Goal: Task Accomplishment & Management: Manage account settings

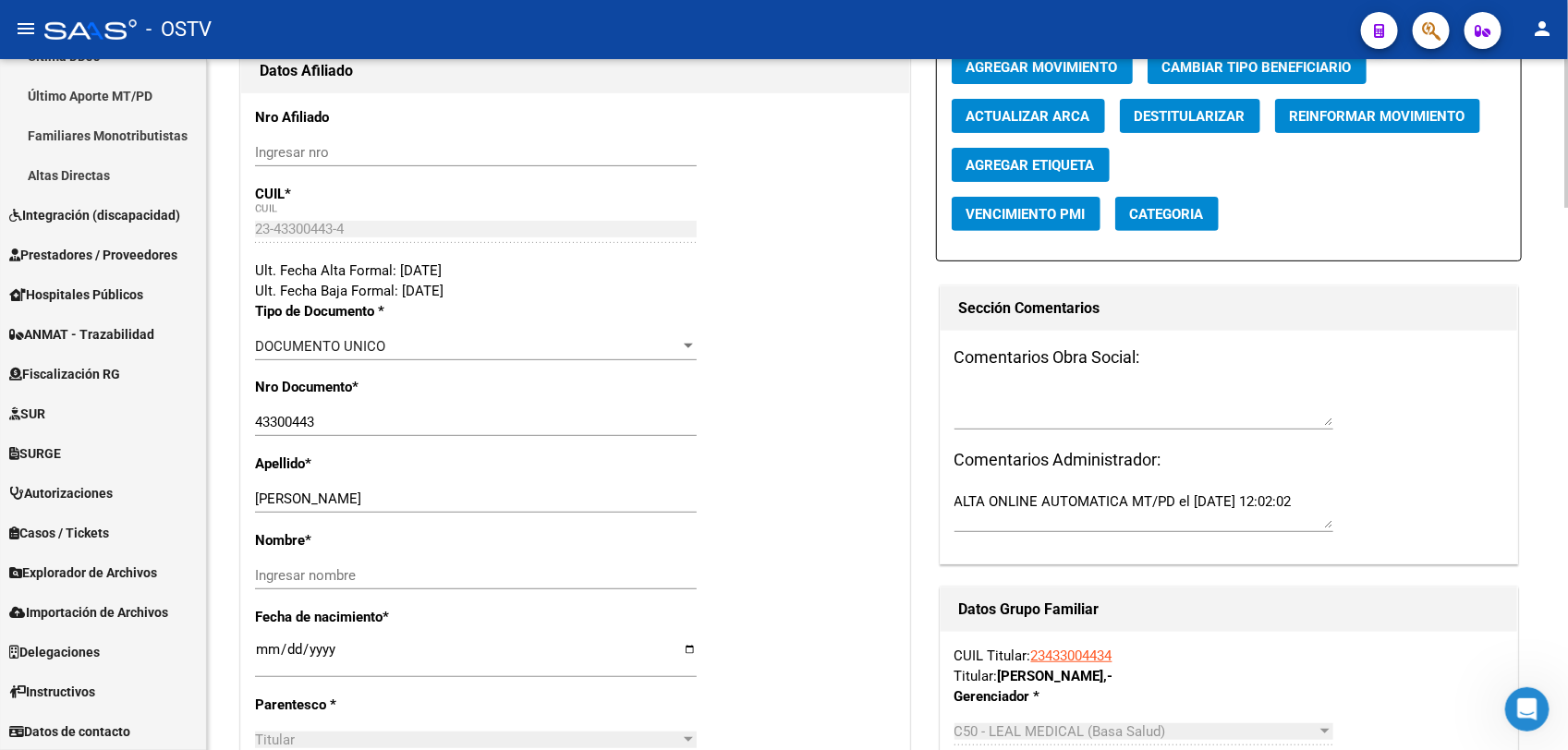
scroll to position [263, 0]
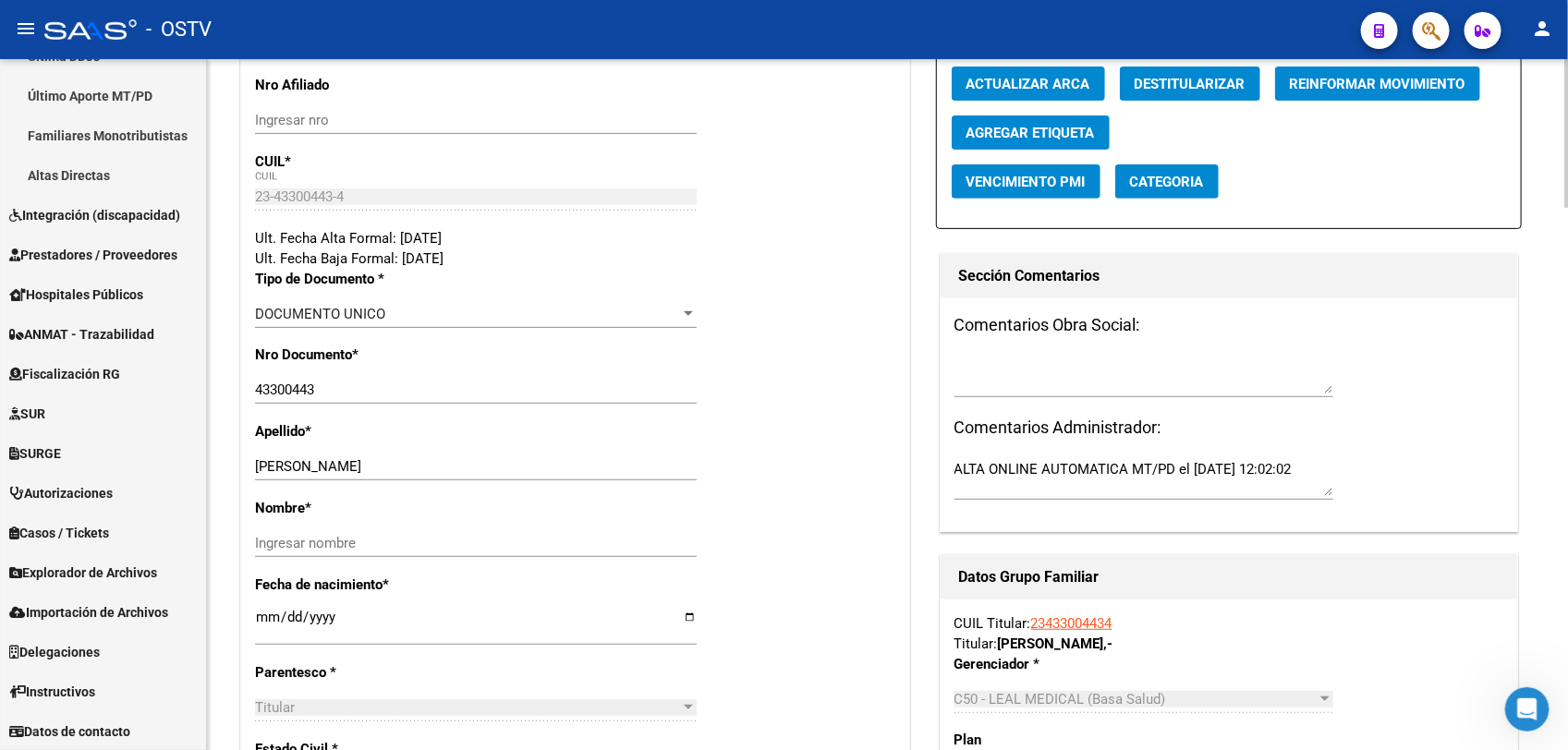
click at [1567, 236] on div at bounding box center [1566, 189] width 5 height 149
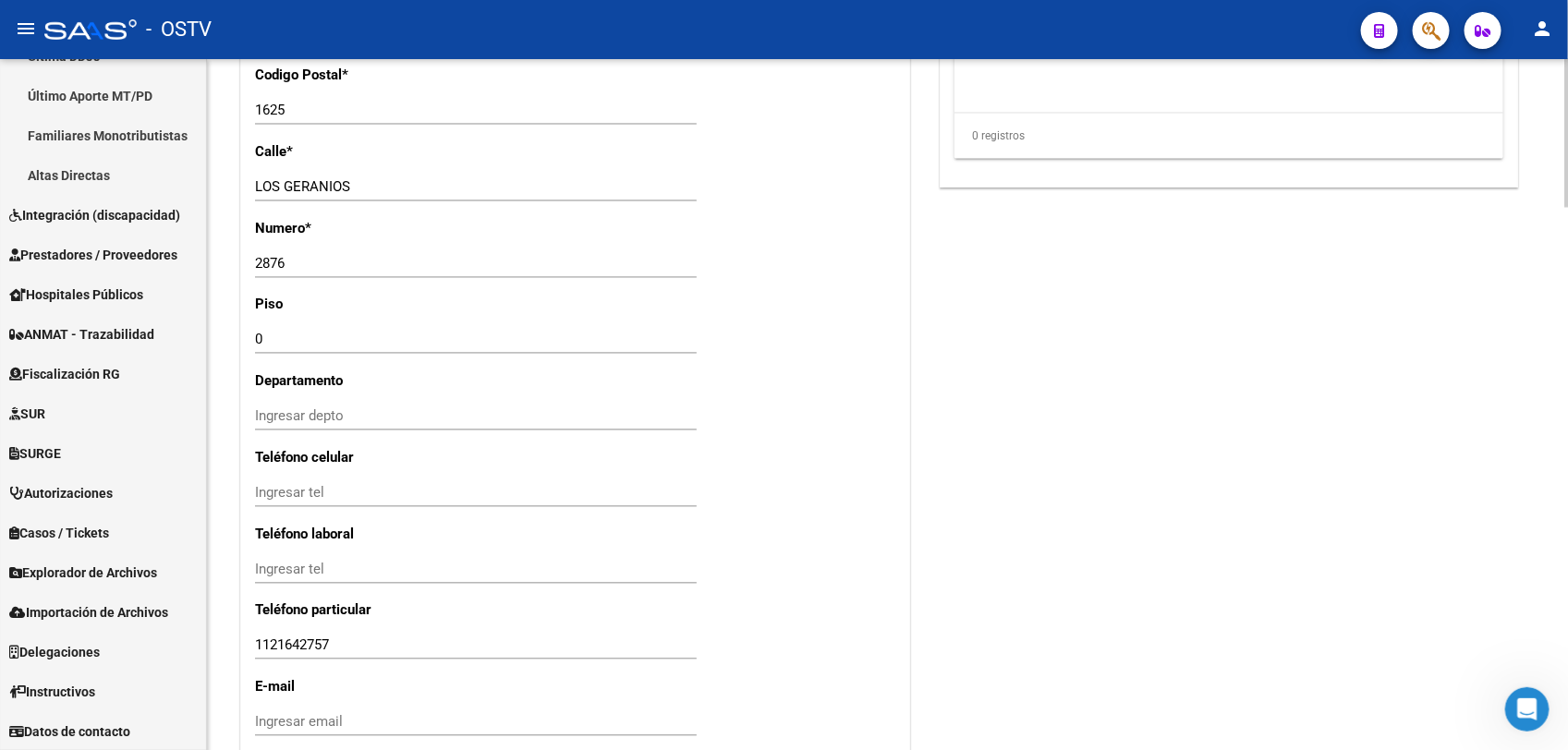
scroll to position [1428, 0]
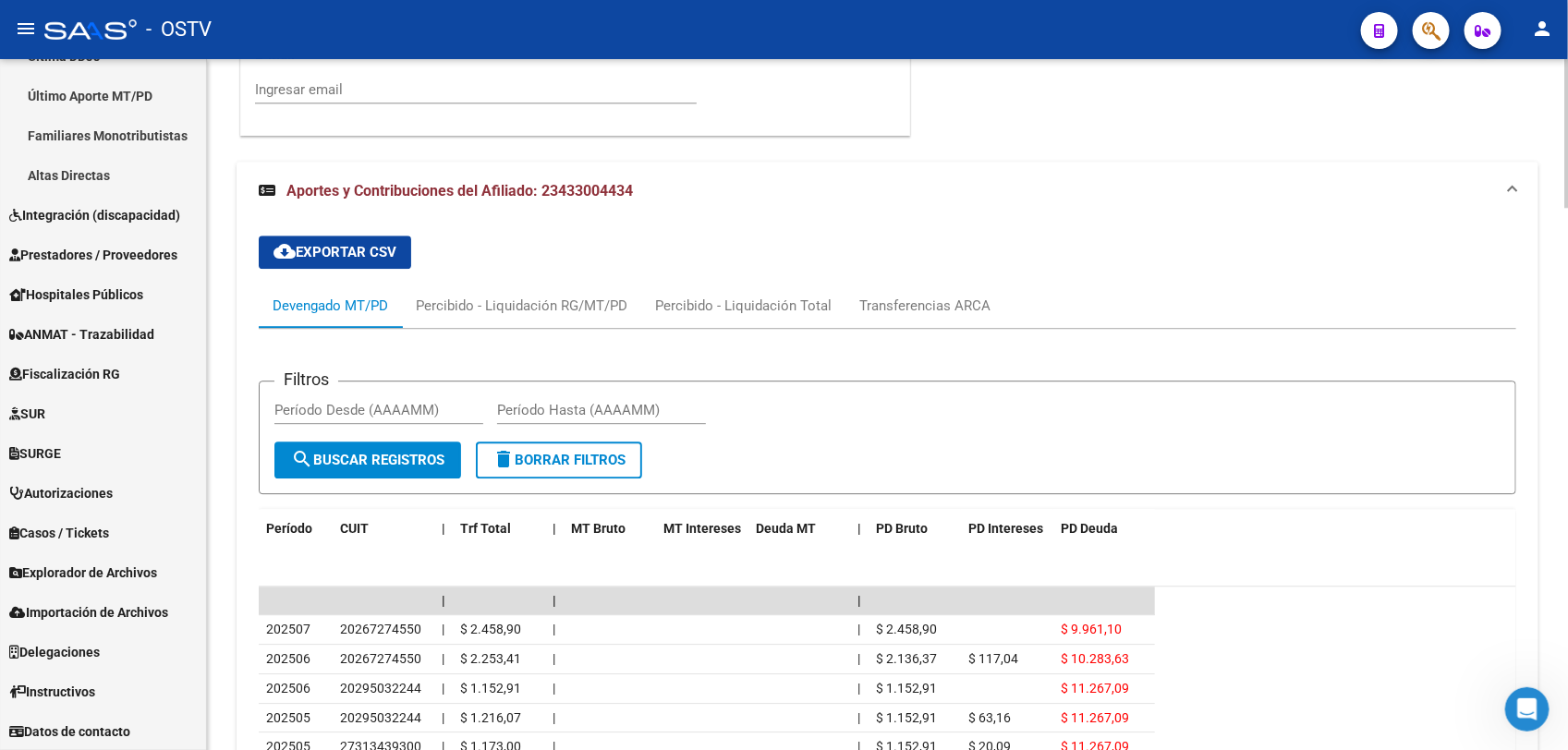
scroll to position [2522, 0]
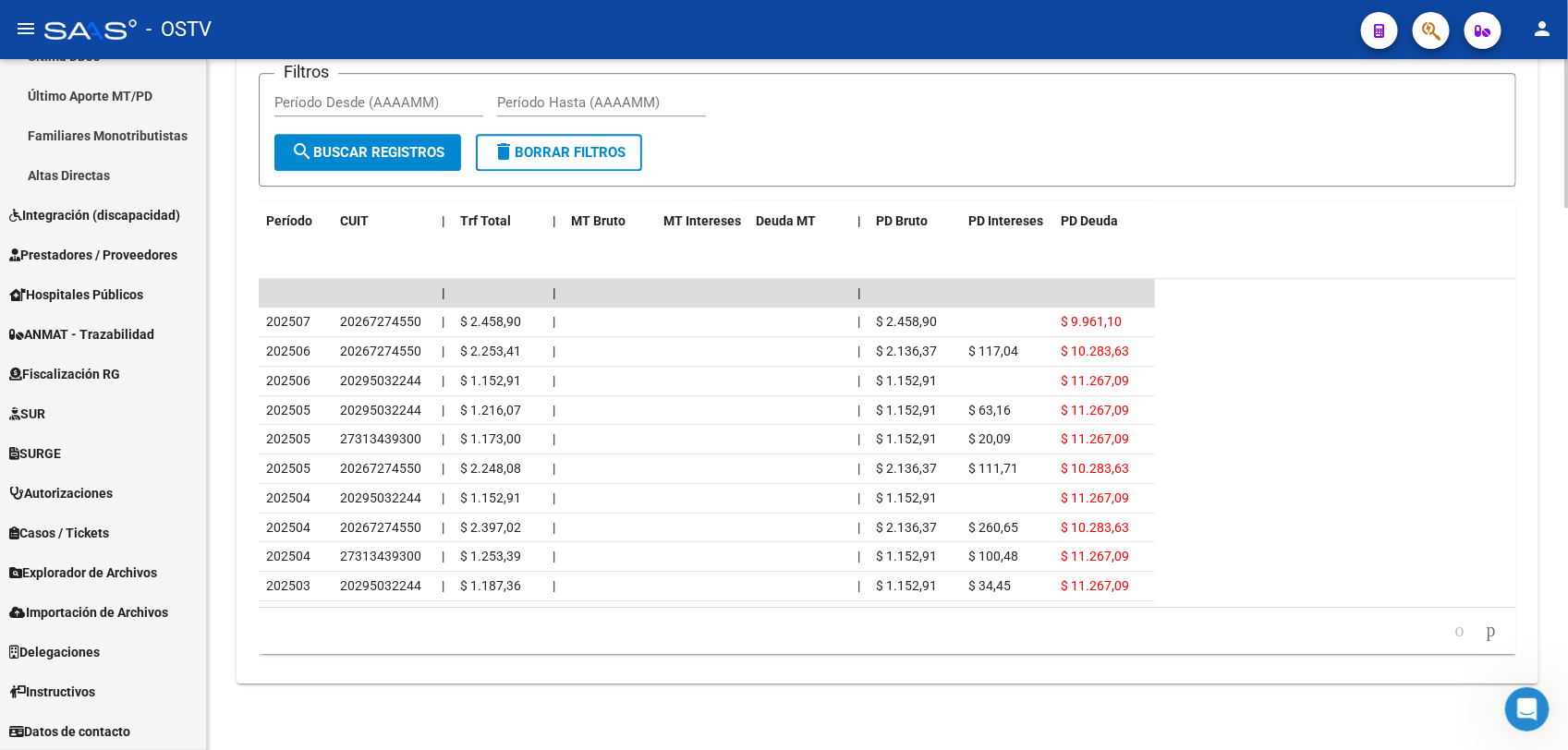
click at [1564, 635] on div at bounding box center [1566, 675] width 5 height 149
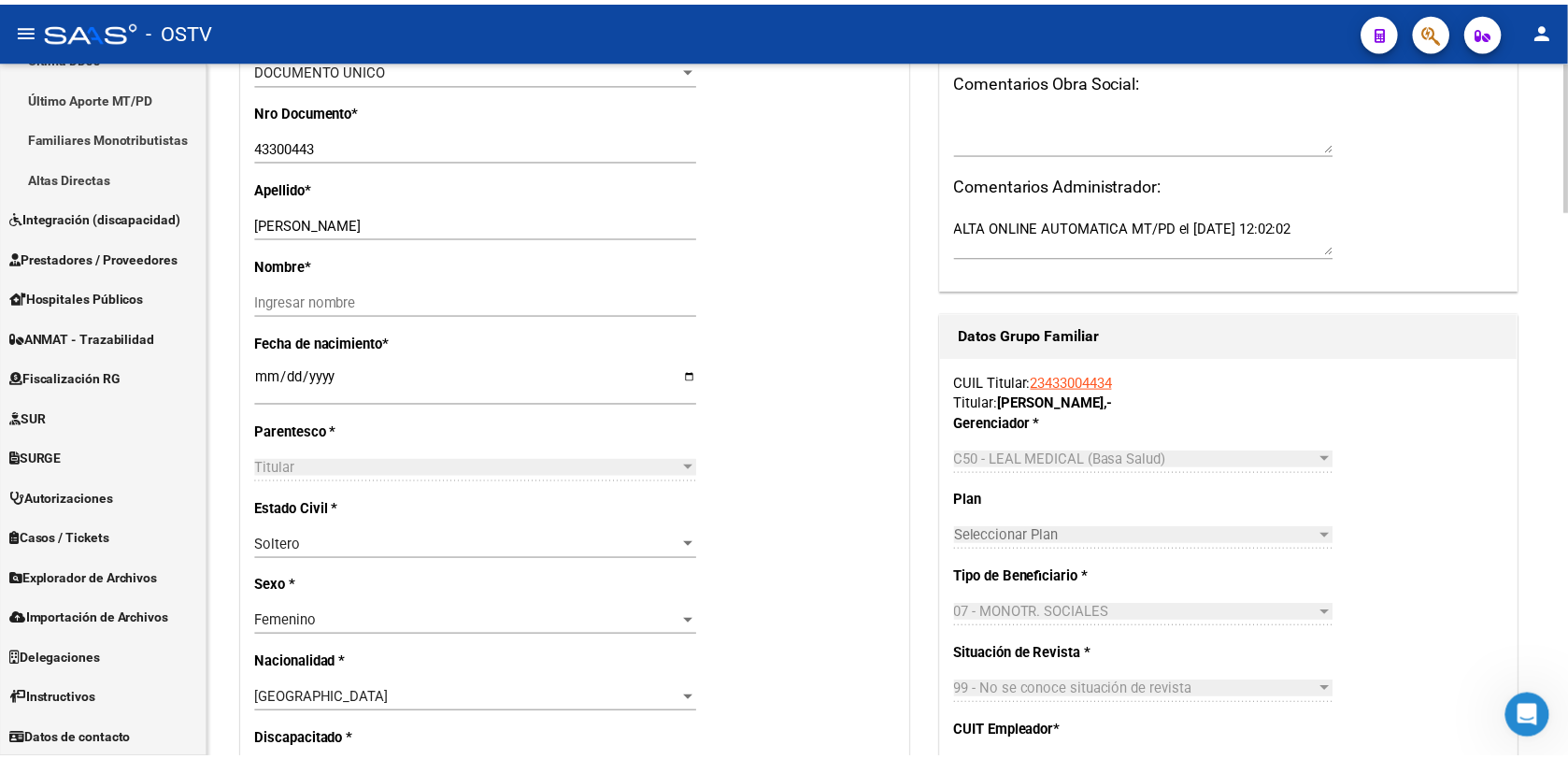
scroll to position [454, 0]
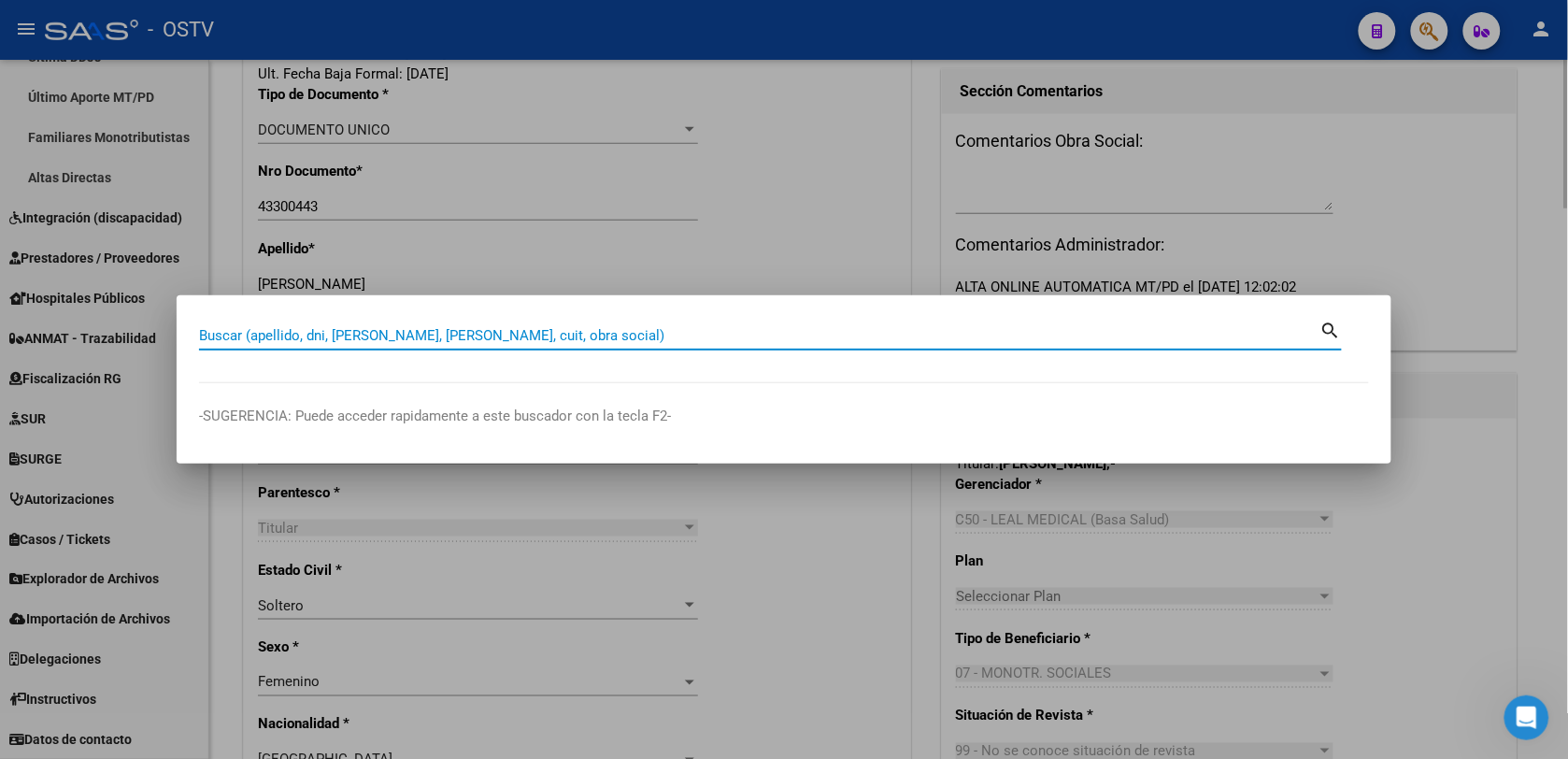
paste input "20-40635449-1"
type input "20406354491"
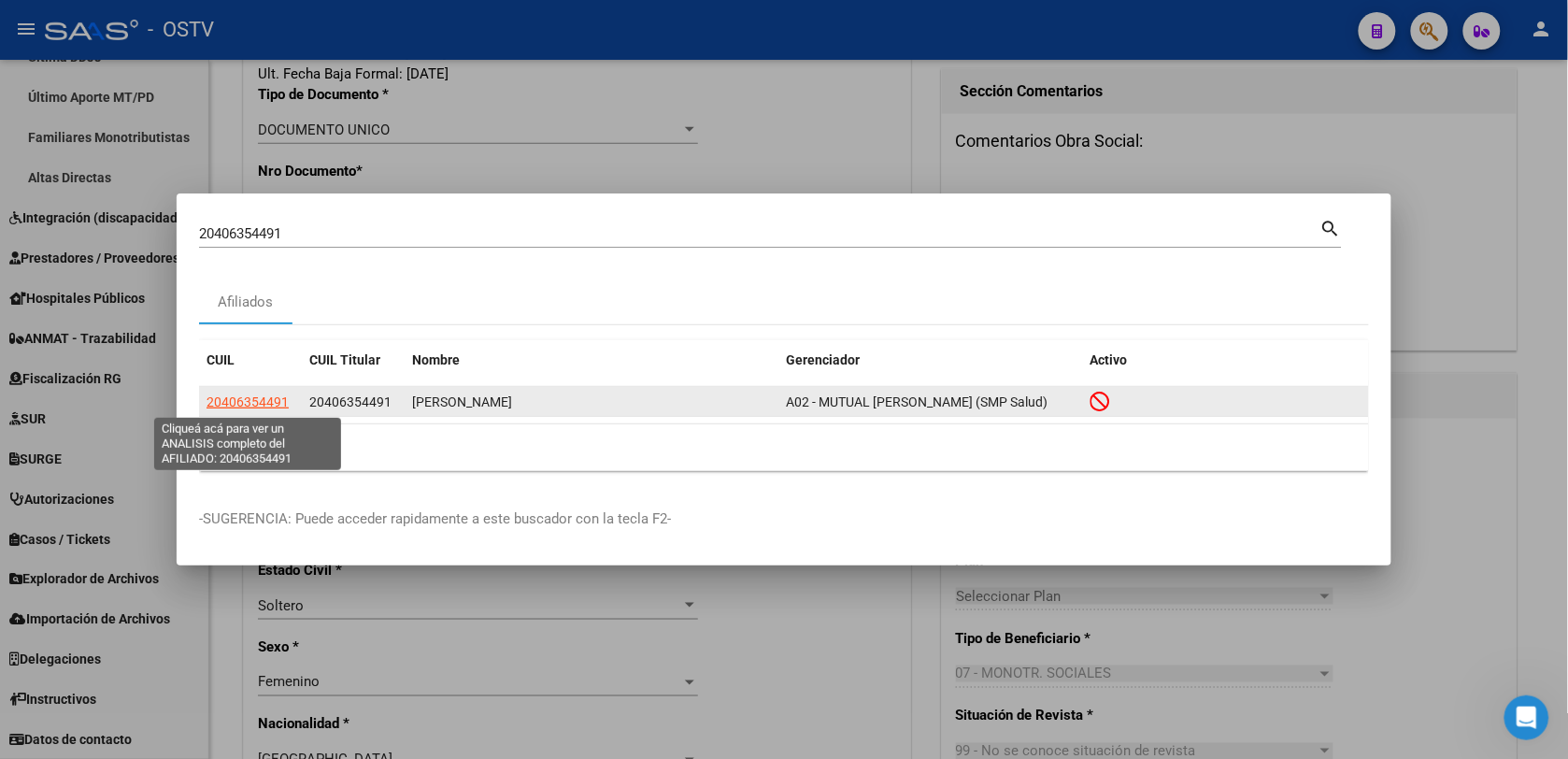
click at [258, 403] on span "20406354491" at bounding box center [248, 401] width 83 height 15
type textarea "20406354491"
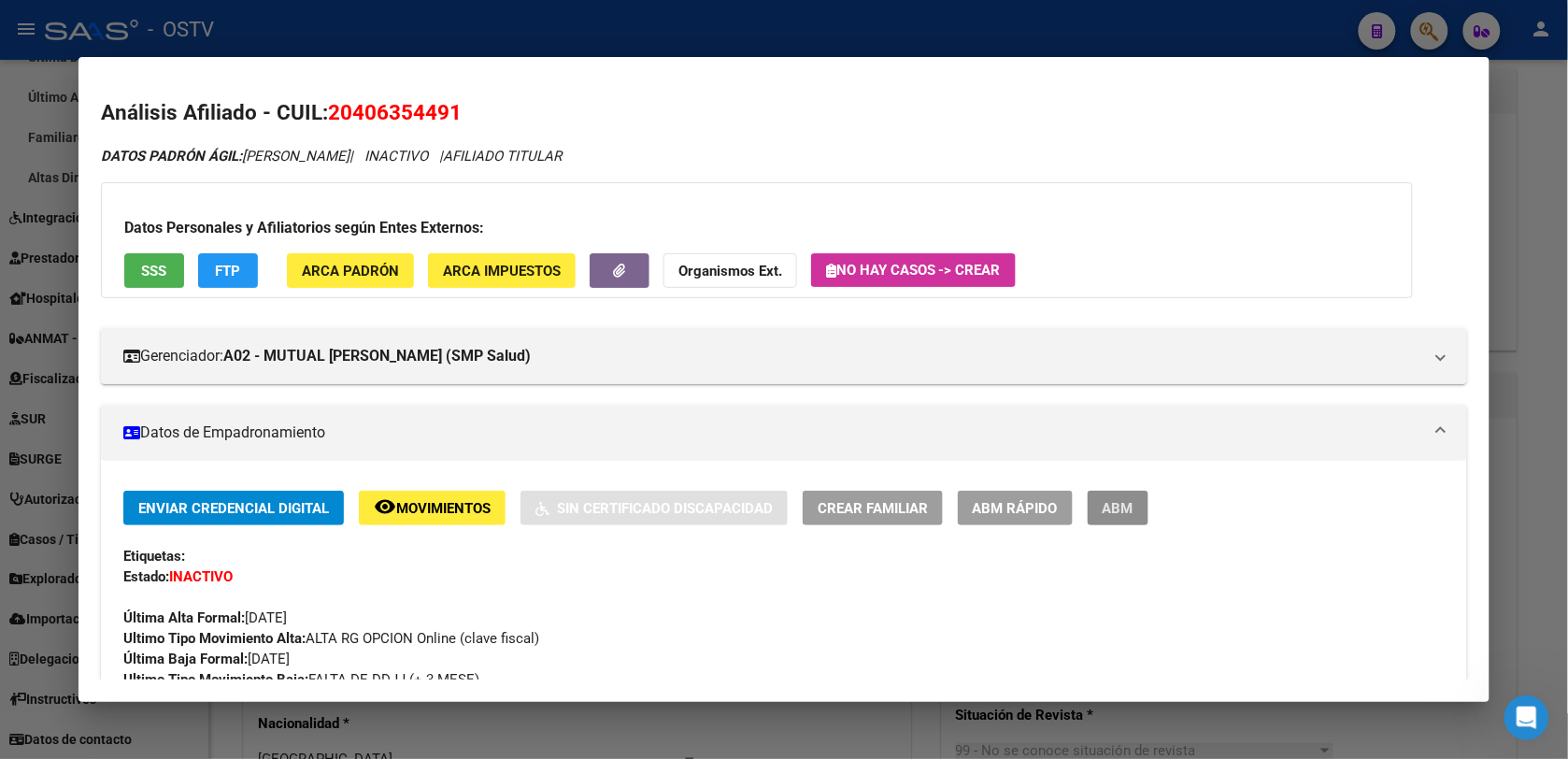
click at [1090, 510] on button "ABM" at bounding box center [1118, 508] width 61 height 35
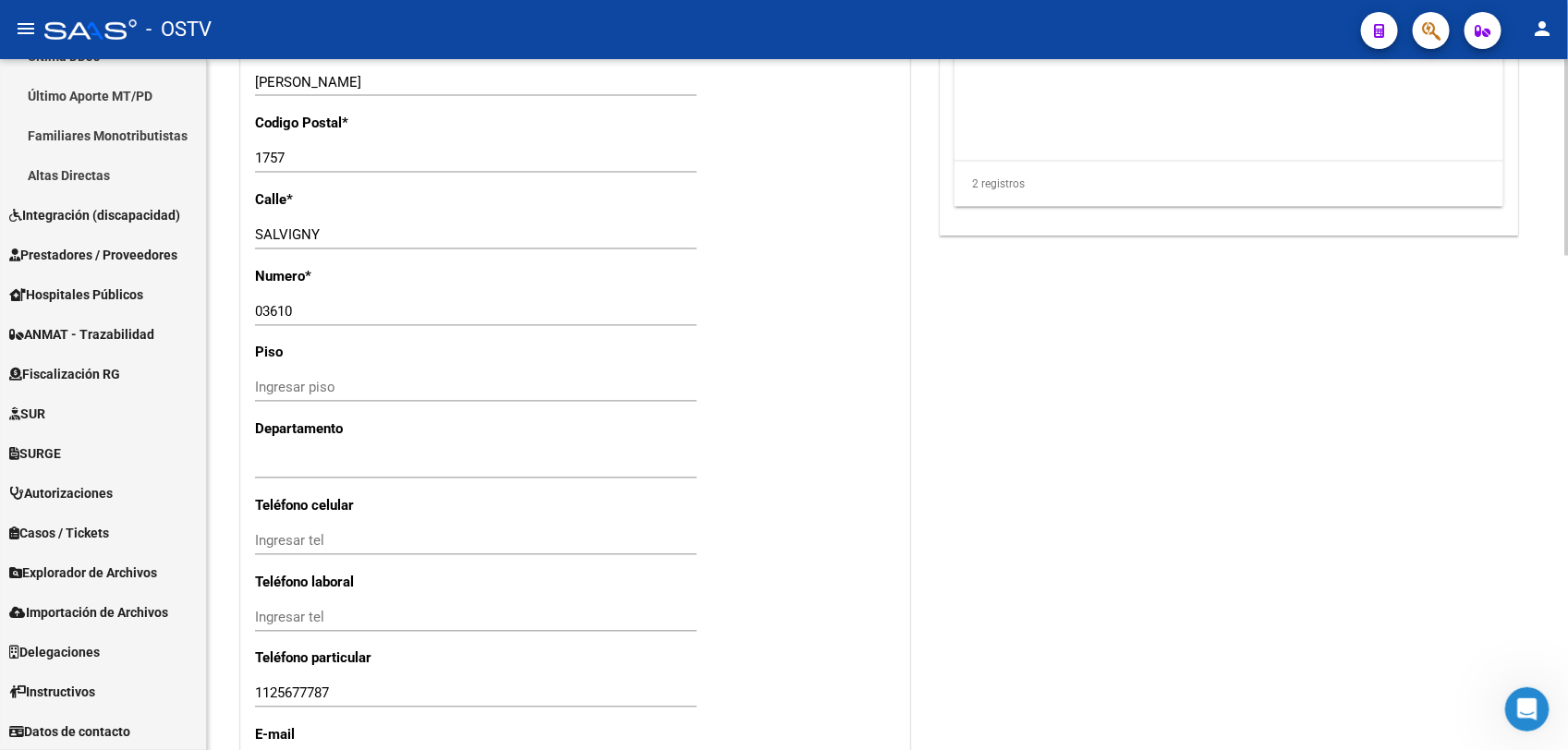
scroll to position [1733, 0]
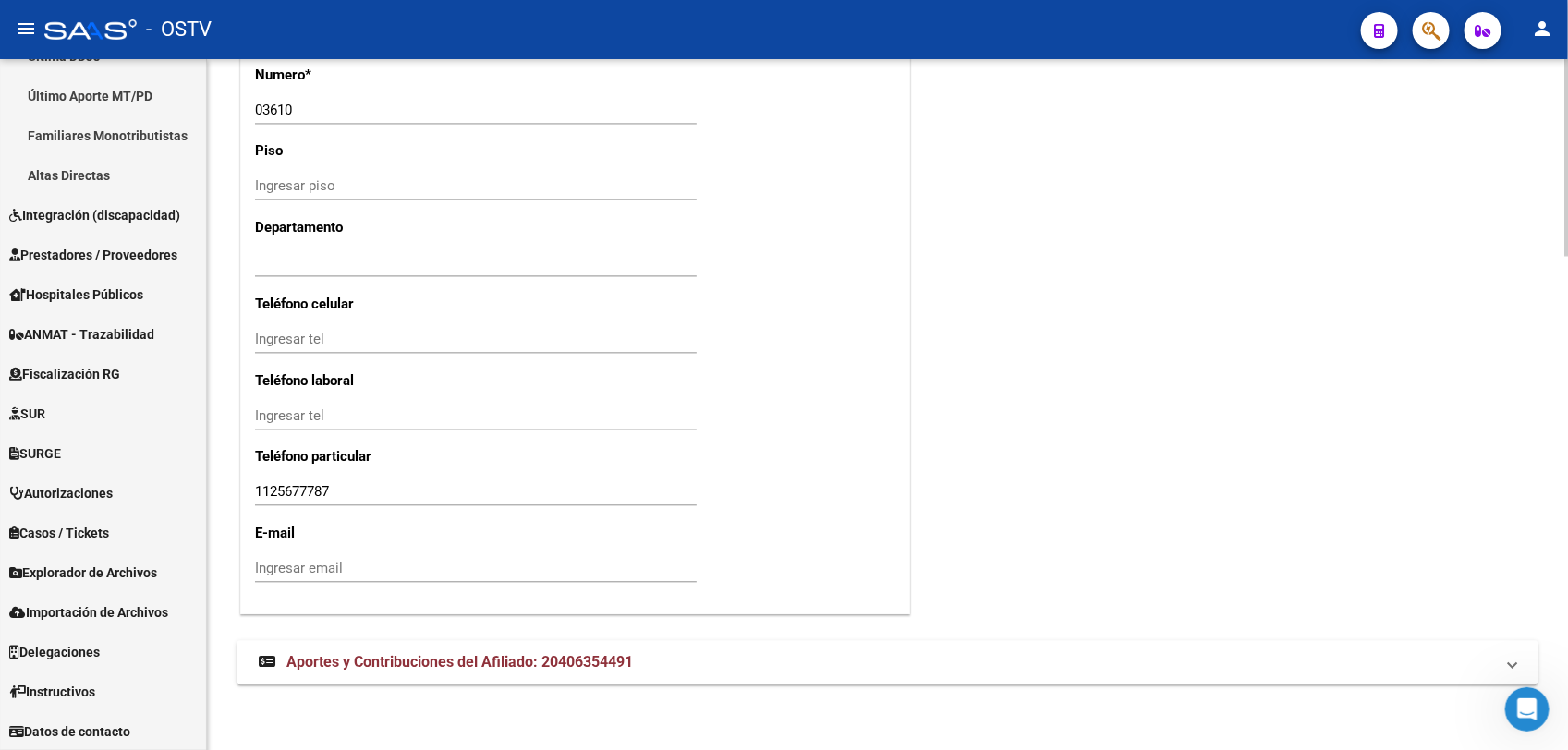
click at [551, 674] on mat-expansion-panel-header "Aportes y Contribuciones del Afiliado: 20406354491" at bounding box center [887, 663] width 1302 height 44
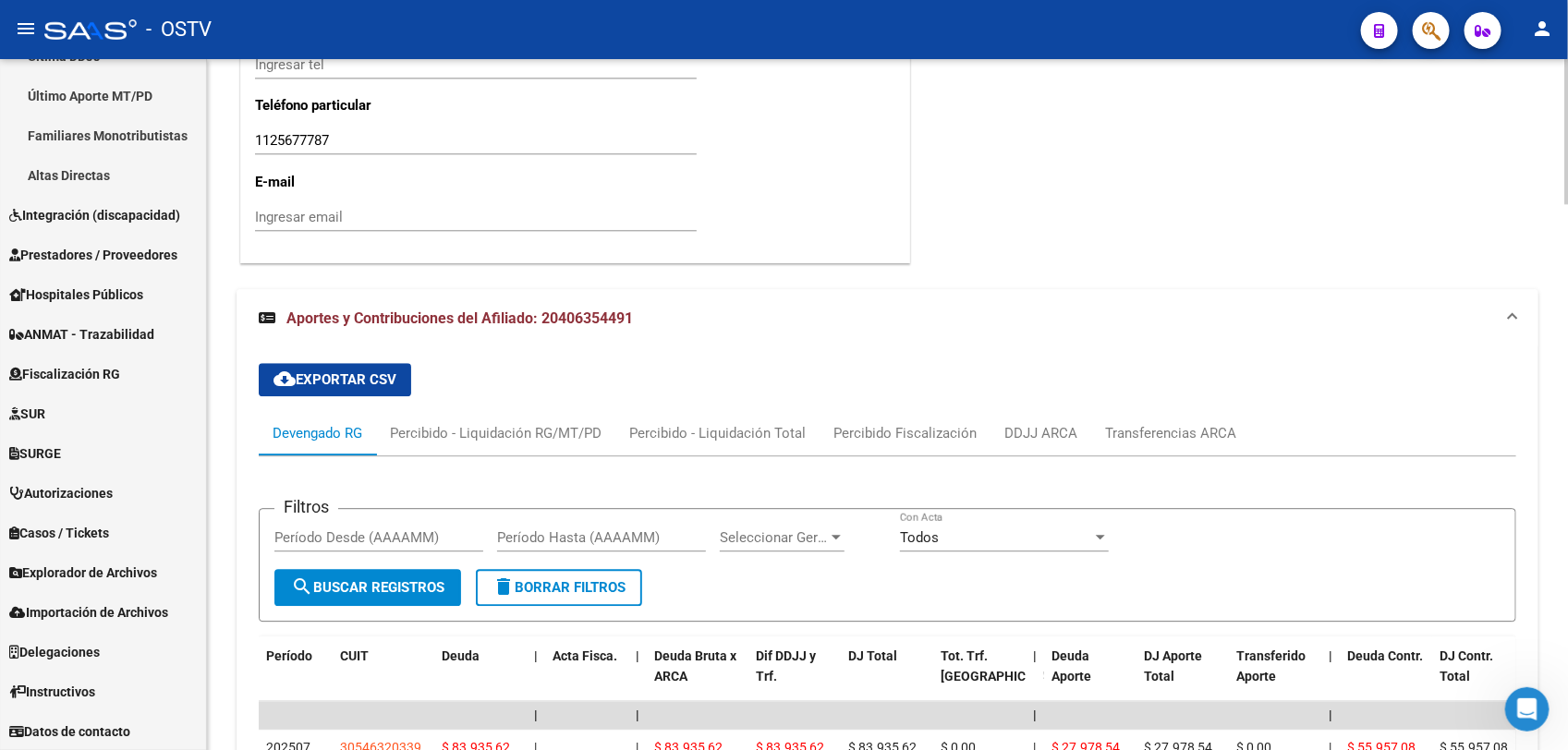
scroll to position [2448, 0]
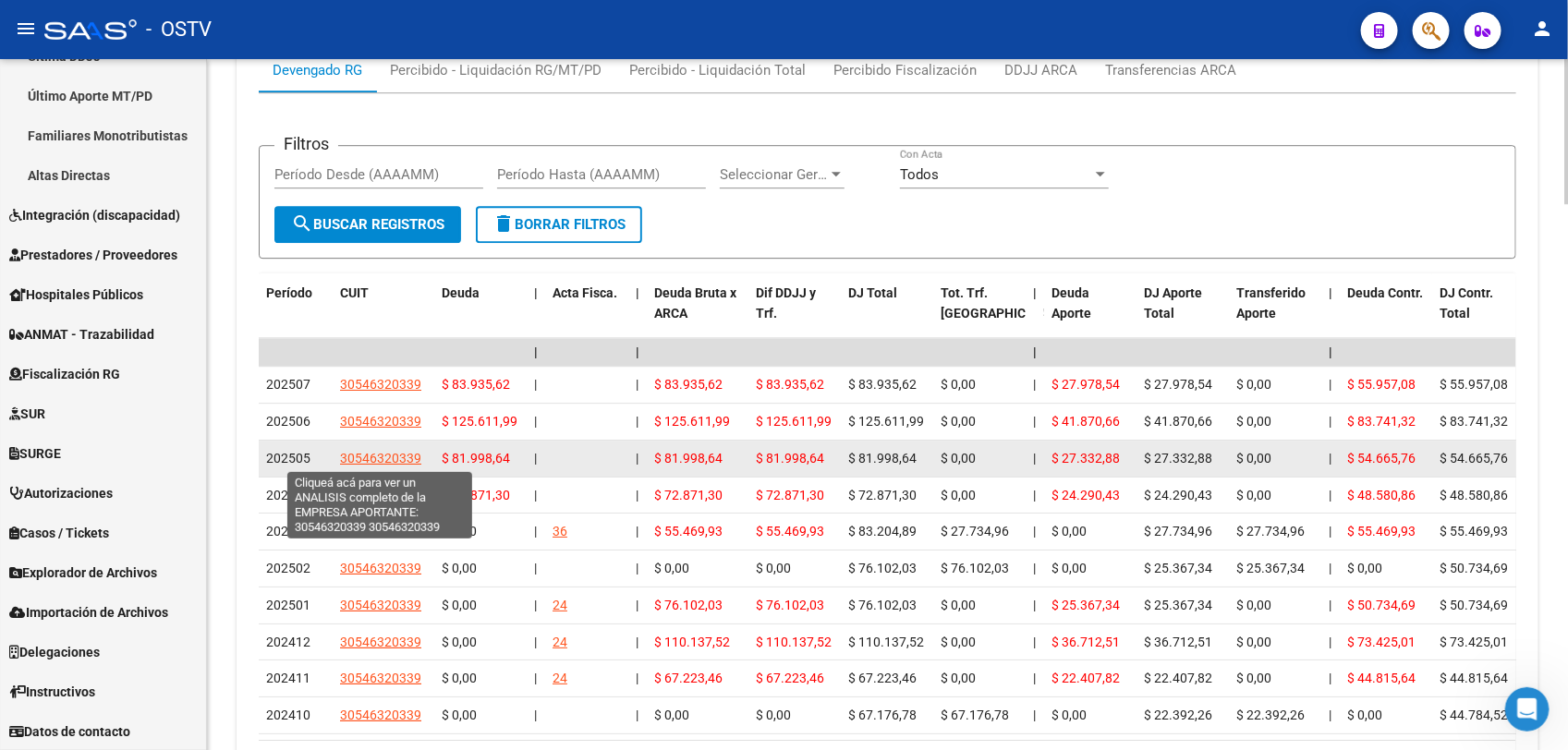
click at [404, 457] on span "30546320339" at bounding box center [380, 457] width 82 height 14
type textarea "30546320339"
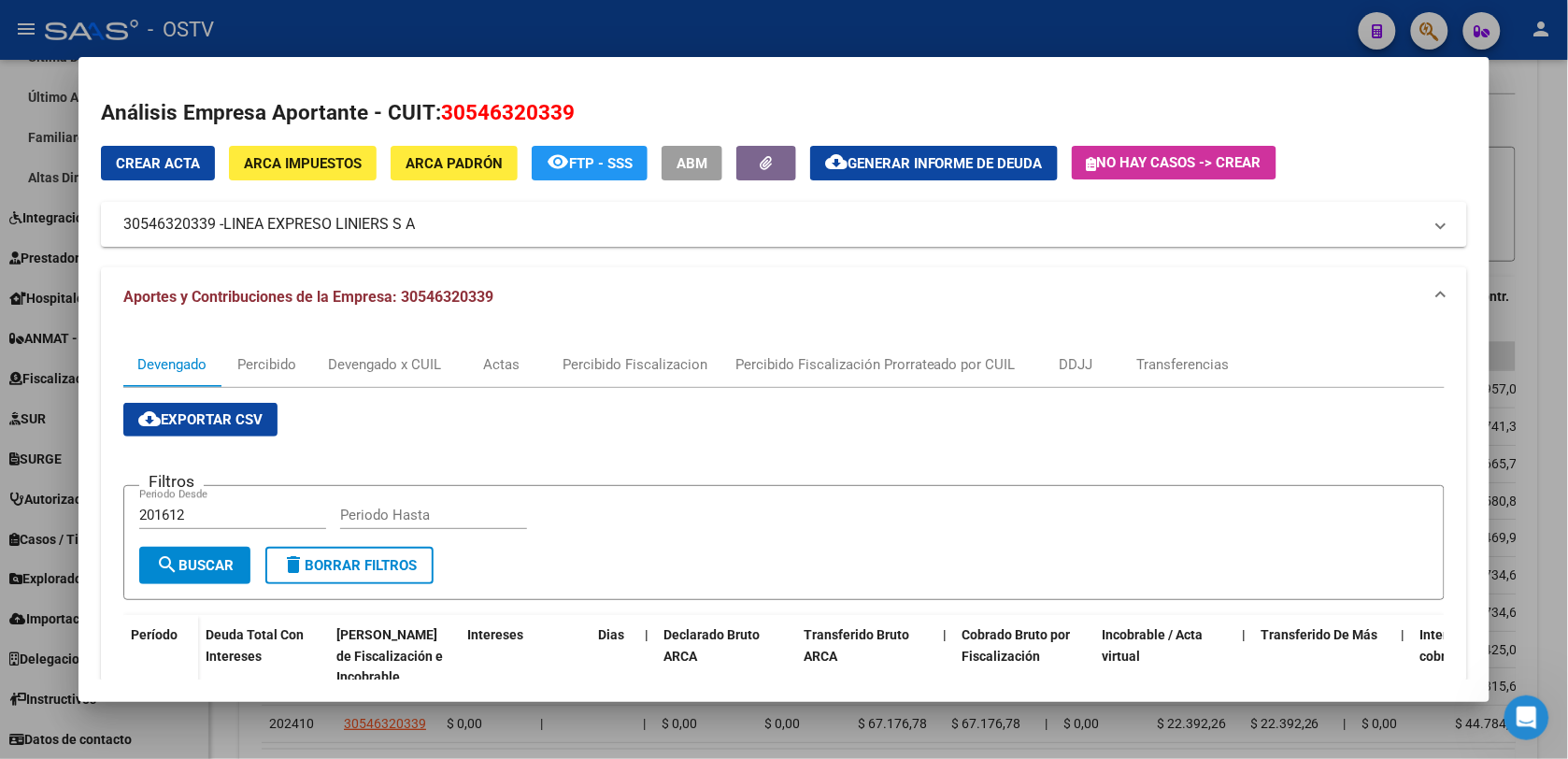
click at [229, 721] on div at bounding box center [784, 379] width 1568 height 759
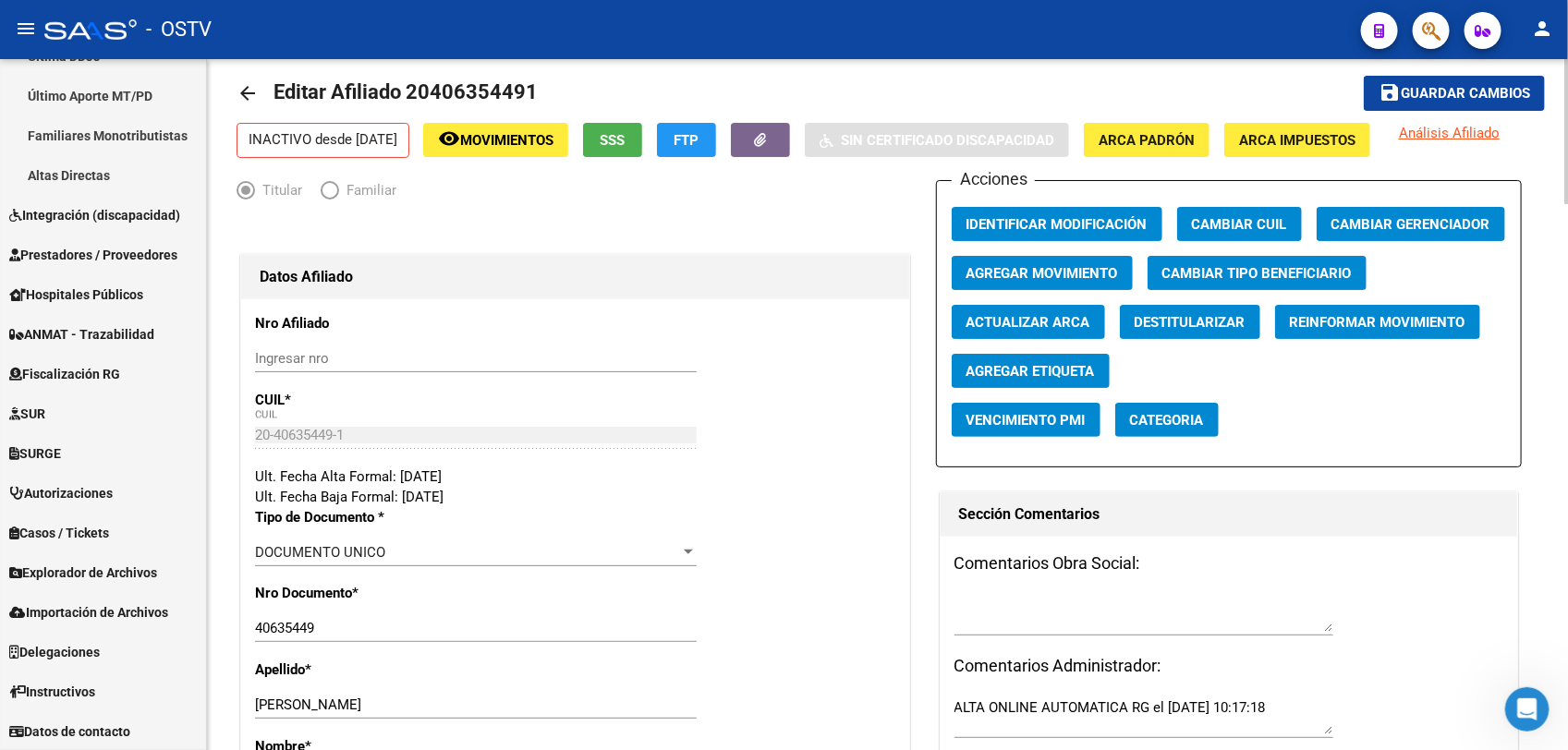
scroll to position [3, 0]
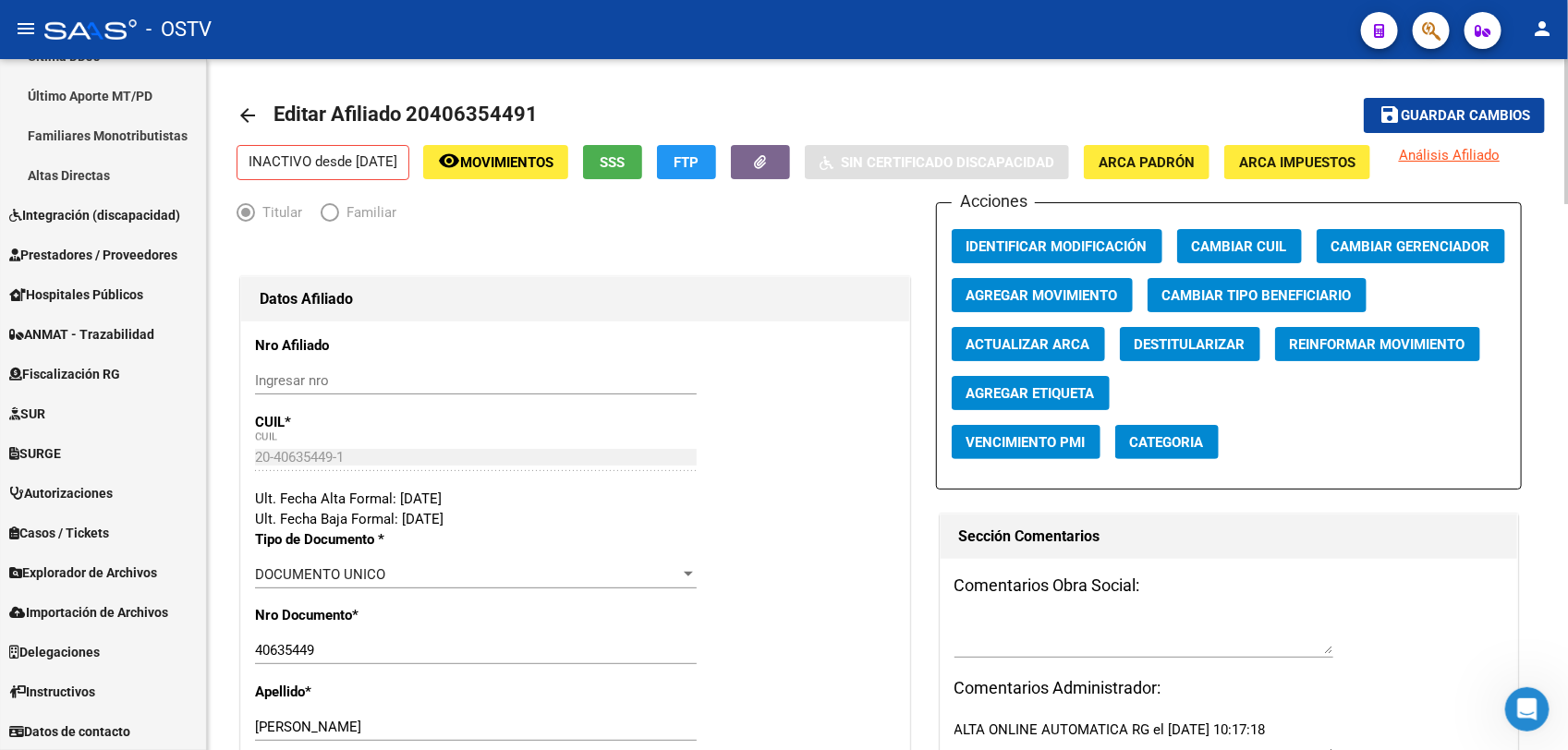
click at [1567, 97] on html "menu - OSTV person Firma Express Reportes Tablero de Control Ingresos Percibido…" at bounding box center [784, 375] width 1568 height 750
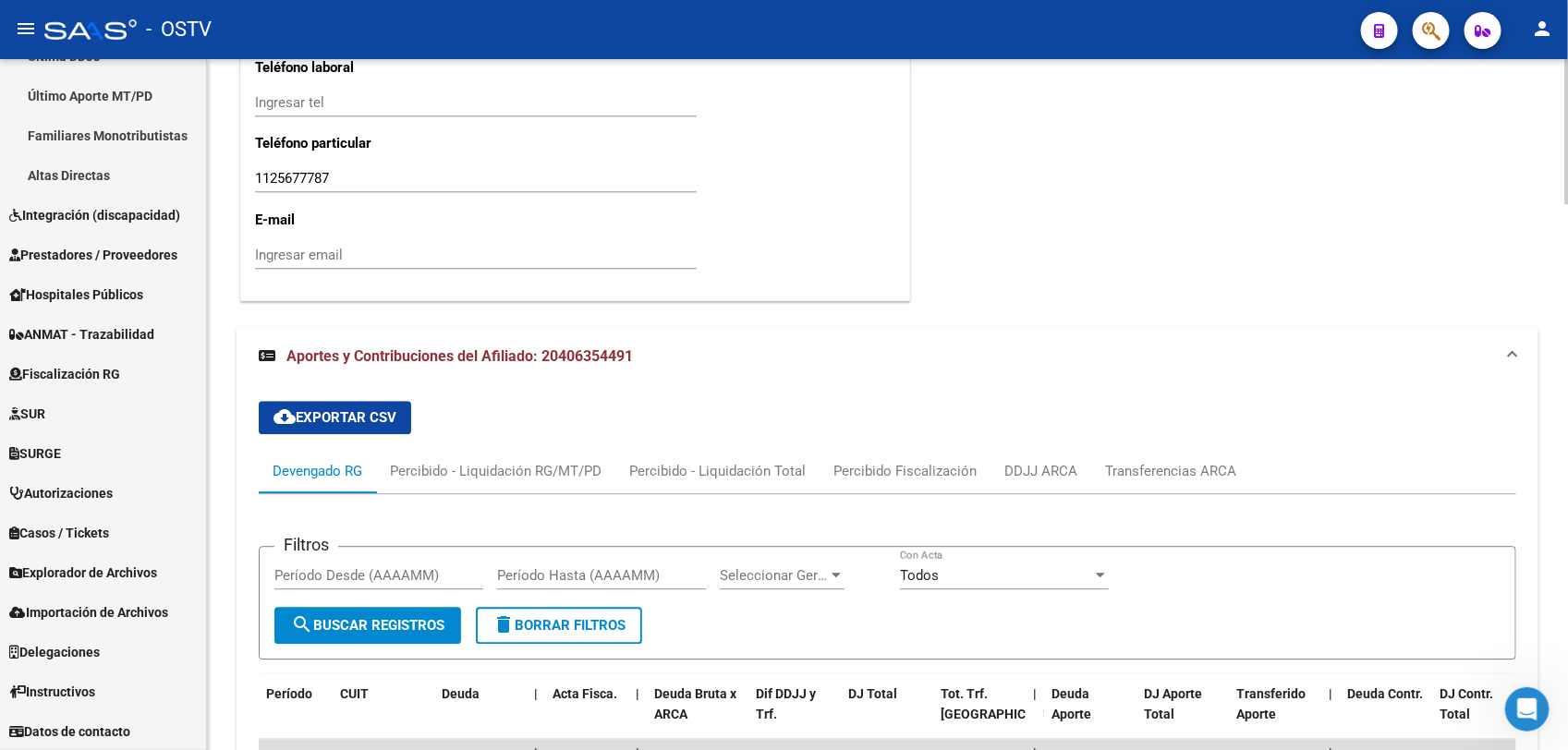
scroll to position [2150, 0]
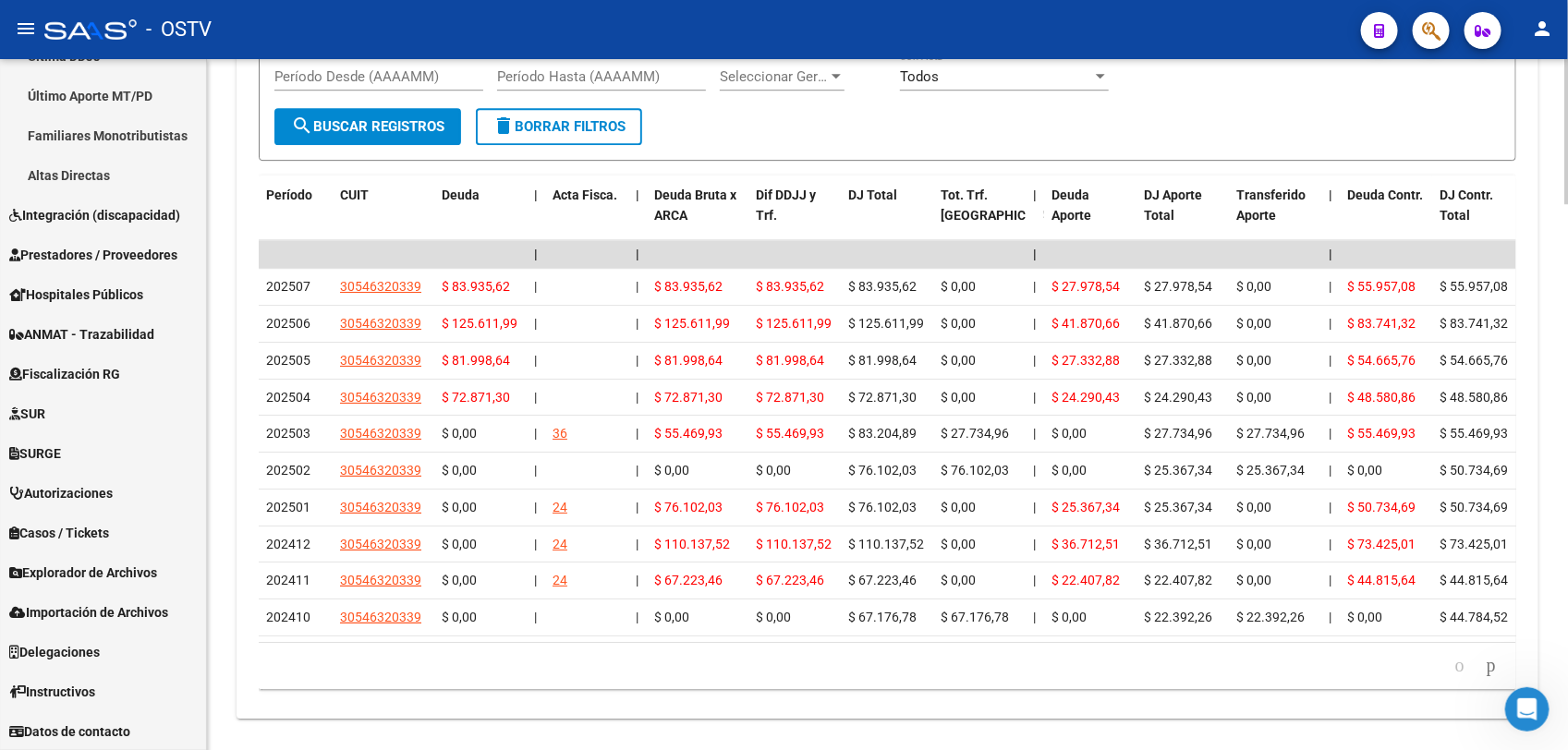
scroll to position [2556, 0]
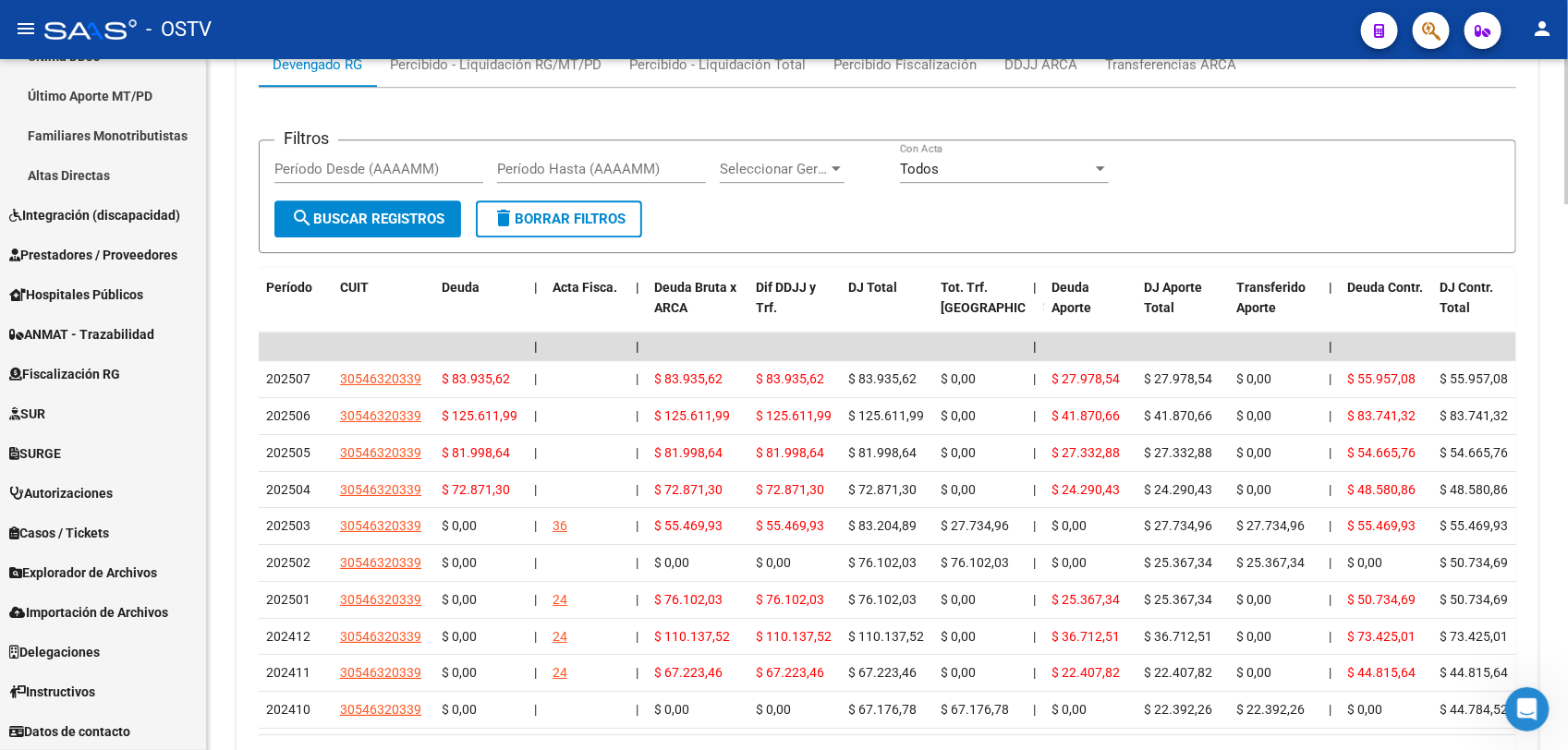
scroll to position [2541, 0]
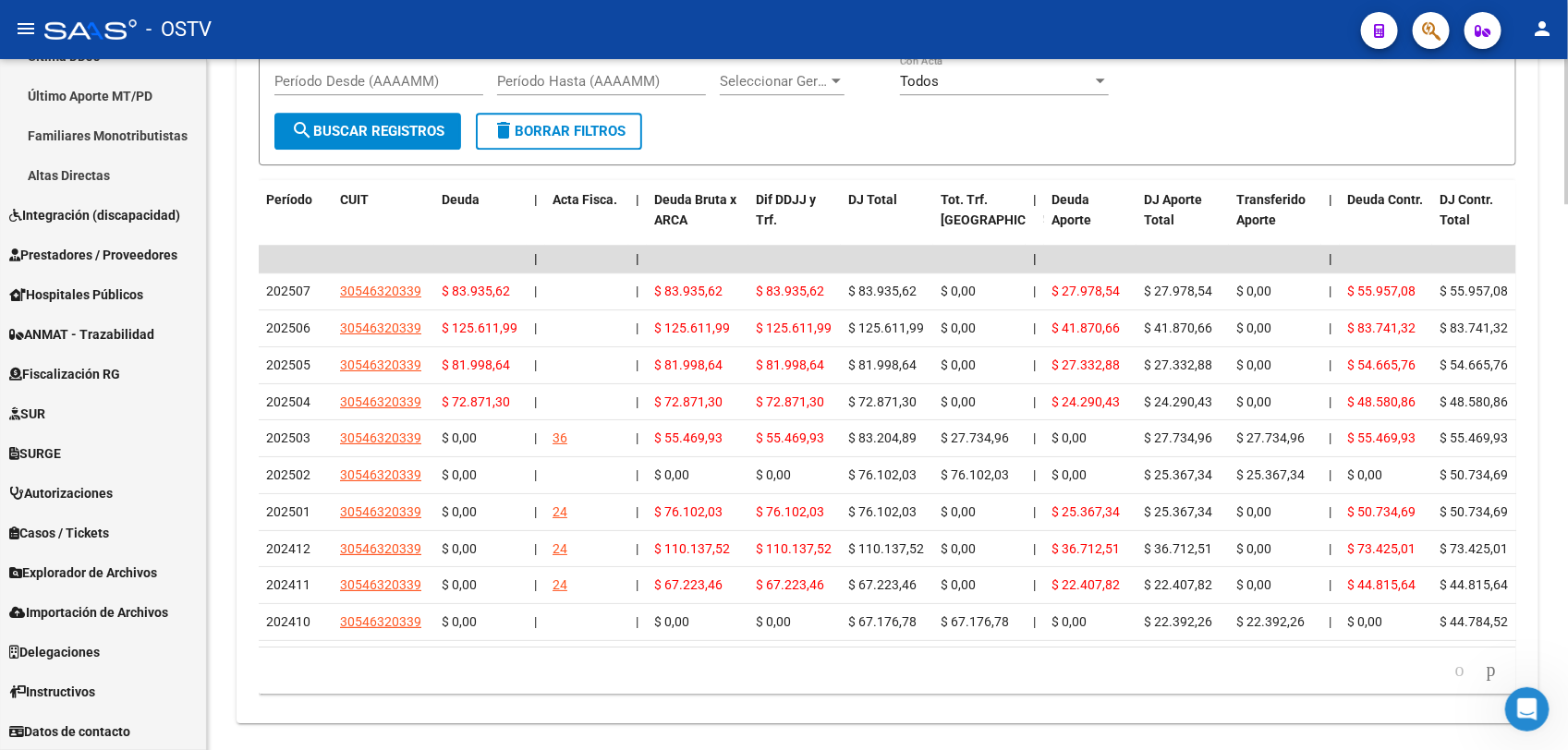
click at [1567, 625] on html "menu - OSTV person Firma Express Reportes Tablero de Control Ingresos Percibido…" at bounding box center [784, 375] width 1568 height 750
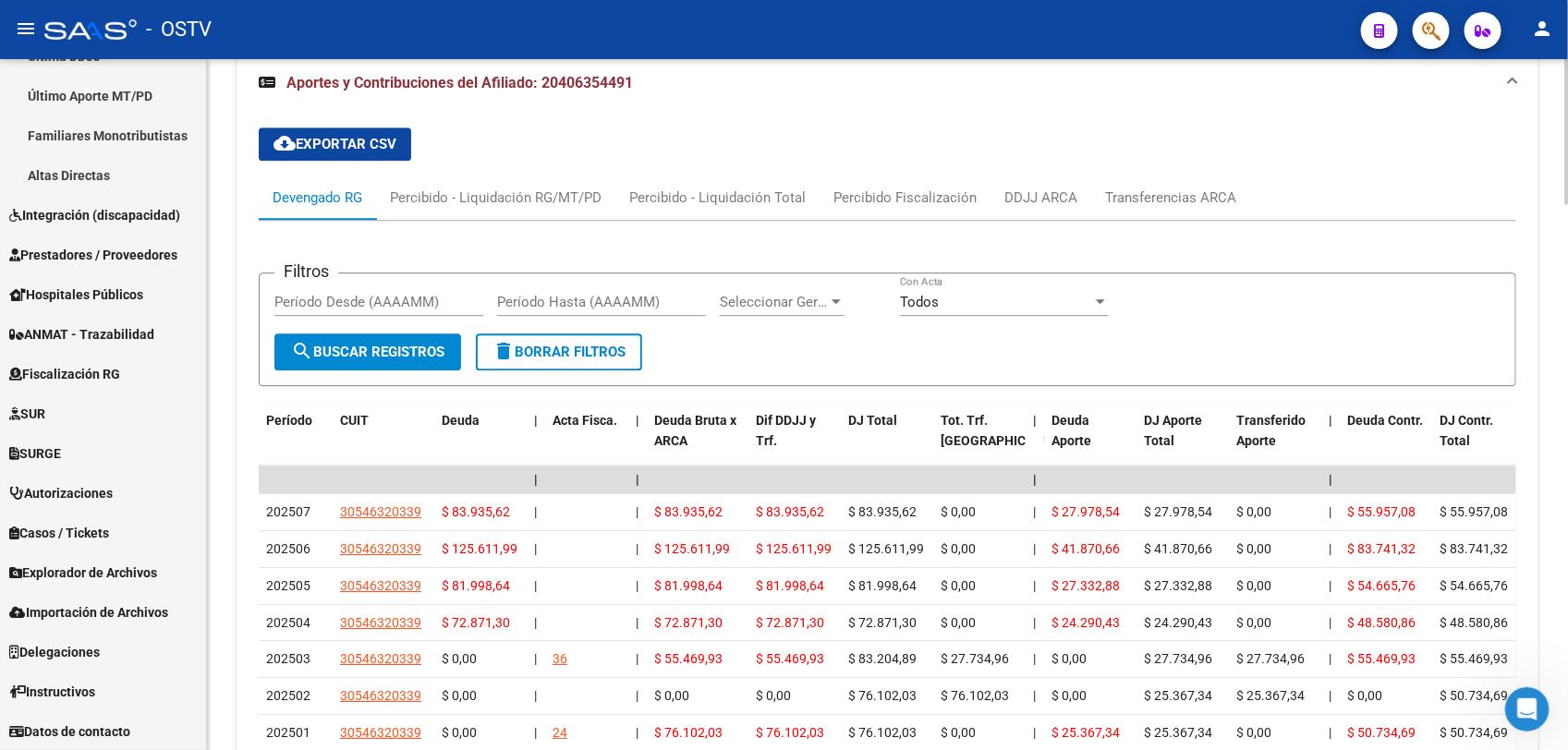
scroll to position [2310, 0]
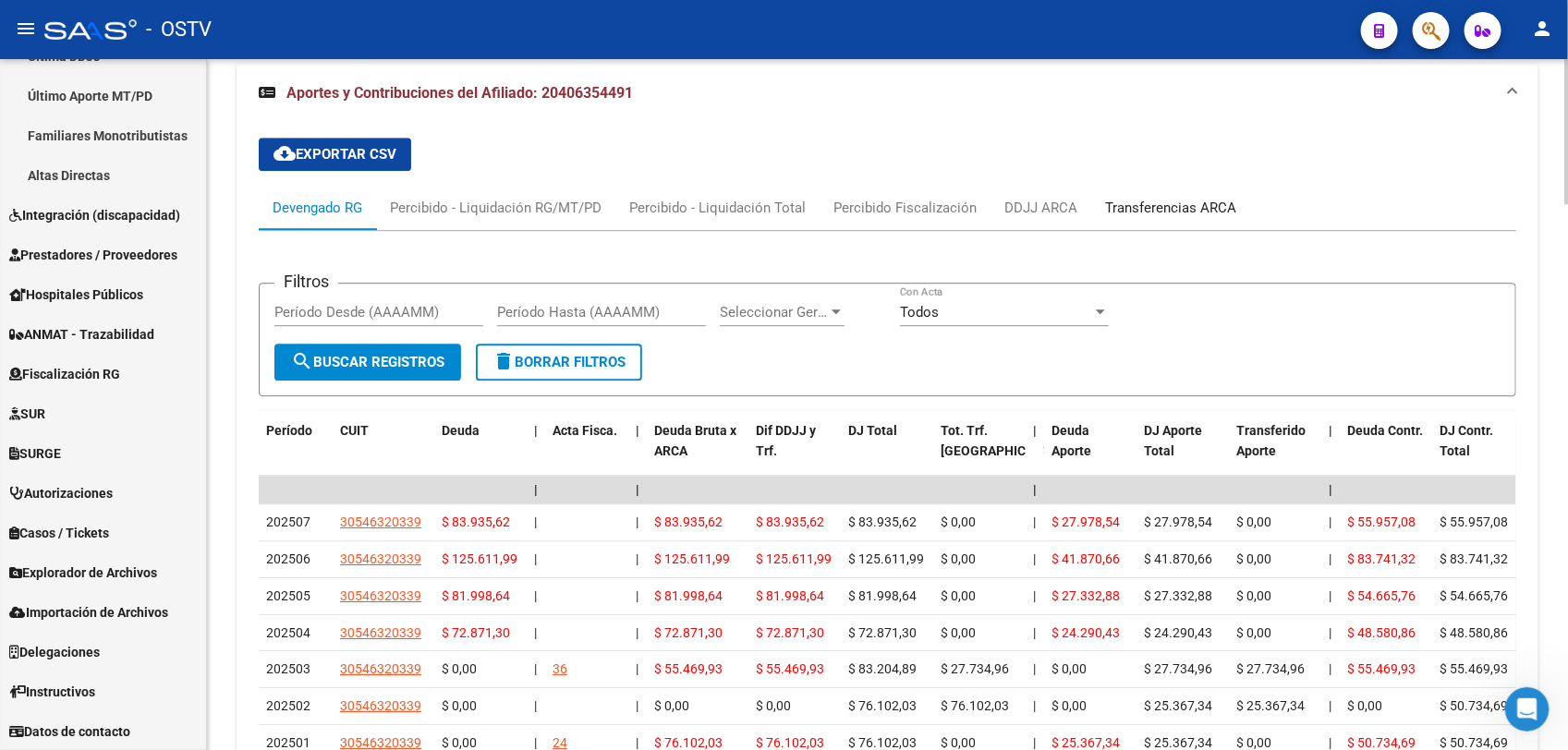
click at [1183, 213] on div "Transferencias ARCA" at bounding box center [1170, 207] width 132 height 20
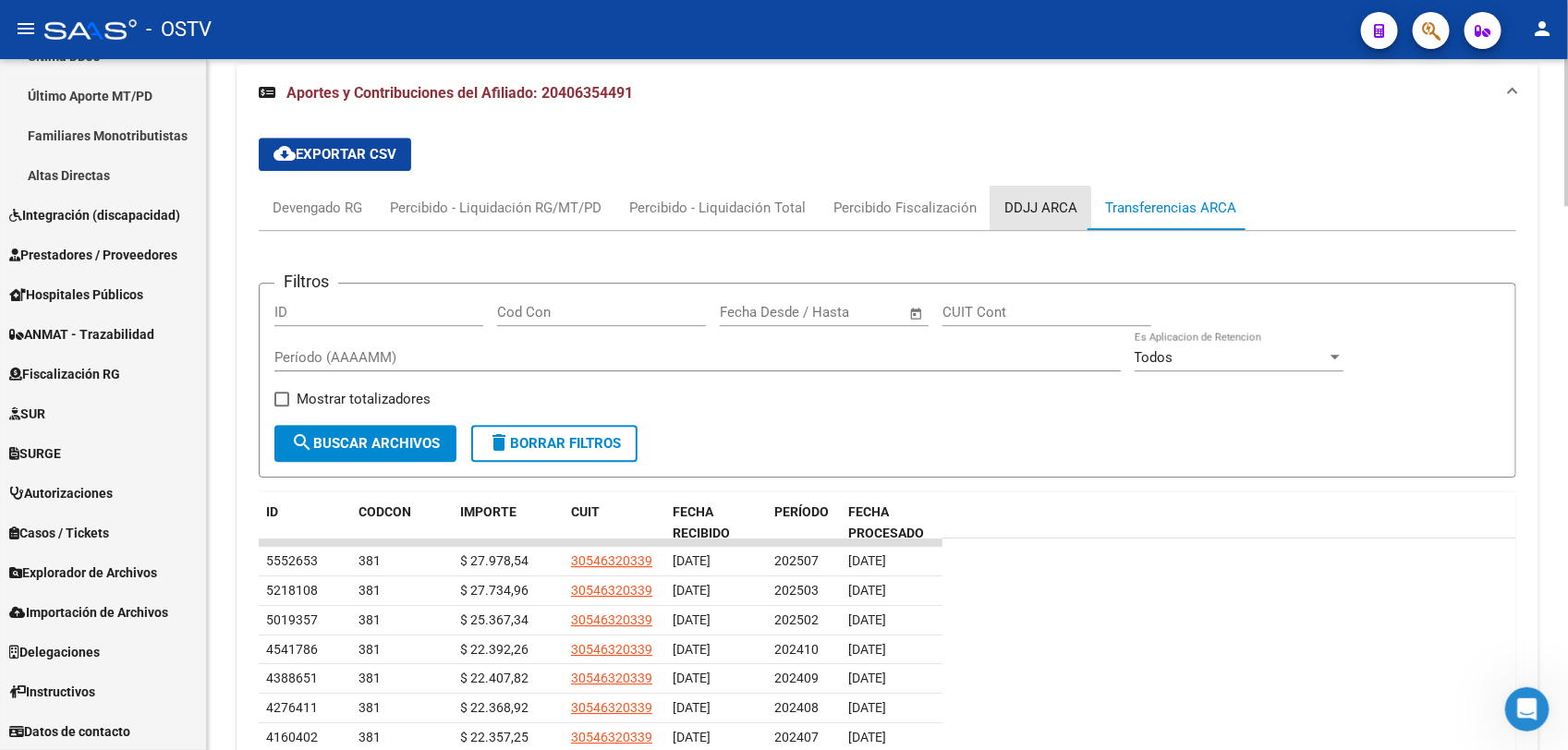
click at [1022, 209] on div "DDJJ ARCA" at bounding box center [1041, 207] width 73 height 20
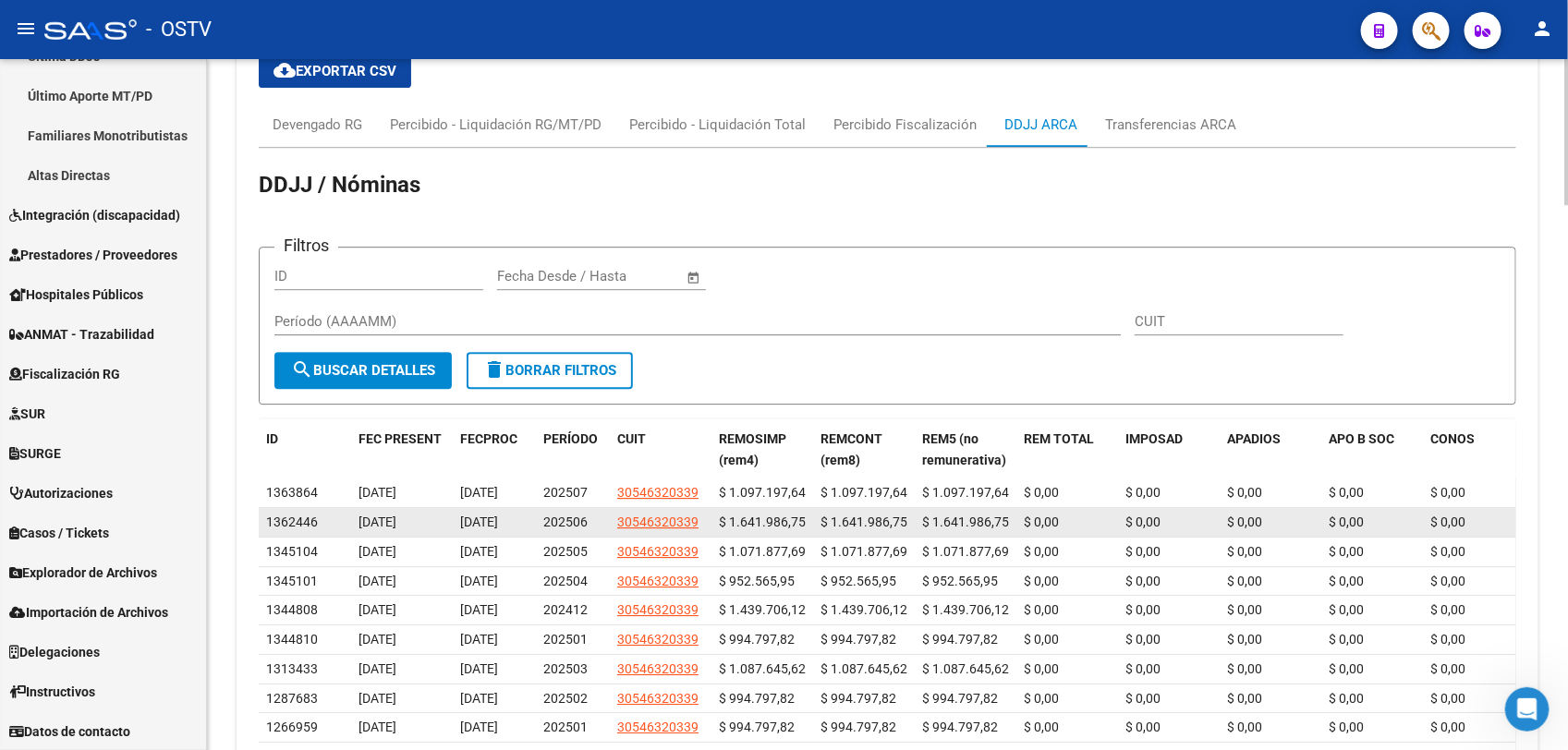
scroll to position [2426, 0]
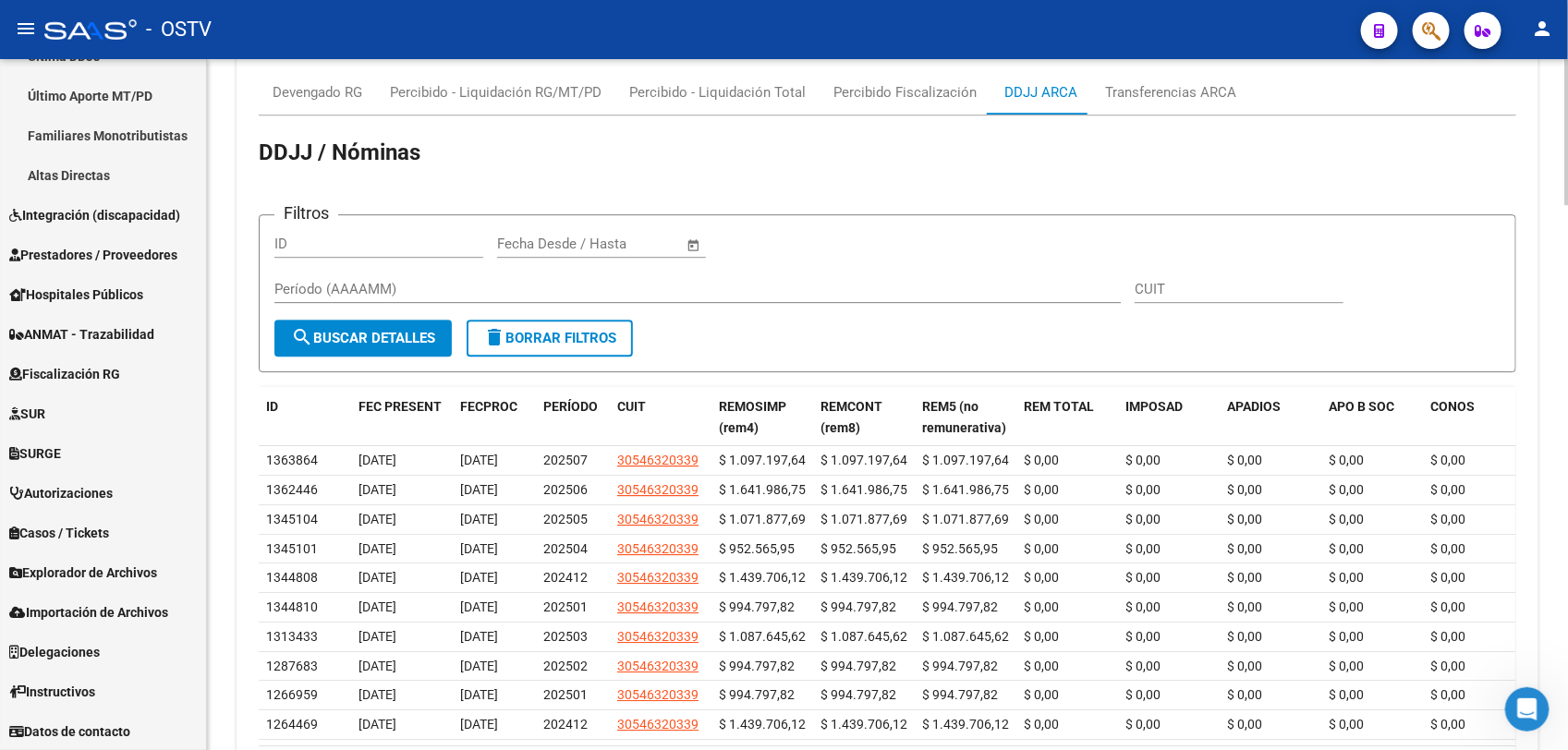
drag, startPoint x: 1561, startPoint y: 617, endPoint x: 1557, endPoint y: 412, distance: 205.0
drag, startPoint x: 1557, startPoint y: 412, endPoint x: 1558, endPoint y: 589, distance: 177.0
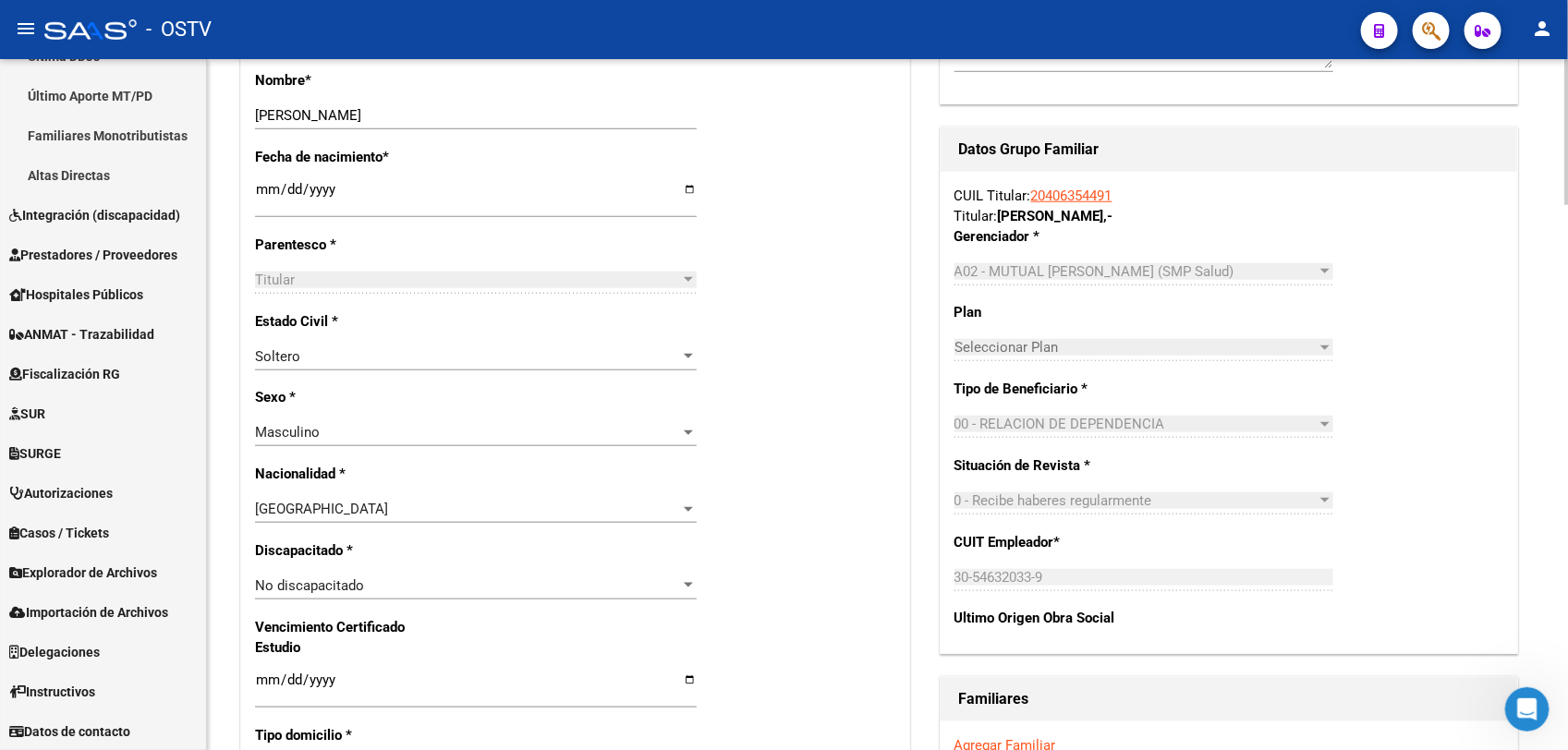
scroll to position [0, 0]
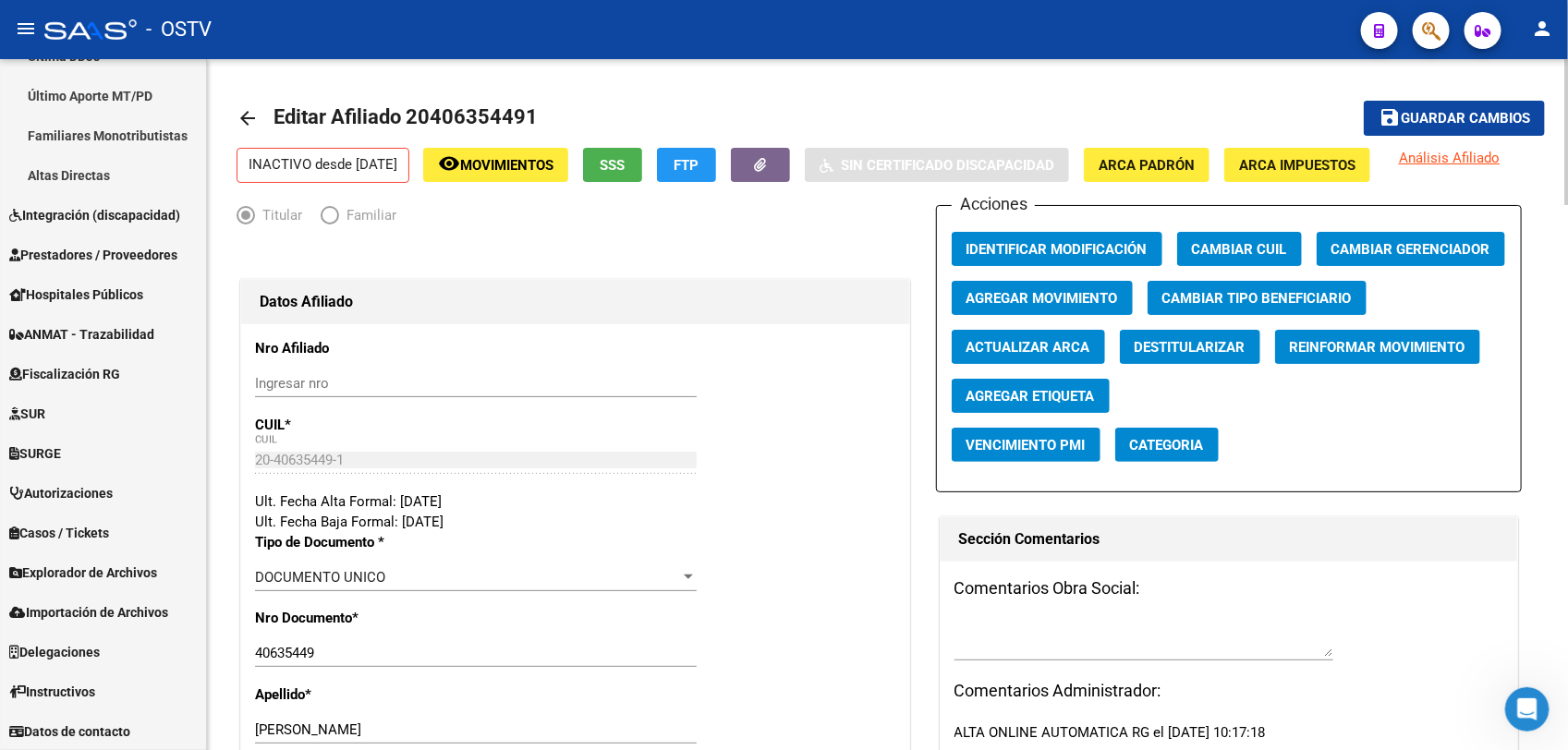
click at [1567, 43] on html "menu - OSTV person Firma Express Reportes Tablero de Control Ingresos Percibido…" at bounding box center [784, 375] width 1568 height 750
click at [1118, 297] on span "Agregar Movimiento" at bounding box center [1042, 298] width 152 height 16
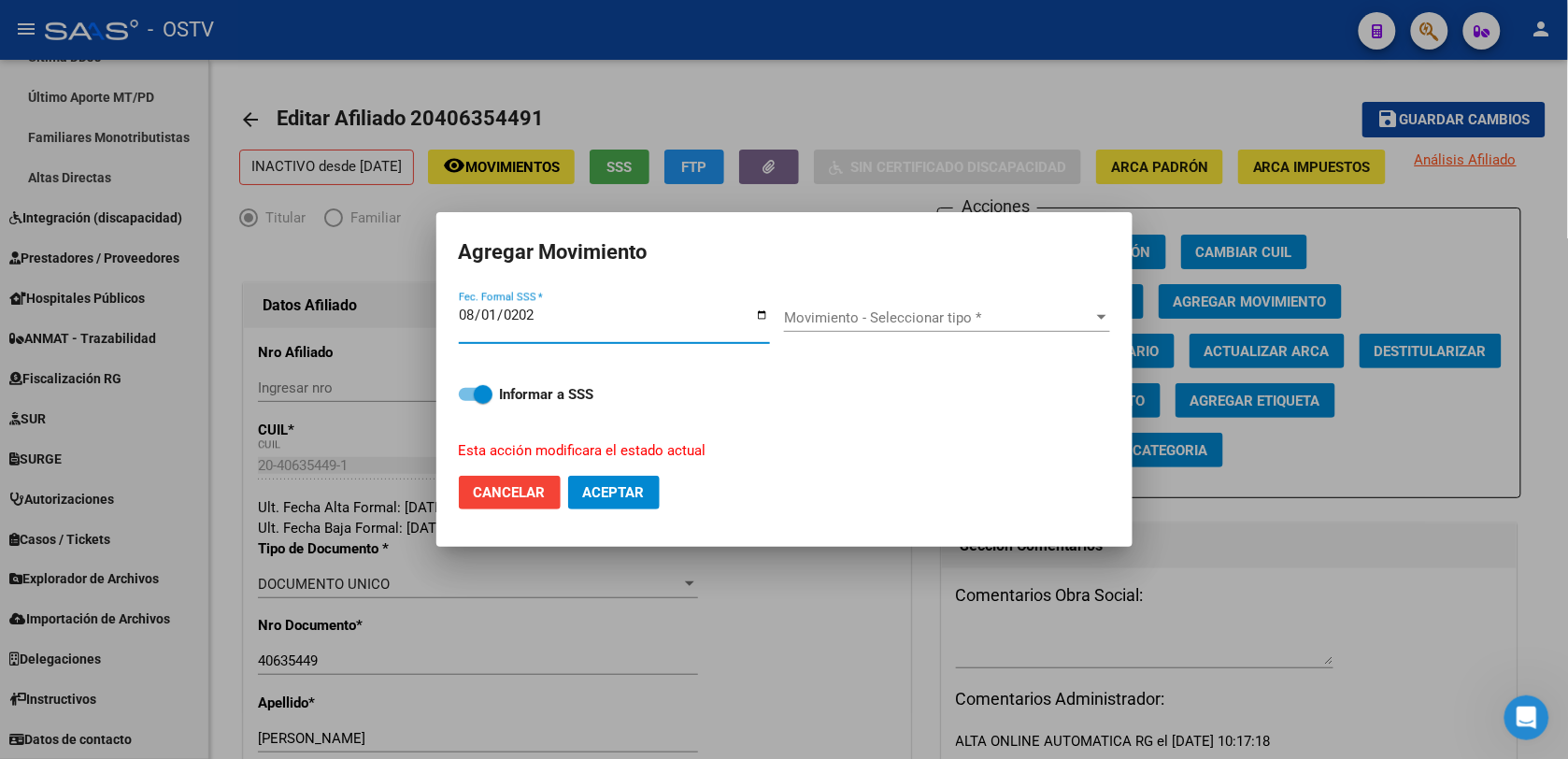
type input "[DATE]"
click at [632, 491] on span "Aceptar" at bounding box center [613, 492] width 61 height 17
click at [865, 323] on span "Movimiento - Seleccionar tipo *" at bounding box center [938, 317] width 309 height 17
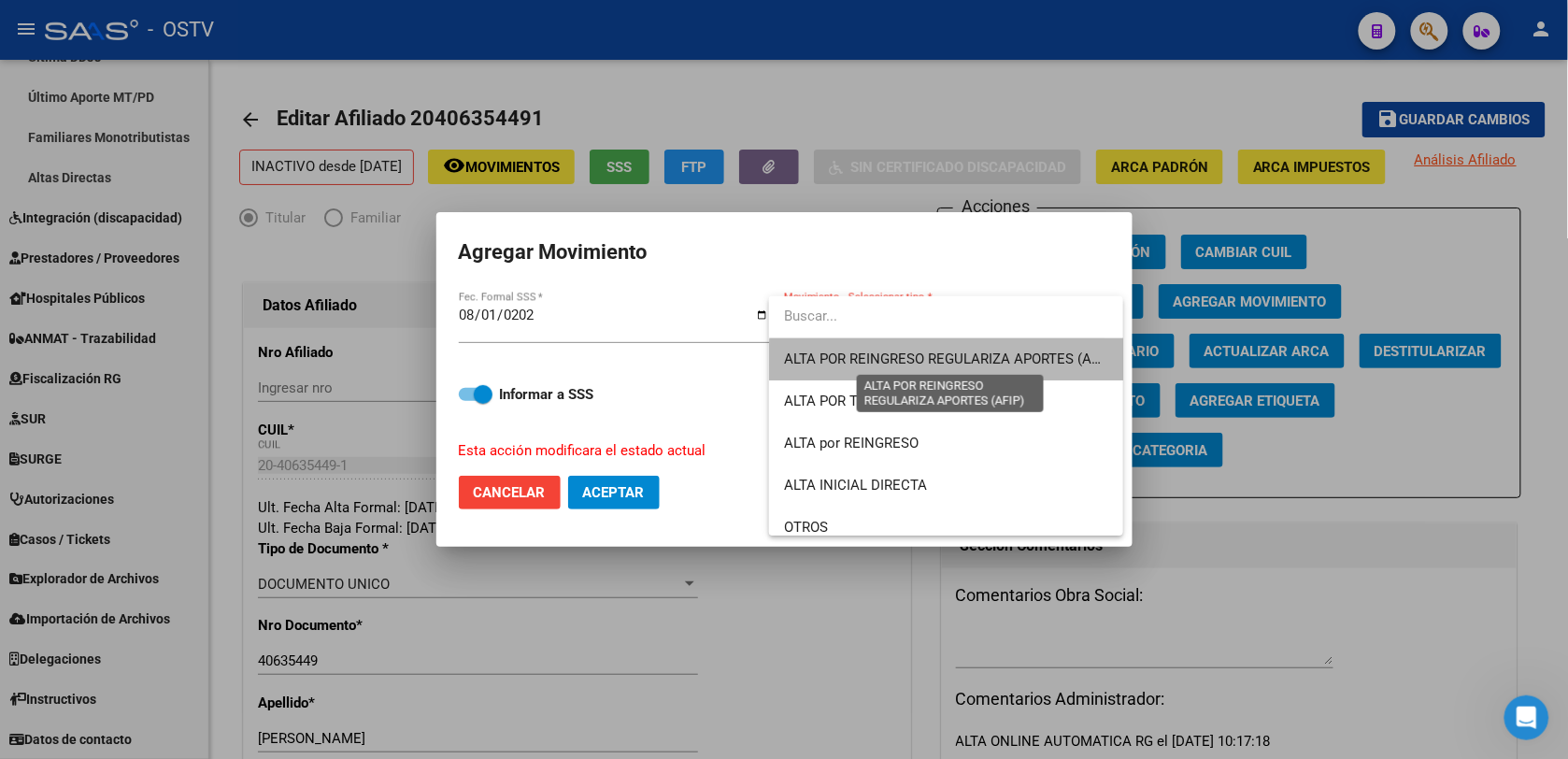
click at [1006, 364] on span "ALTA POR REINGRESO REGULARIZA APORTES (AFIP)" at bounding box center [949, 359] width 331 height 17
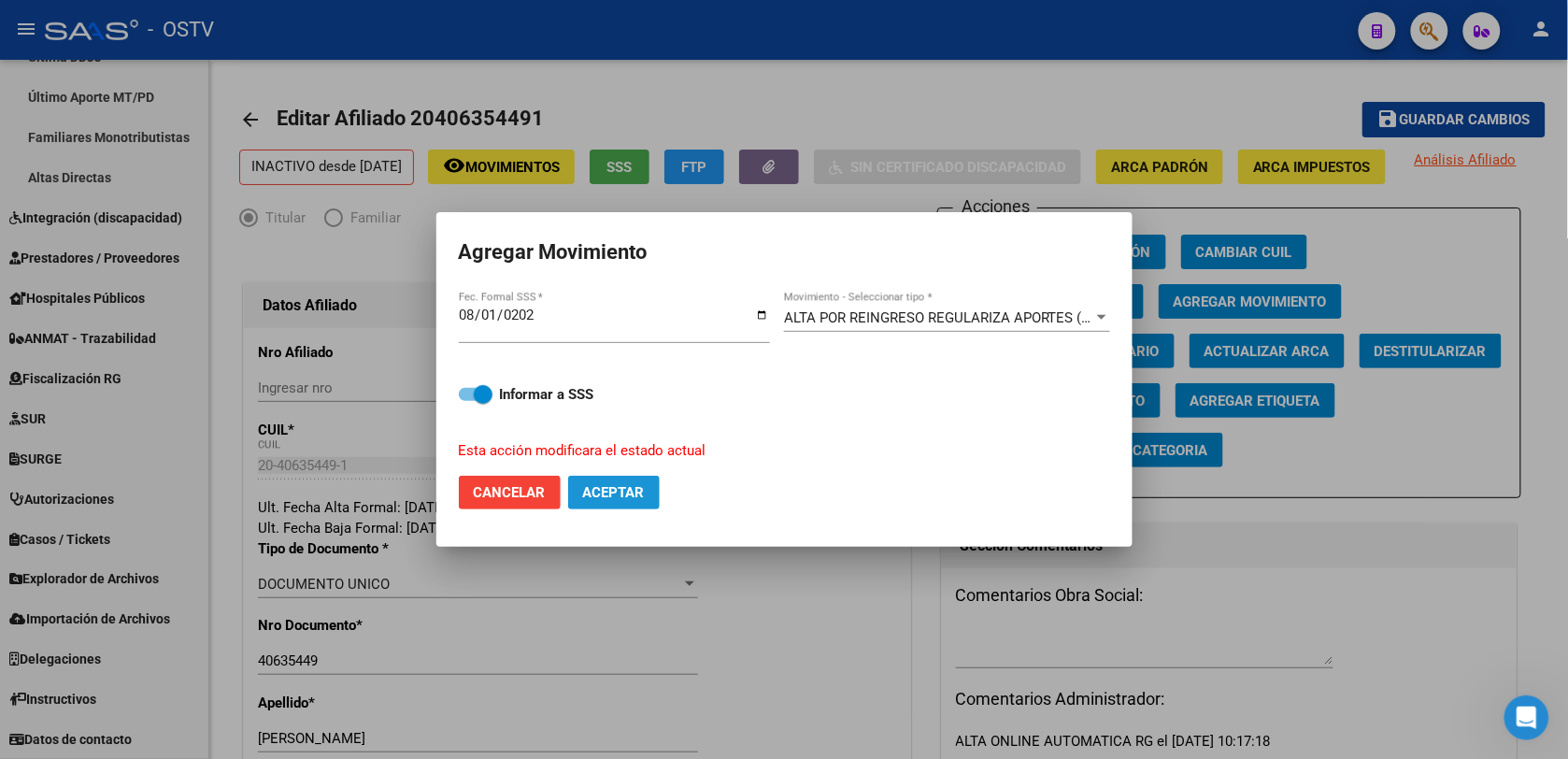
click at [654, 494] on button "Aceptar" at bounding box center [614, 493] width 91 height 34
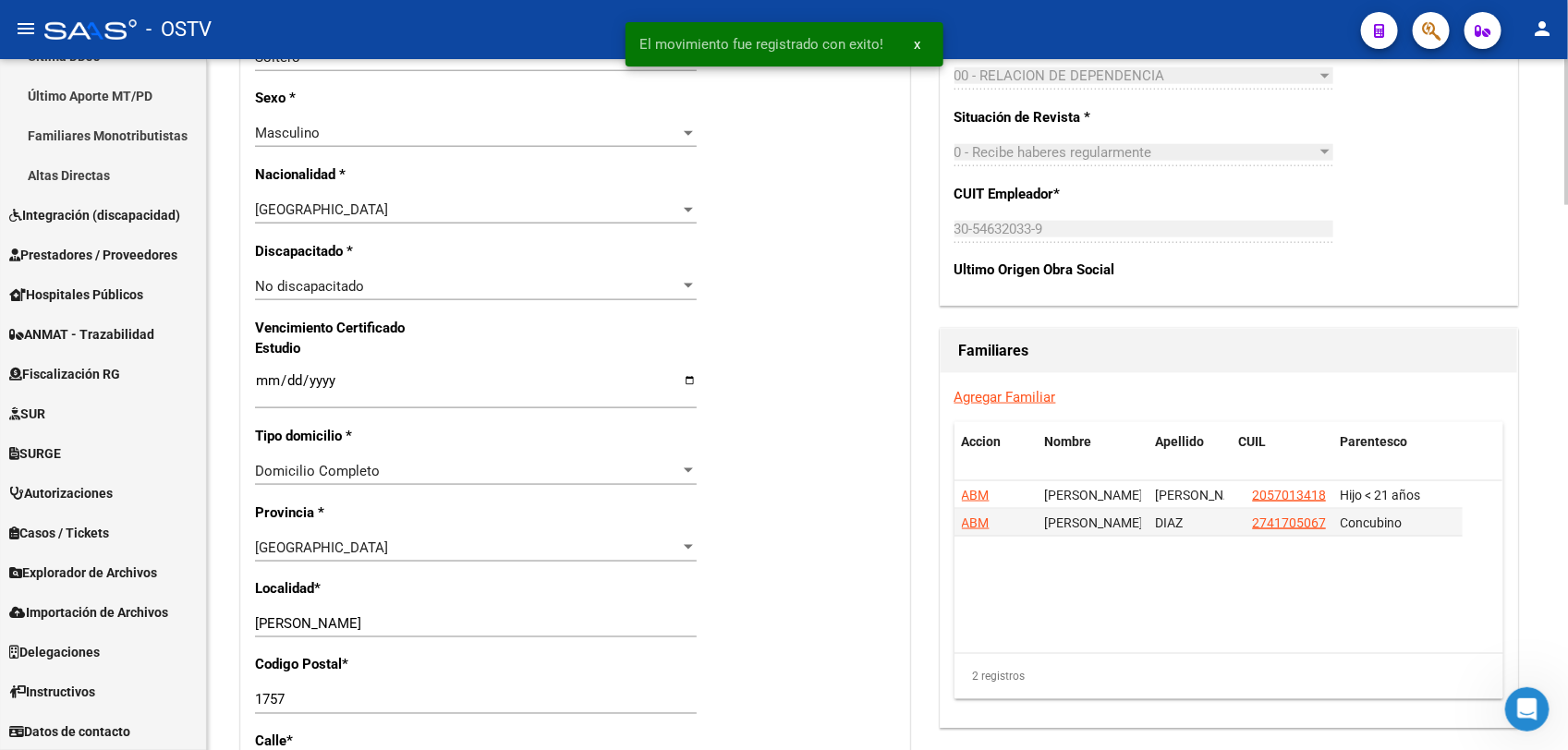
scroll to position [1045, 0]
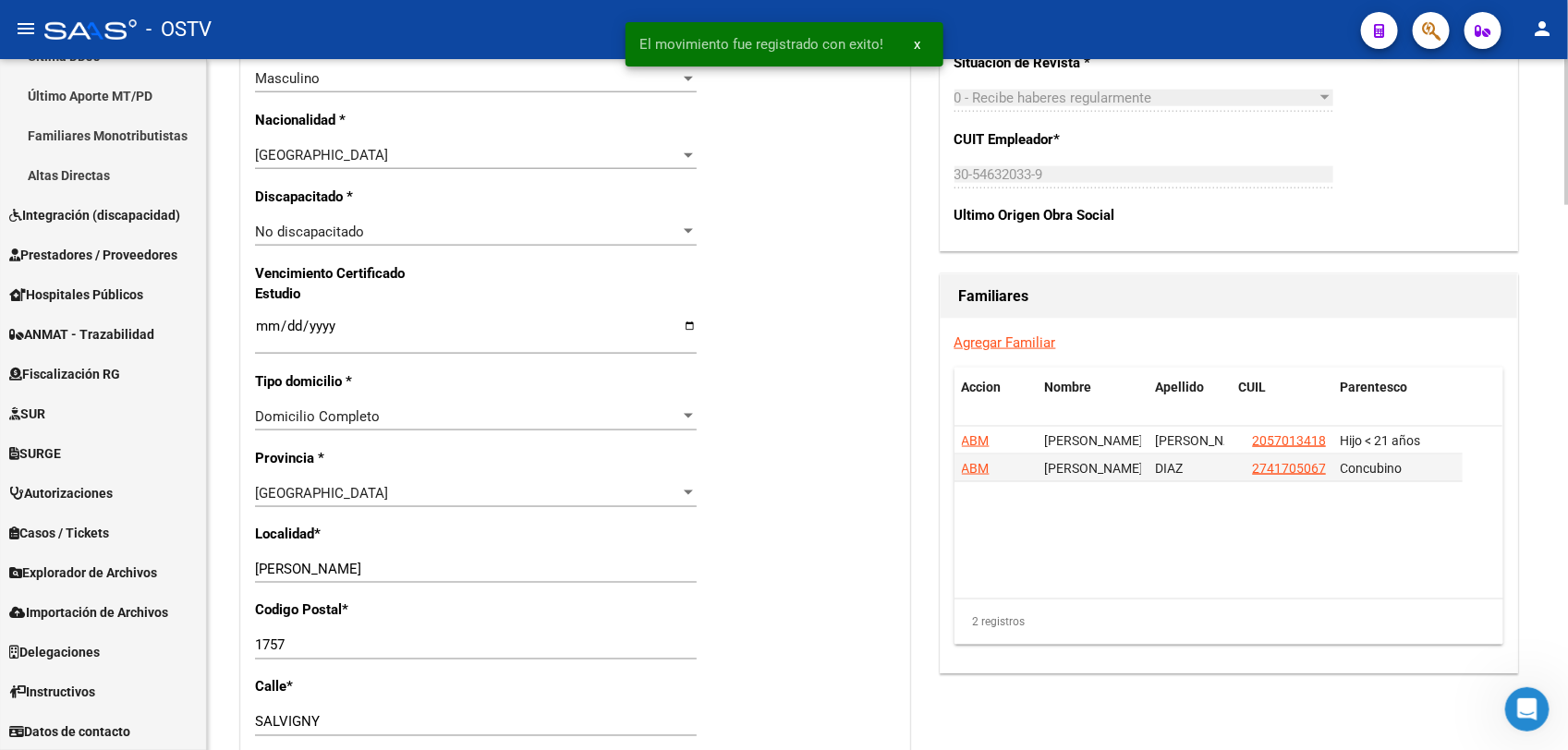
click at [1567, 358] on html "menu - OSTV person Firma Express Reportes Tablero de Control Ingresos Percibido…" at bounding box center [784, 375] width 1568 height 750
click at [973, 475] on span "ABM" at bounding box center [975, 468] width 28 height 14
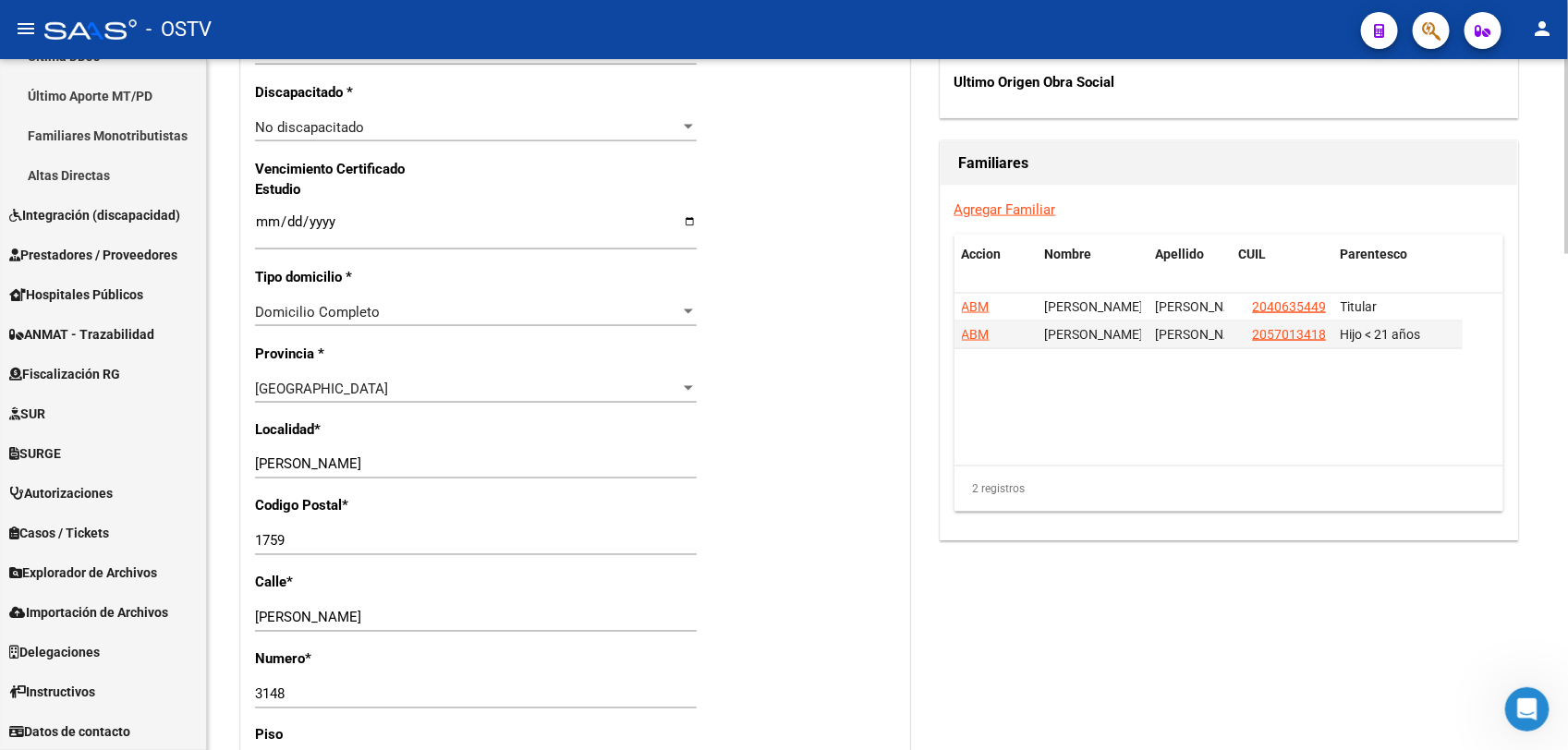
scroll to position [1200, 0]
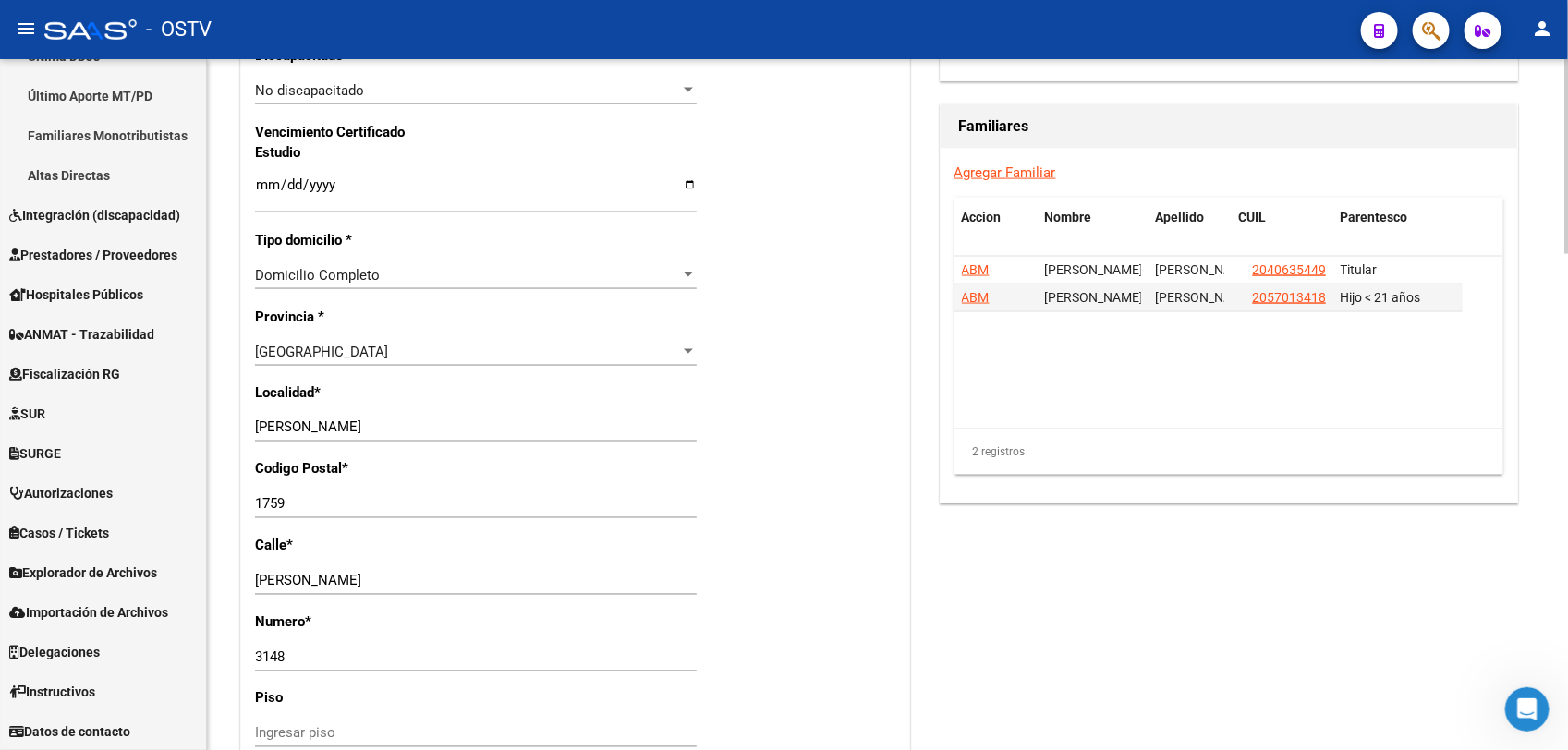
click at [1539, 524] on div "arrow_back Editar Afiliado 27417050677 save Guardar cambios ACTIVO desde [DATE]…" at bounding box center [890, 78] width 1366 height 2440
click at [971, 304] on span "ABM" at bounding box center [975, 297] width 28 height 14
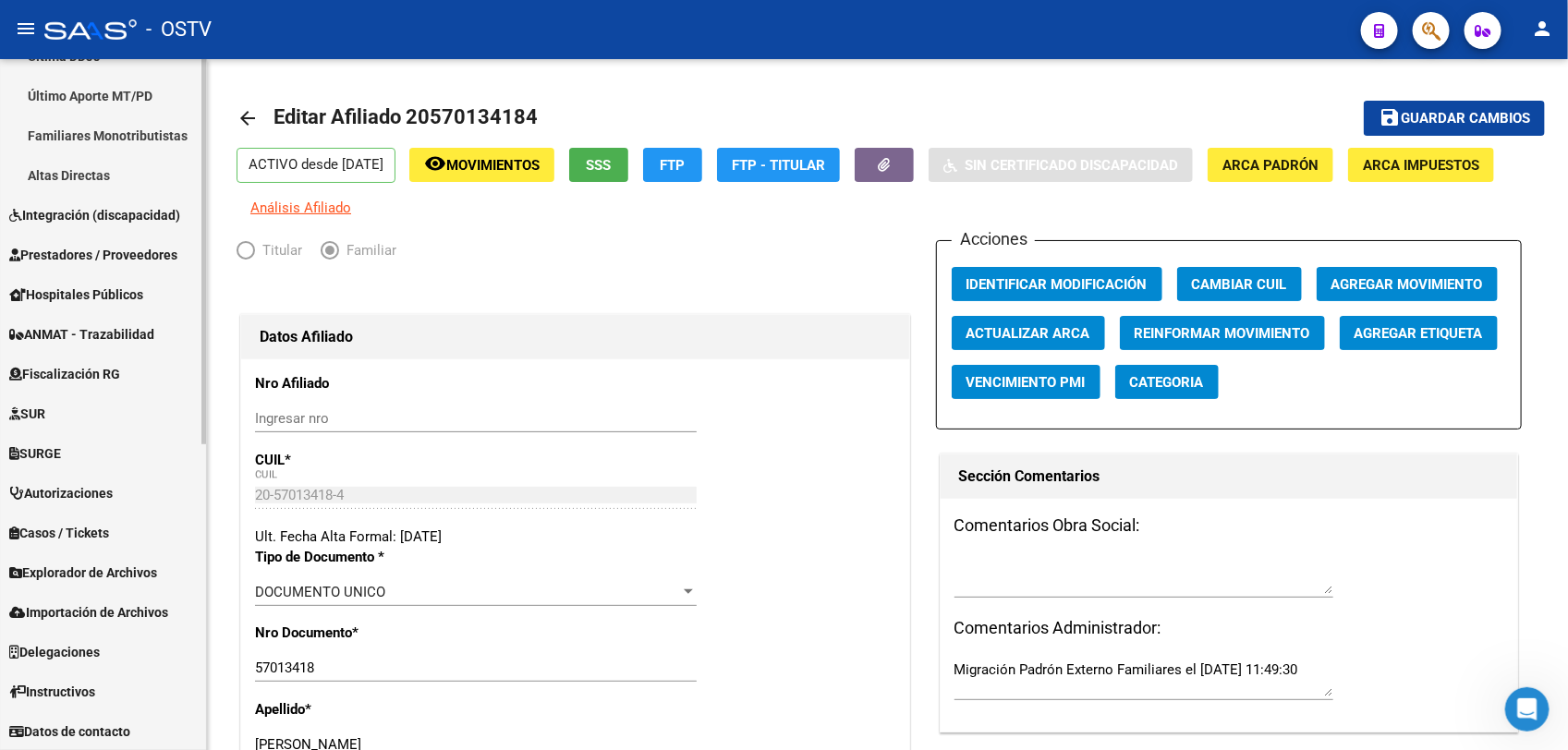
click at [97, 574] on span "Explorador de Archivos" at bounding box center [84, 572] width 148 height 20
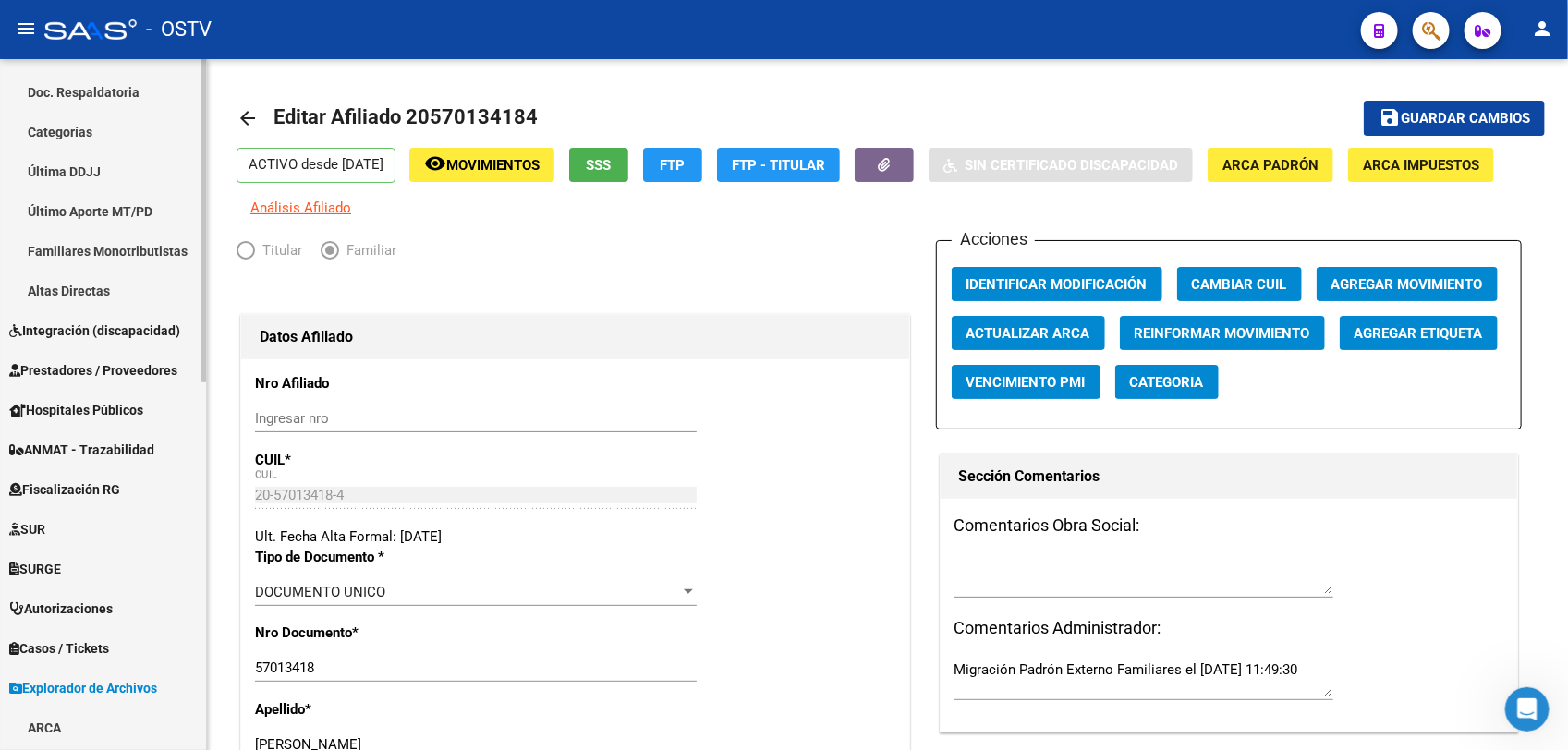
scroll to position [786, 0]
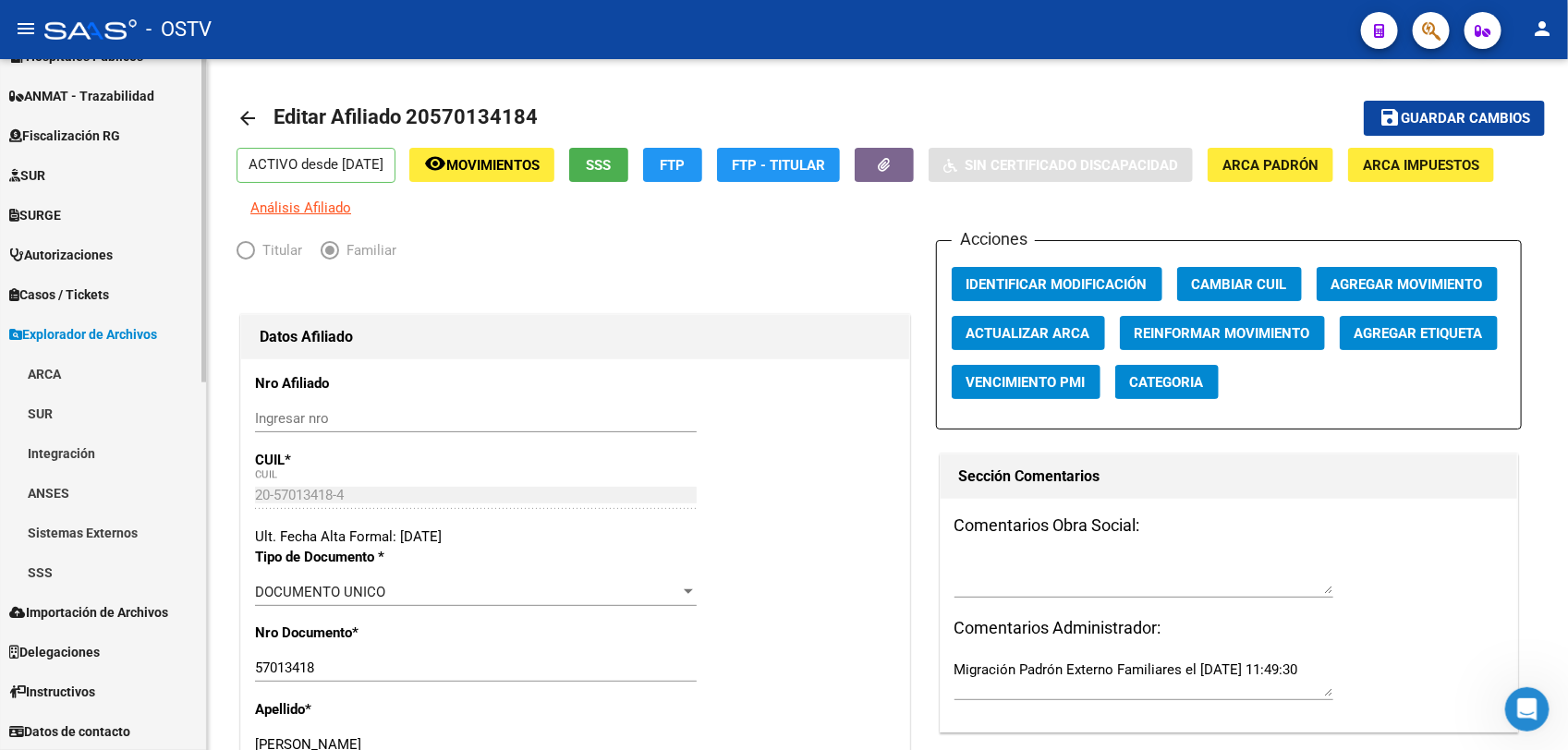
click at [212, 712] on mat-sidenav-container "Firma Express Reportes Tablero de Control Ingresos Percibidos Análisis de todos…" at bounding box center [784, 404] width 1568 height 690
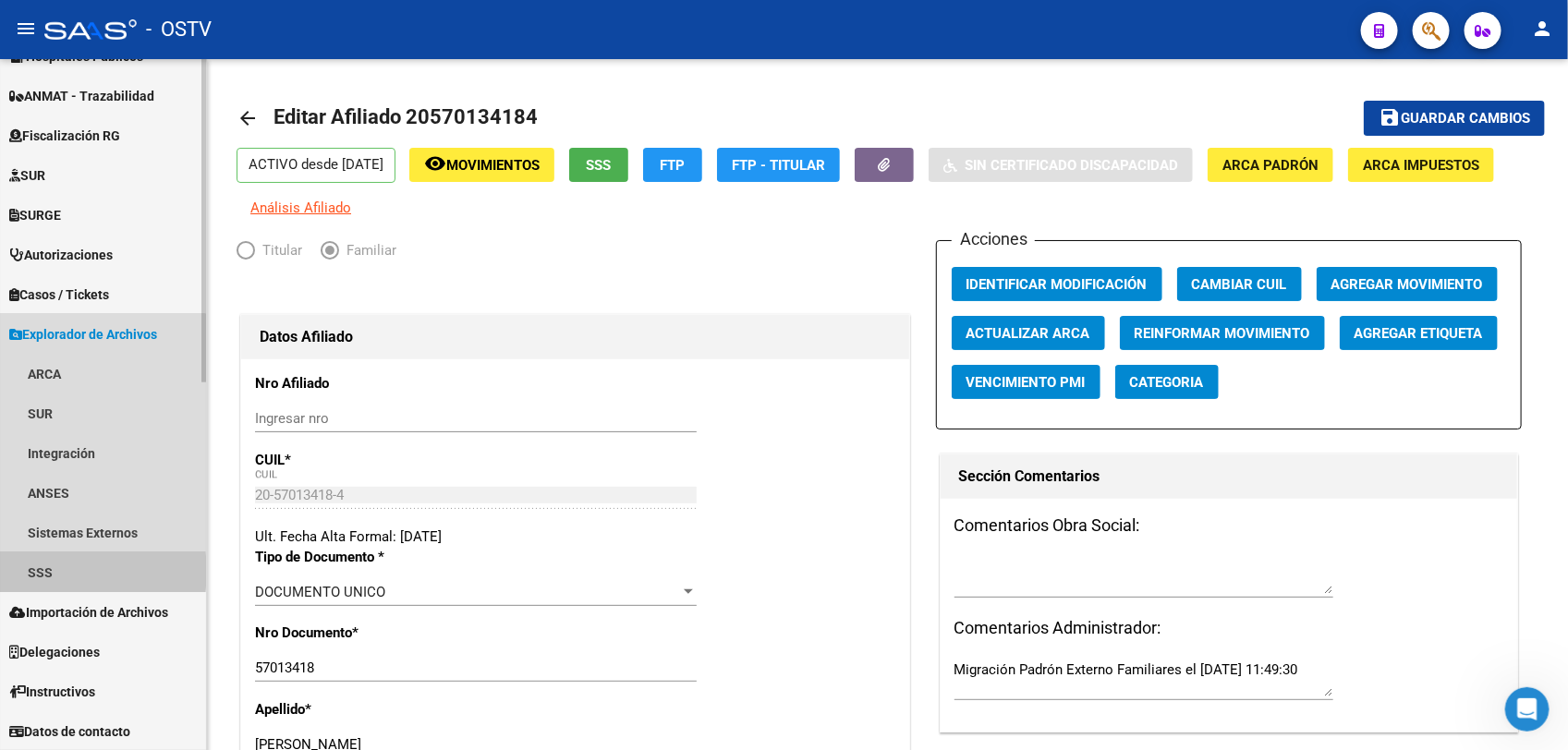
click at [67, 570] on link "SSS" at bounding box center [103, 571] width 206 height 39
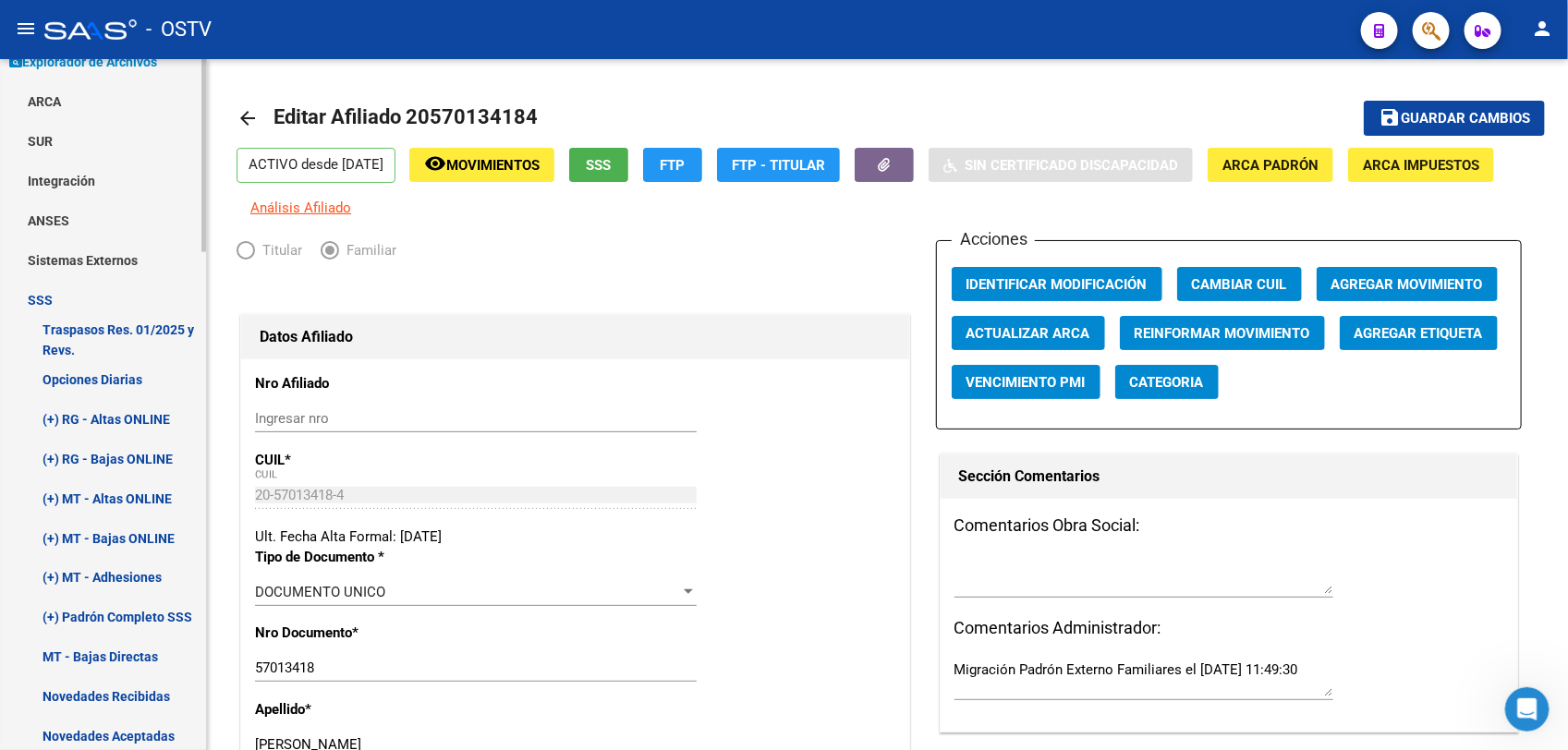
scroll to position [1095, 0]
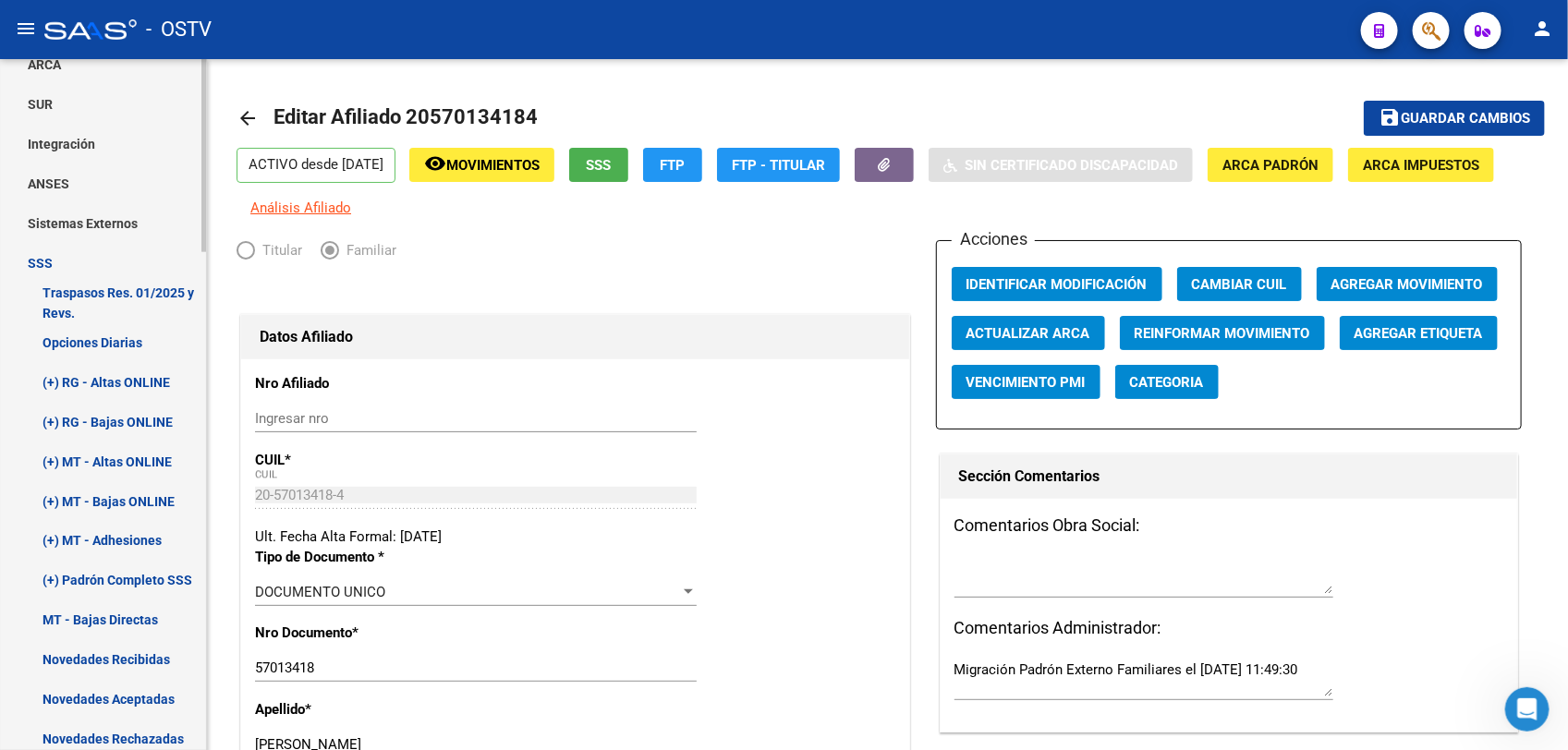
click at [208, 521] on mat-sidenav-container "Firma Express Reportes Tablero de Control Ingresos Percibidos Análisis de todos…" at bounding box center [784, 404] width 1568 height 690
click at [122, 700] on link "Novedades Aceptadas" at bounding box center [103, 699] width 206 height 39
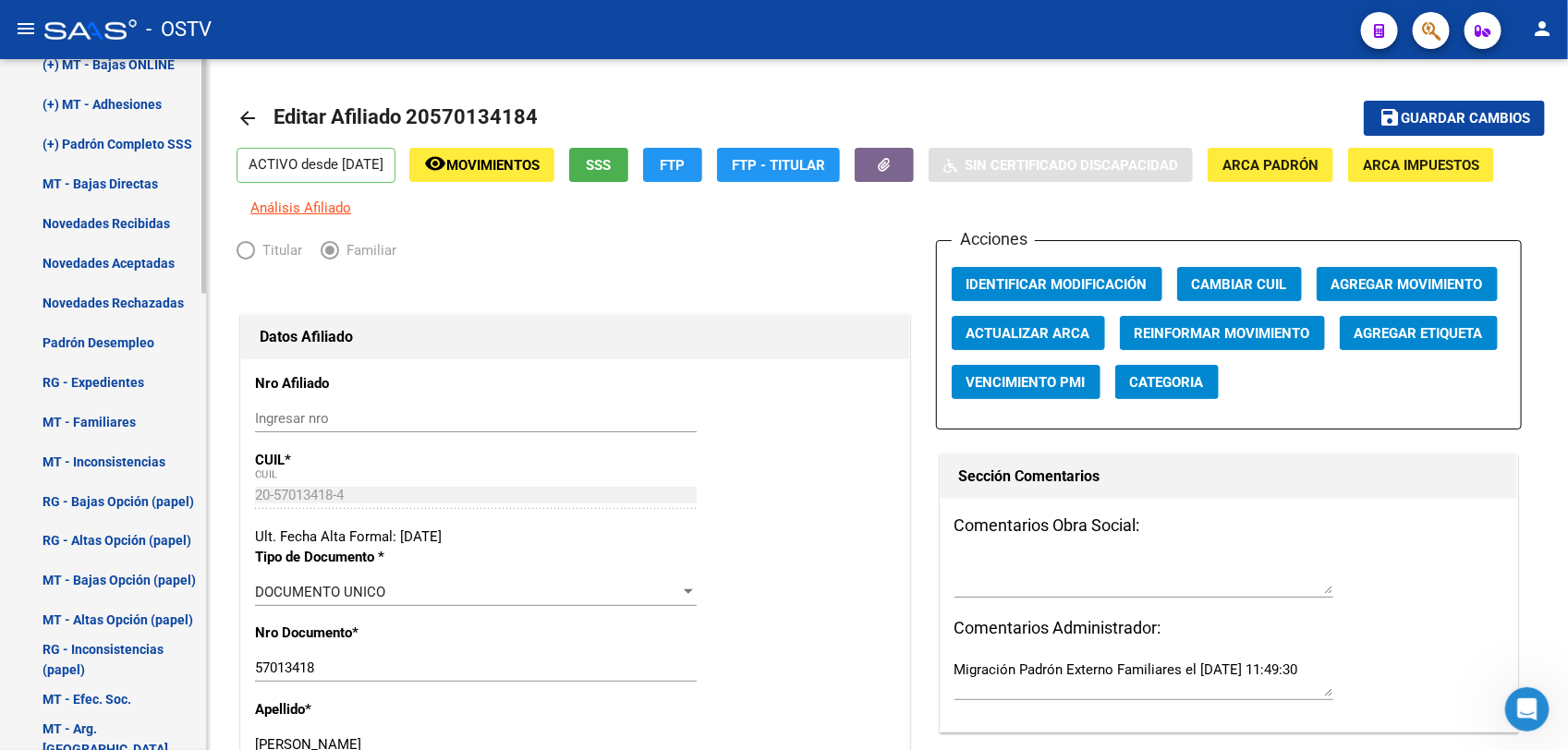
scroll to position [1046, 0]
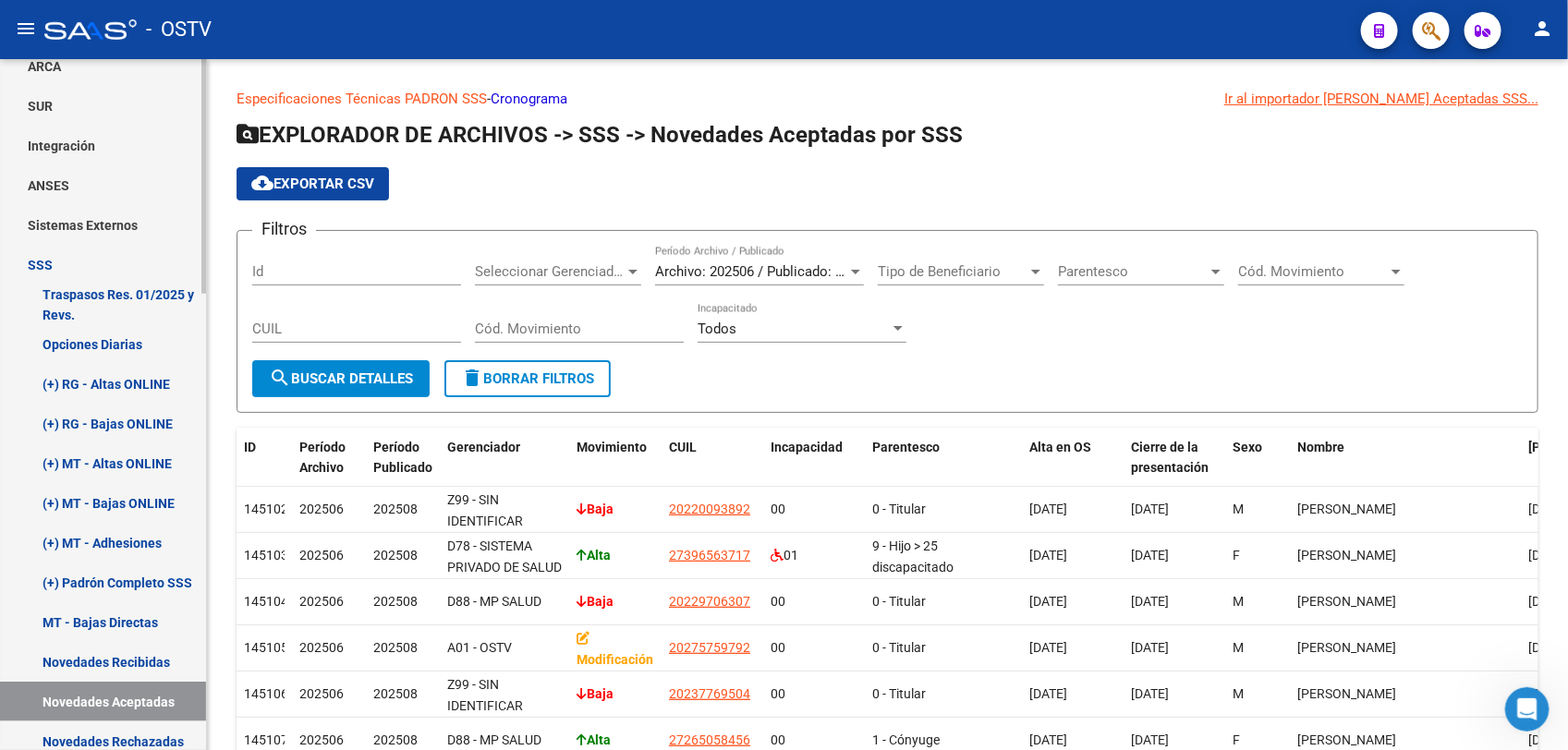
scroll to position [302, 0]
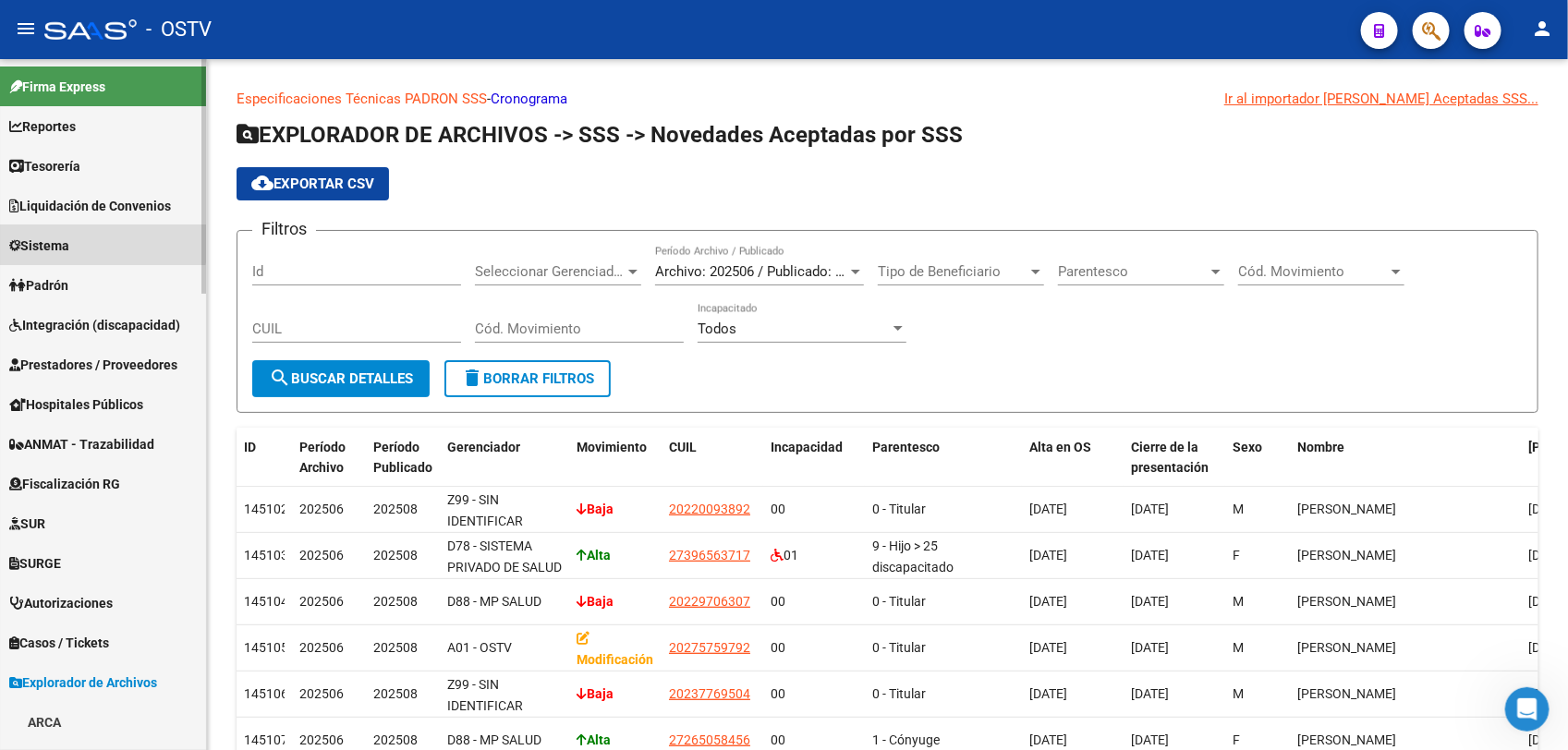
click at [58, 240] on span "Sistema" at bounding box center [39, 245] width 61 height 20
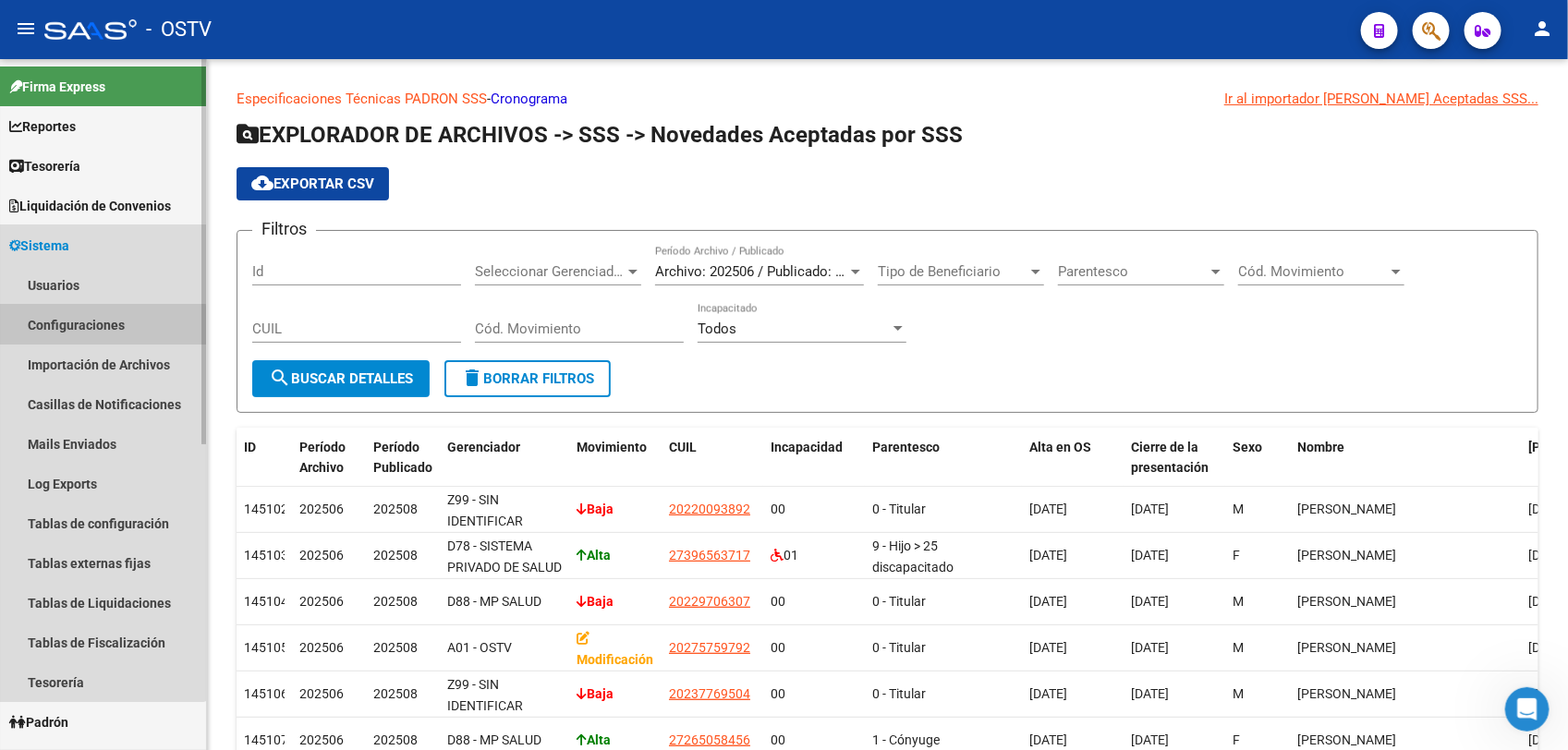
click at [52, 333] on link "Configuraciones" at bounding box center [103, 324] width 206 height 39
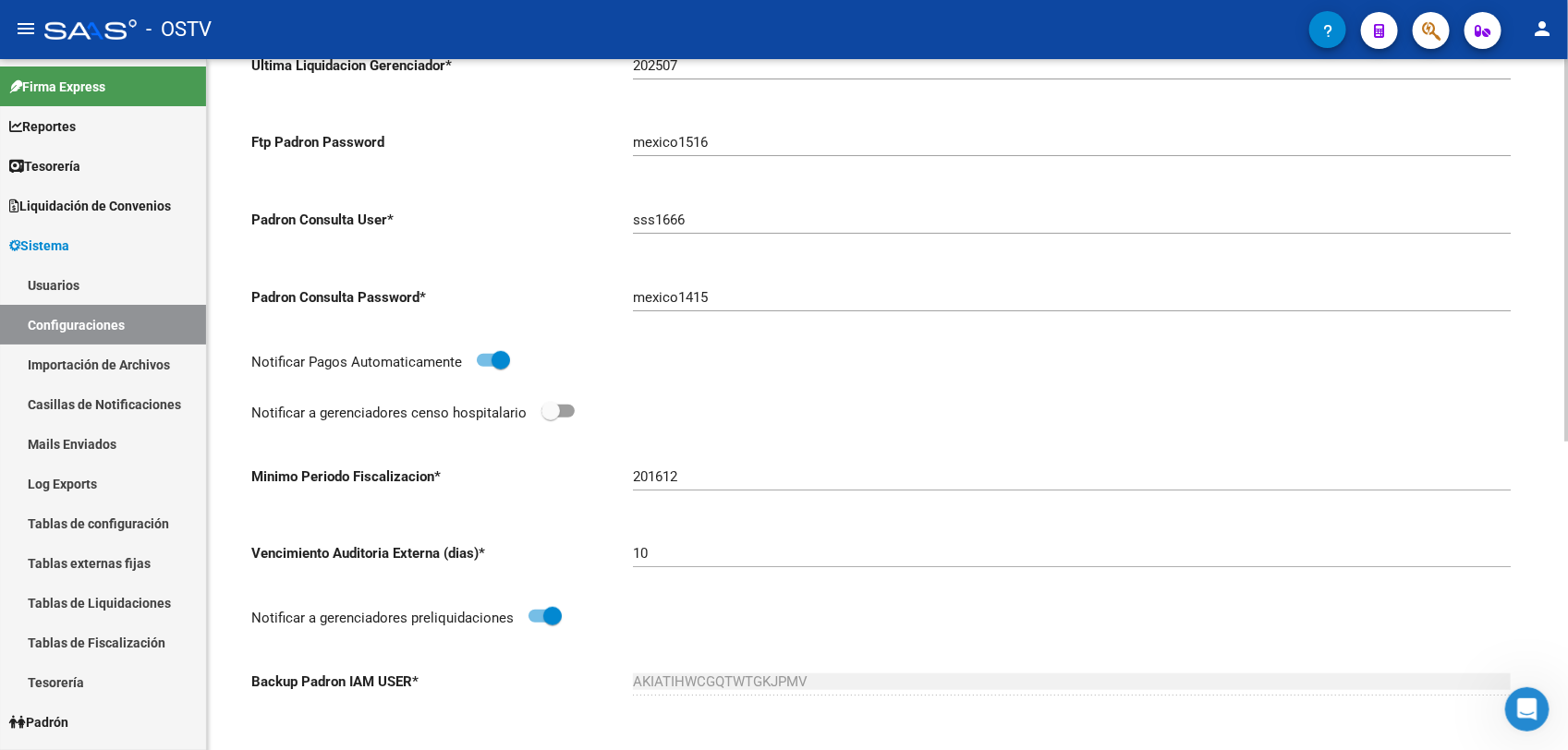
scroll to position [312, 0]
click at [1550, 343] on div "SISTEMA -> Configuración del sistema (alt+c) save Guardar cambios Configuración…" at bounding box center [890, 371] width 1366 height 1248
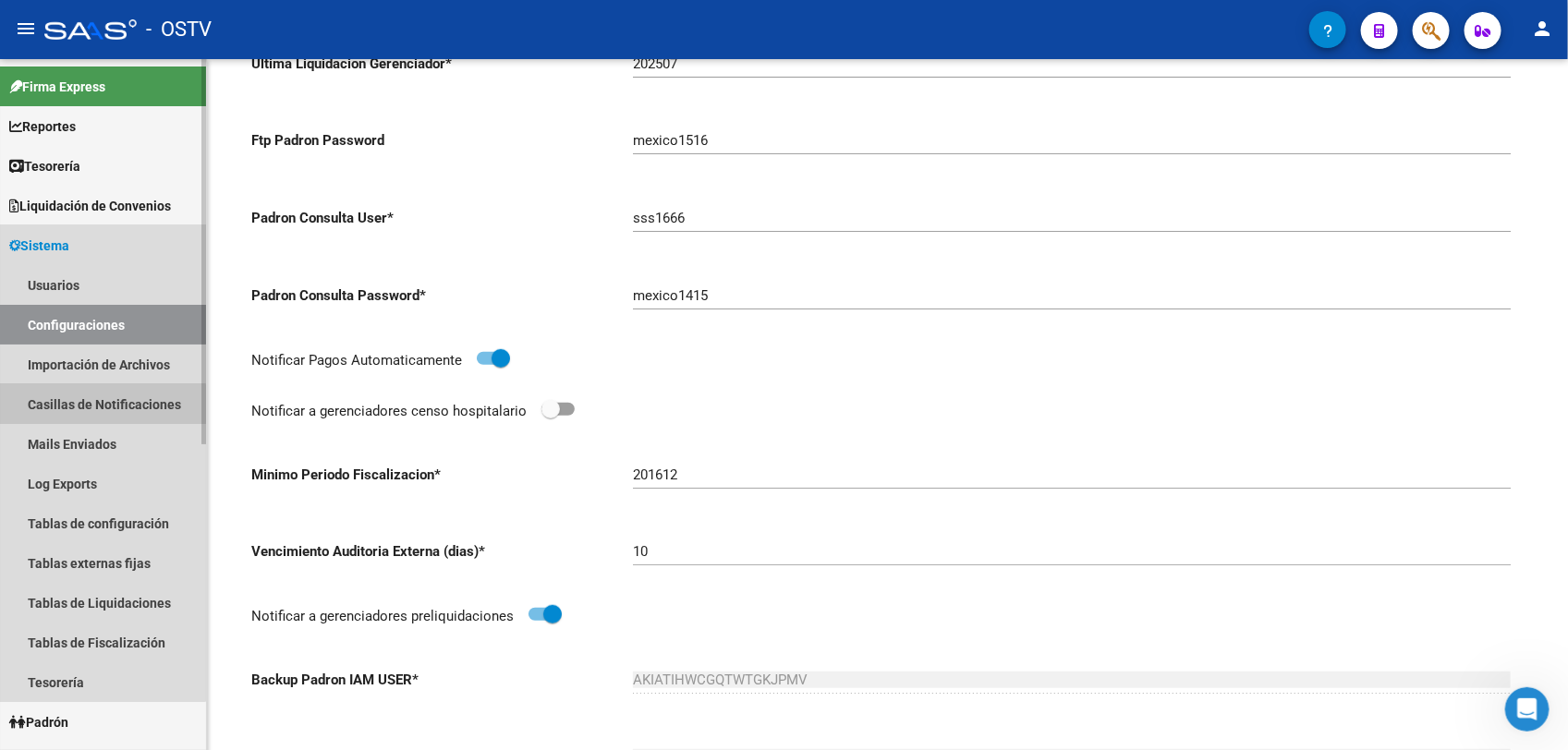
click at [99, 404] on link "Casillas de Notificaciones" at bounding box center [103, 403] width 206 height 39
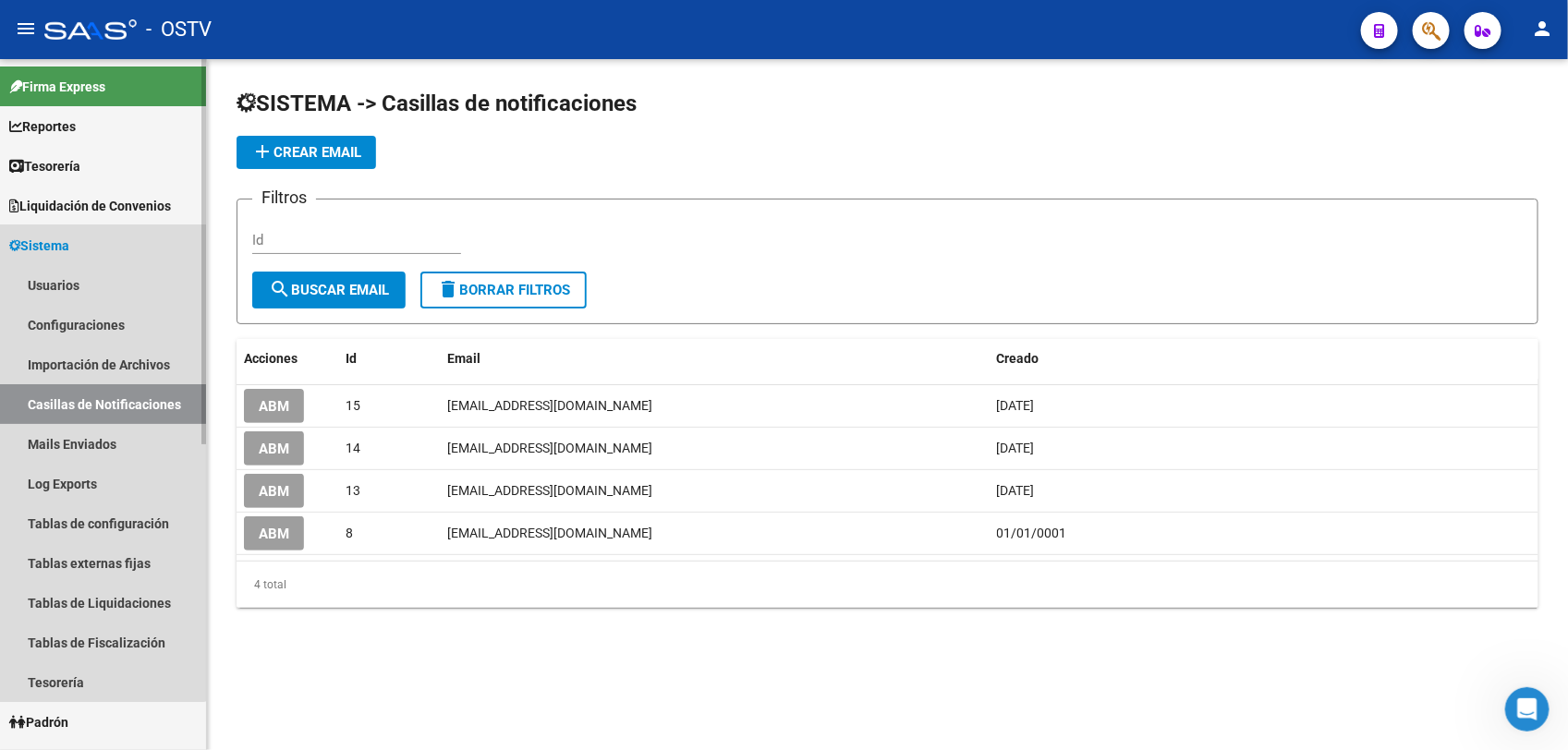
click at [69, 245] on span "Sistema" at bounding box center [39, 245] width 61 height 20
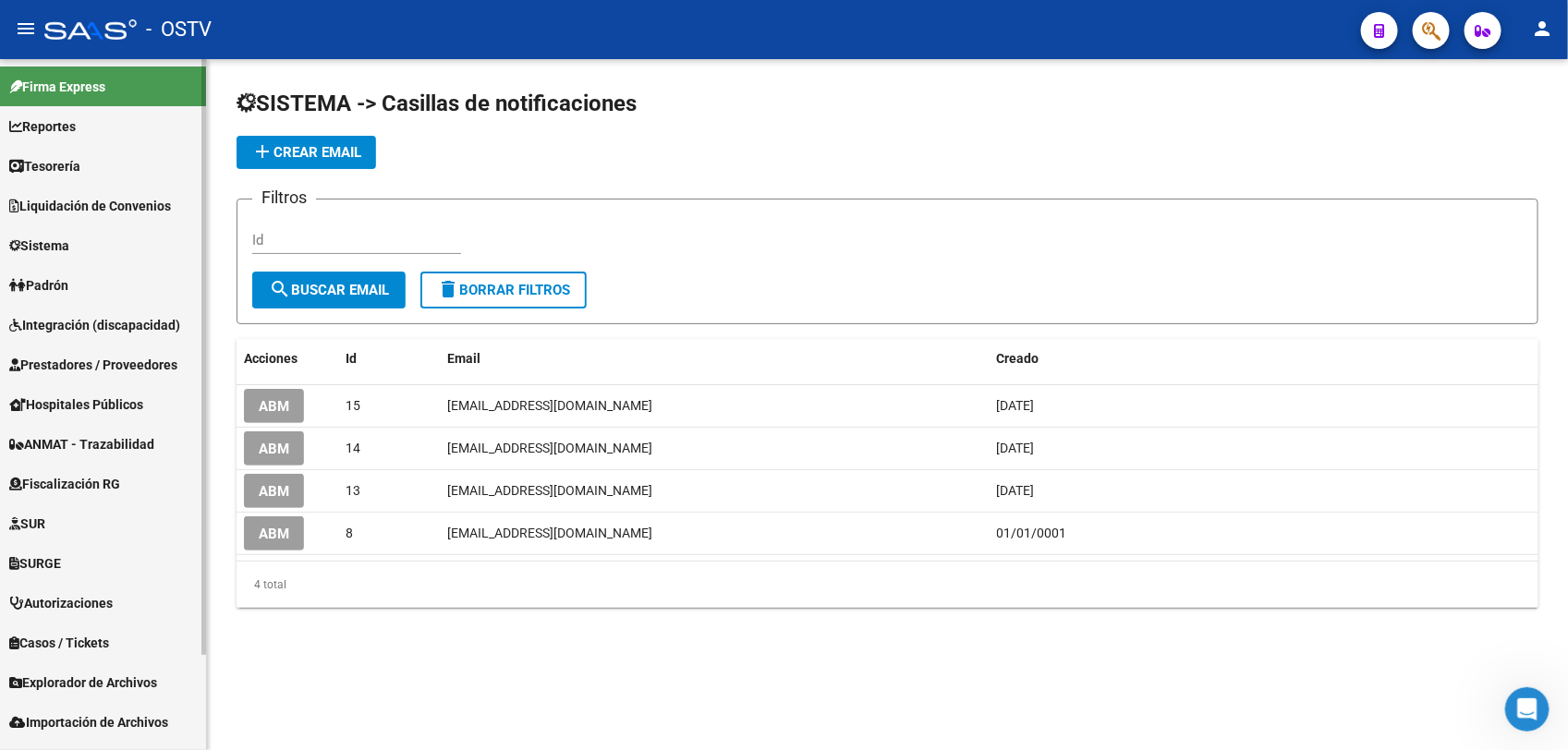
scroll to position [109, 0]
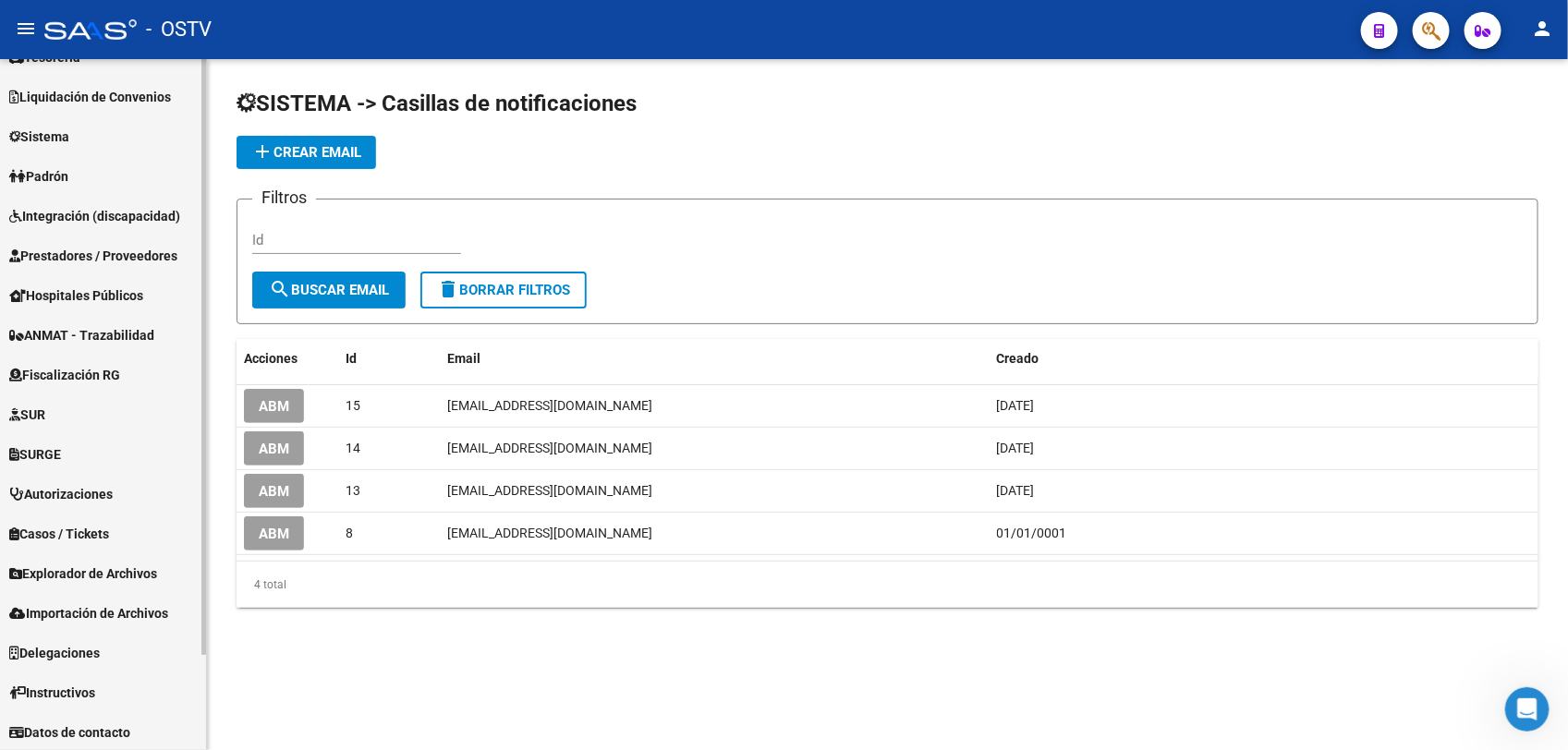
click at [206, 679] on div at bounding box center [204, 451] width 5 height 595
click at [88, 373] on span "Fiscalización RG" at bounding box center [64, 375] width 110 height 20
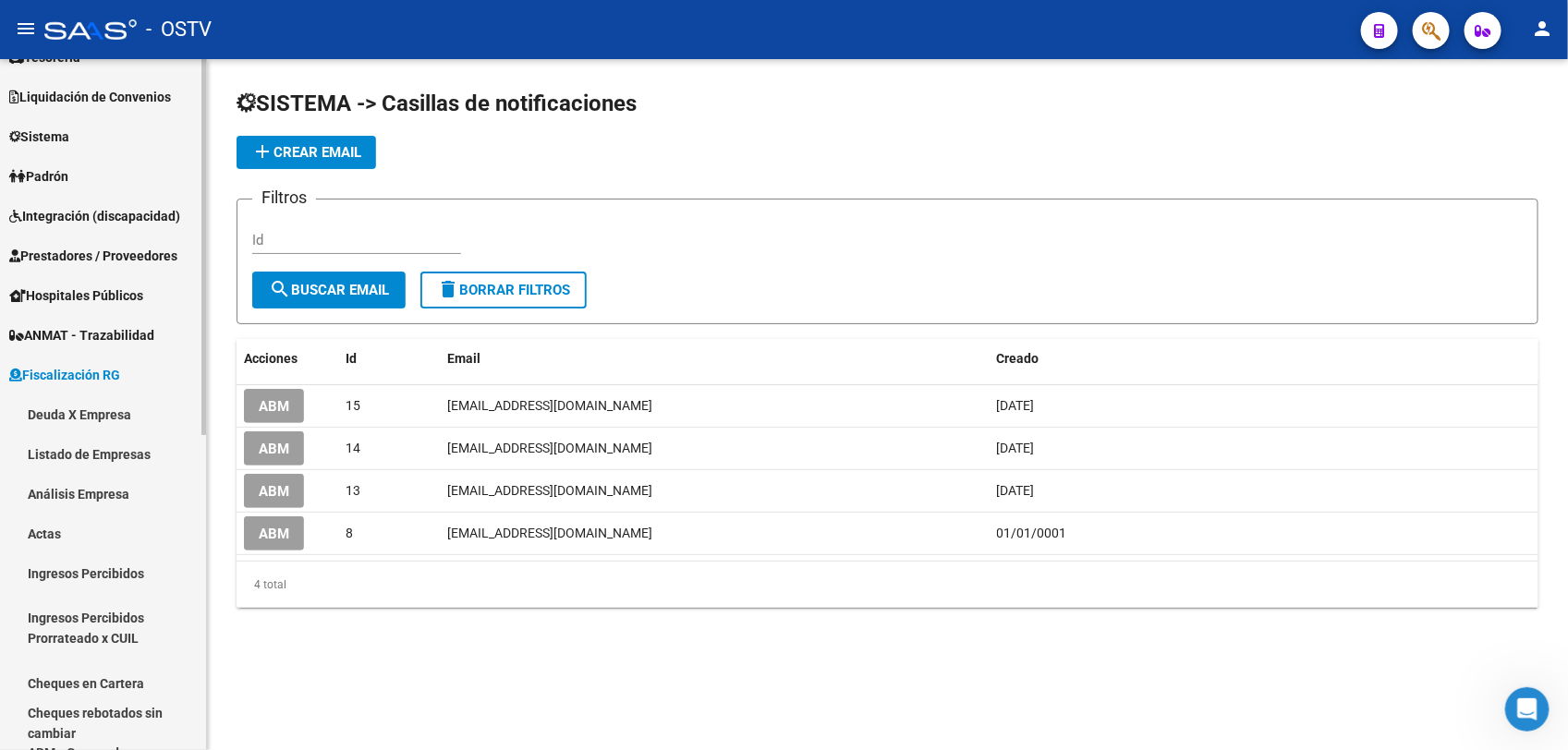
click at [48, 532] on link "Actas" at bounding box center [103, 533] width 206 height 39
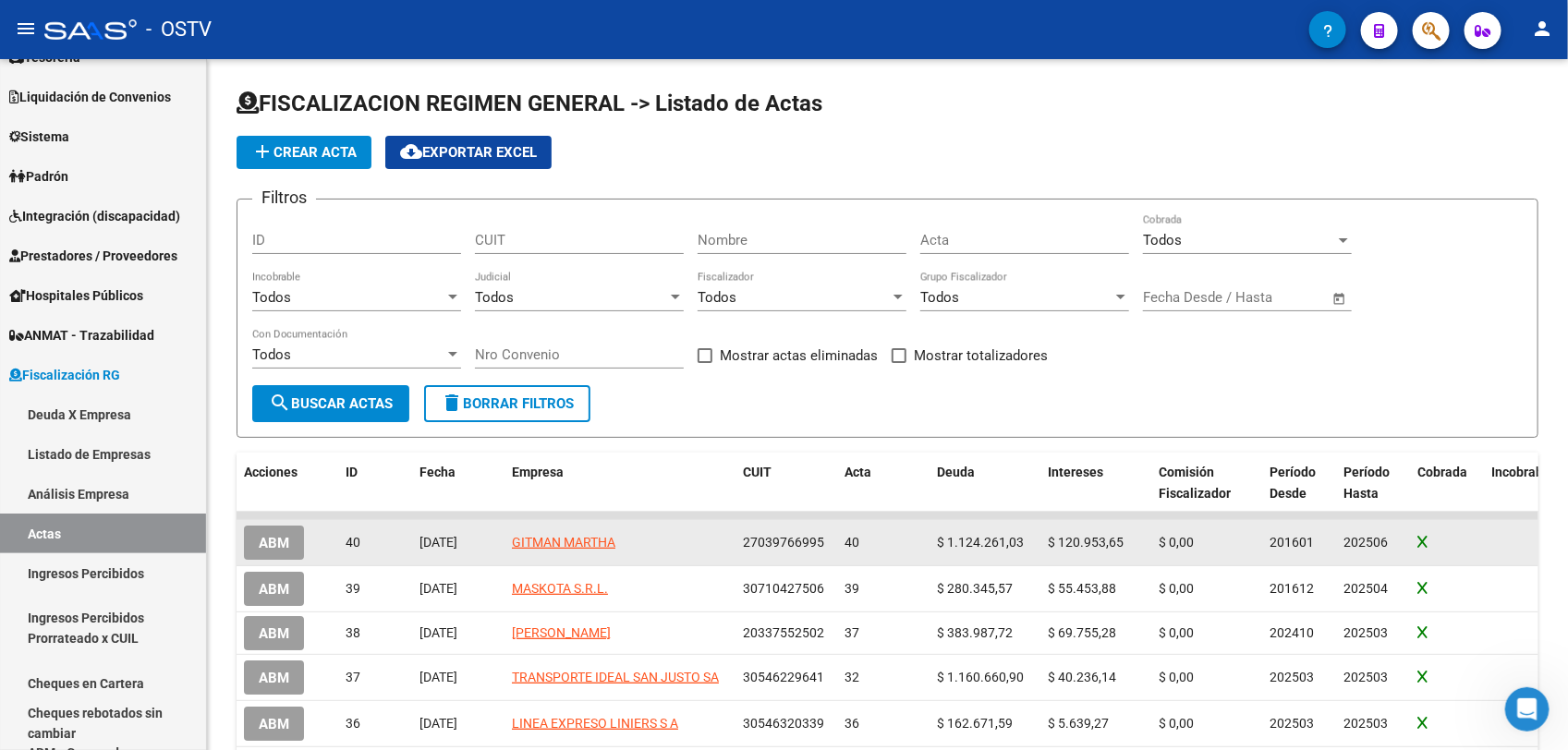
click at [283, 551] on button "ABM" at bounding box center [274, 543] width 61 height 35
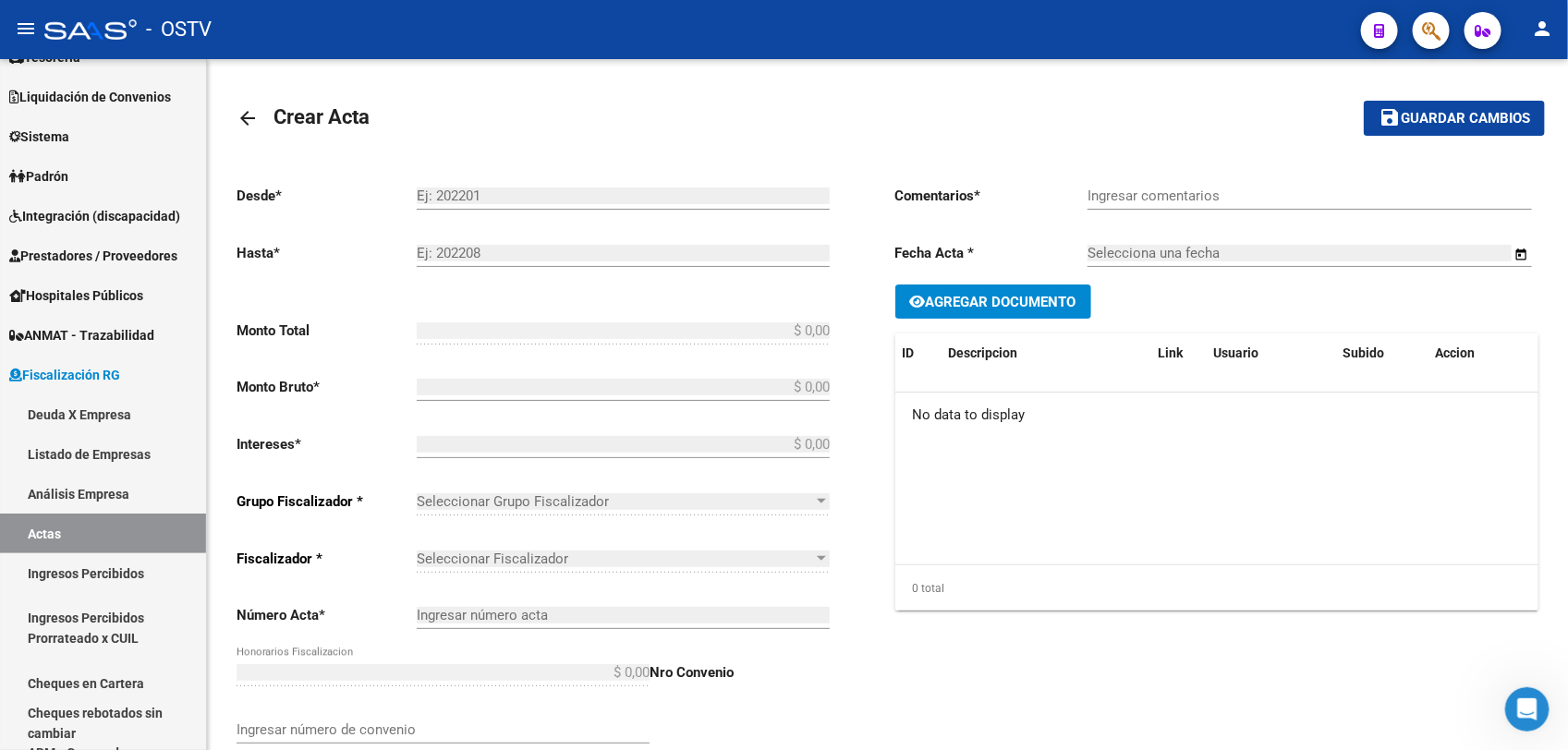
type input "201601"
type input "202506"
type input "$ 1.369.736,14"
type input "$ 1.124.261,03"
type input "$ 120.953,65"
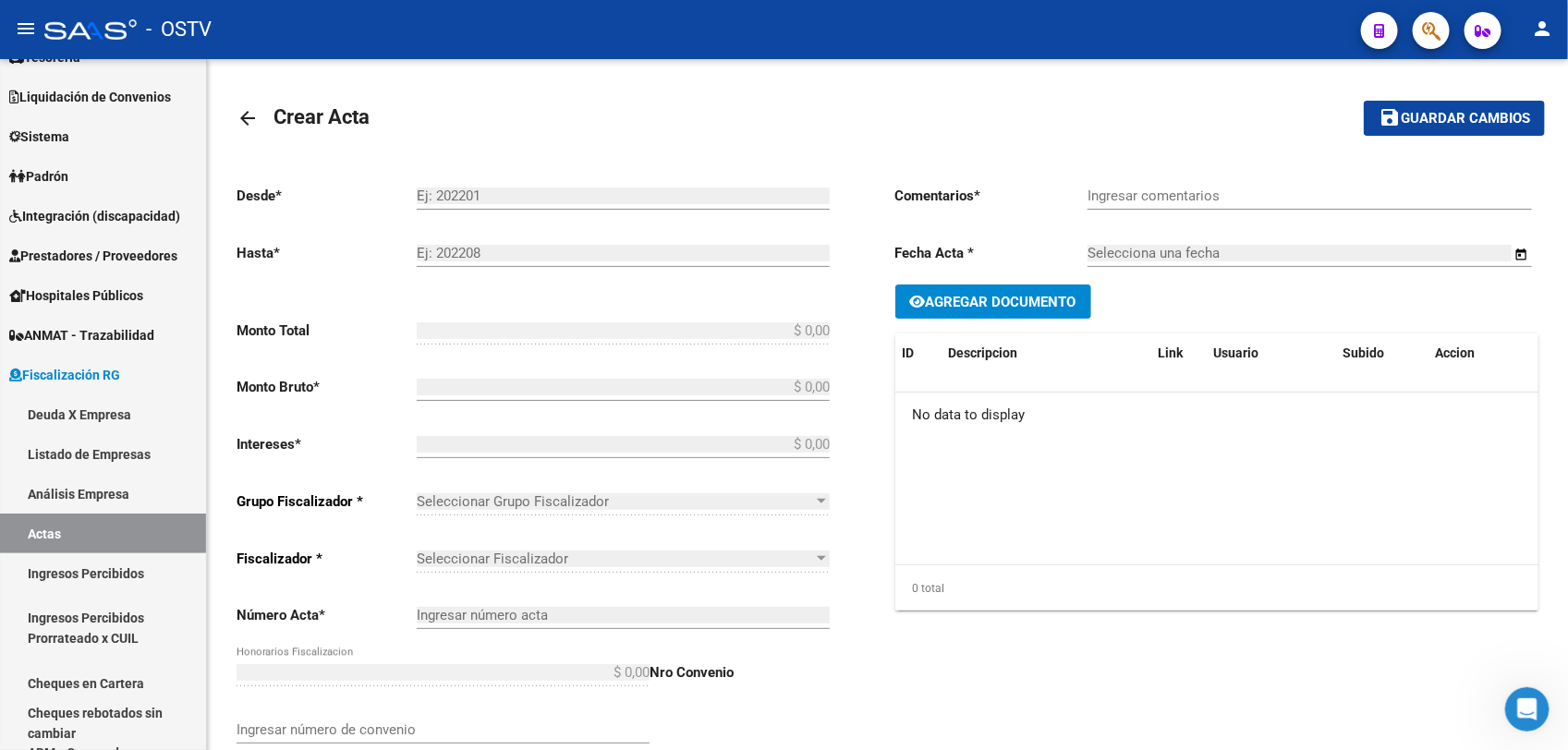
type input "40"
type input "$ 124.521,46"
checkbox input "true"
type input "La empresa regularizo mediante cheques fisicos, en un plan de 6 cuotas."
type input "[DATE]"
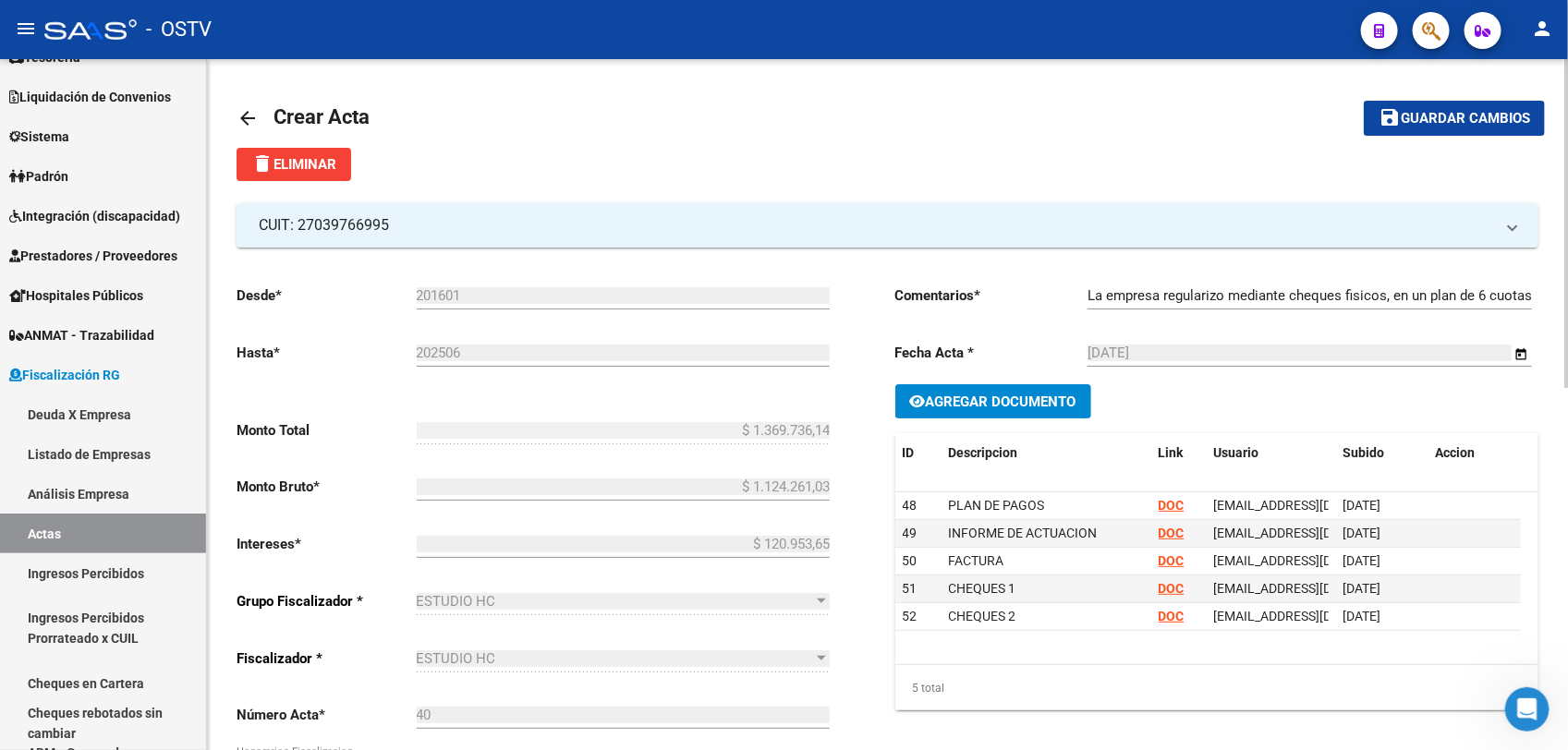
scroll to position [291, 0]
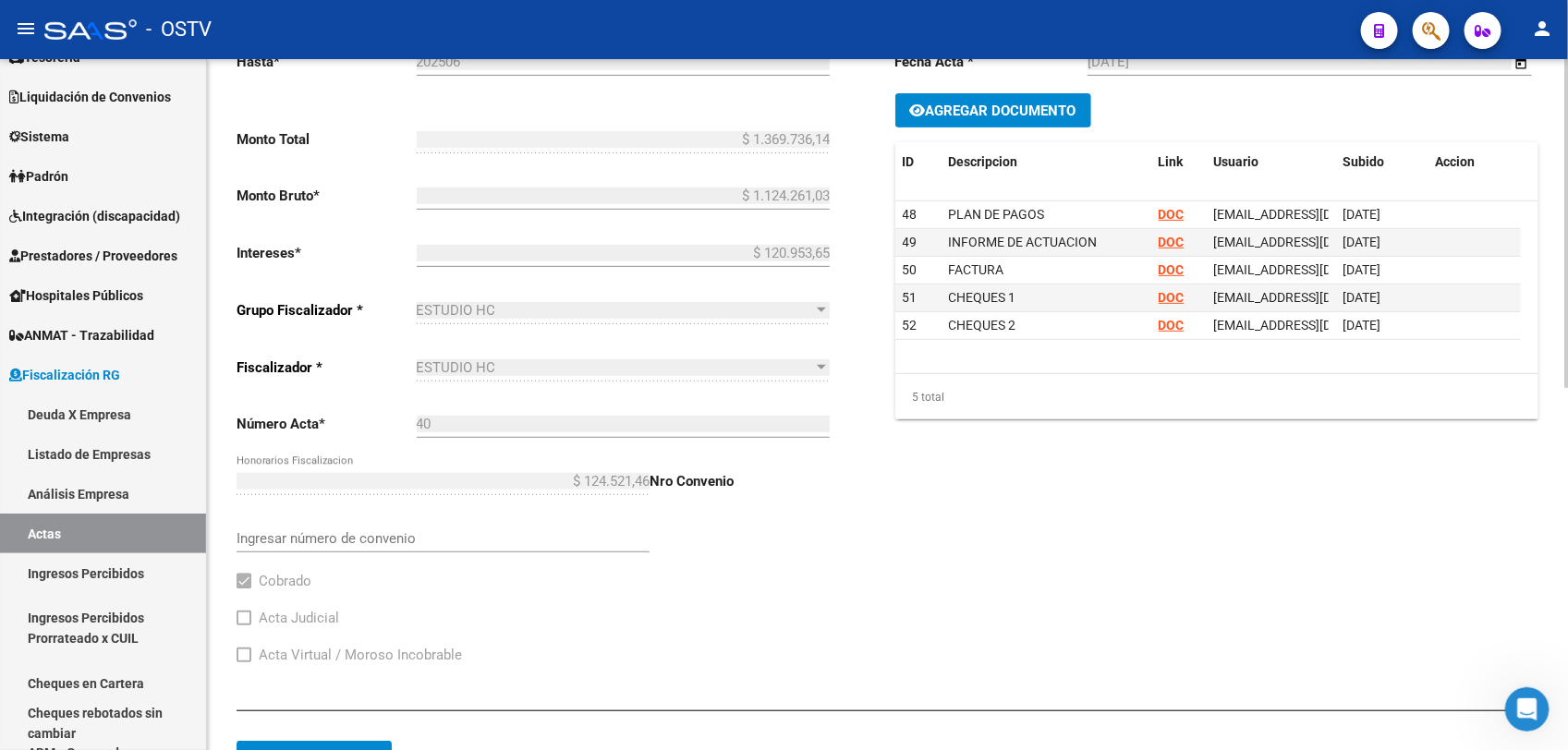
click at [1555, 422] on div "arrow_back Crear Acta save Guardar cambios delete Eliminar CUIT: 27039766995 Ra…" at bounding box center [890, 496] width 1366 height 1457
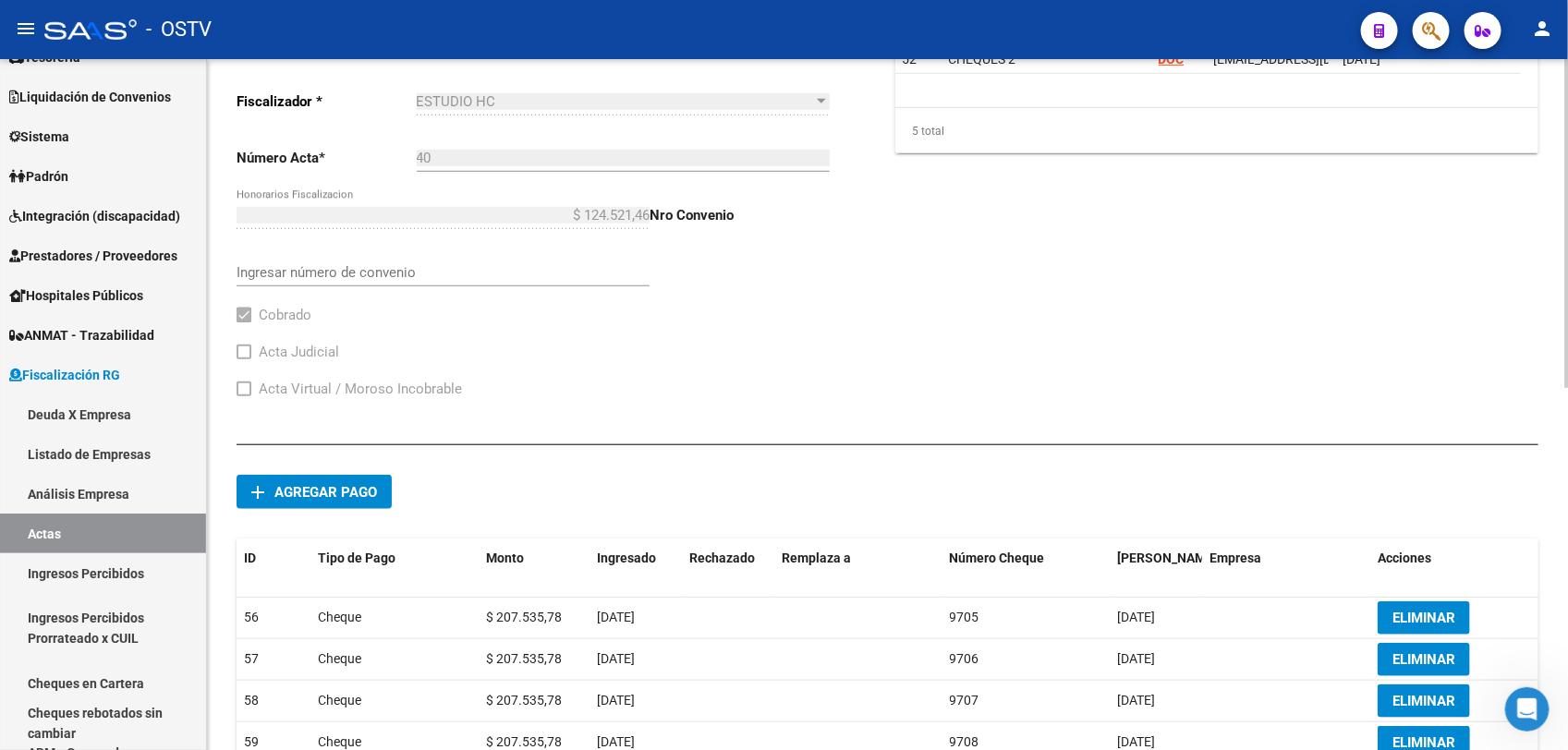
scroll to position [755, 0]
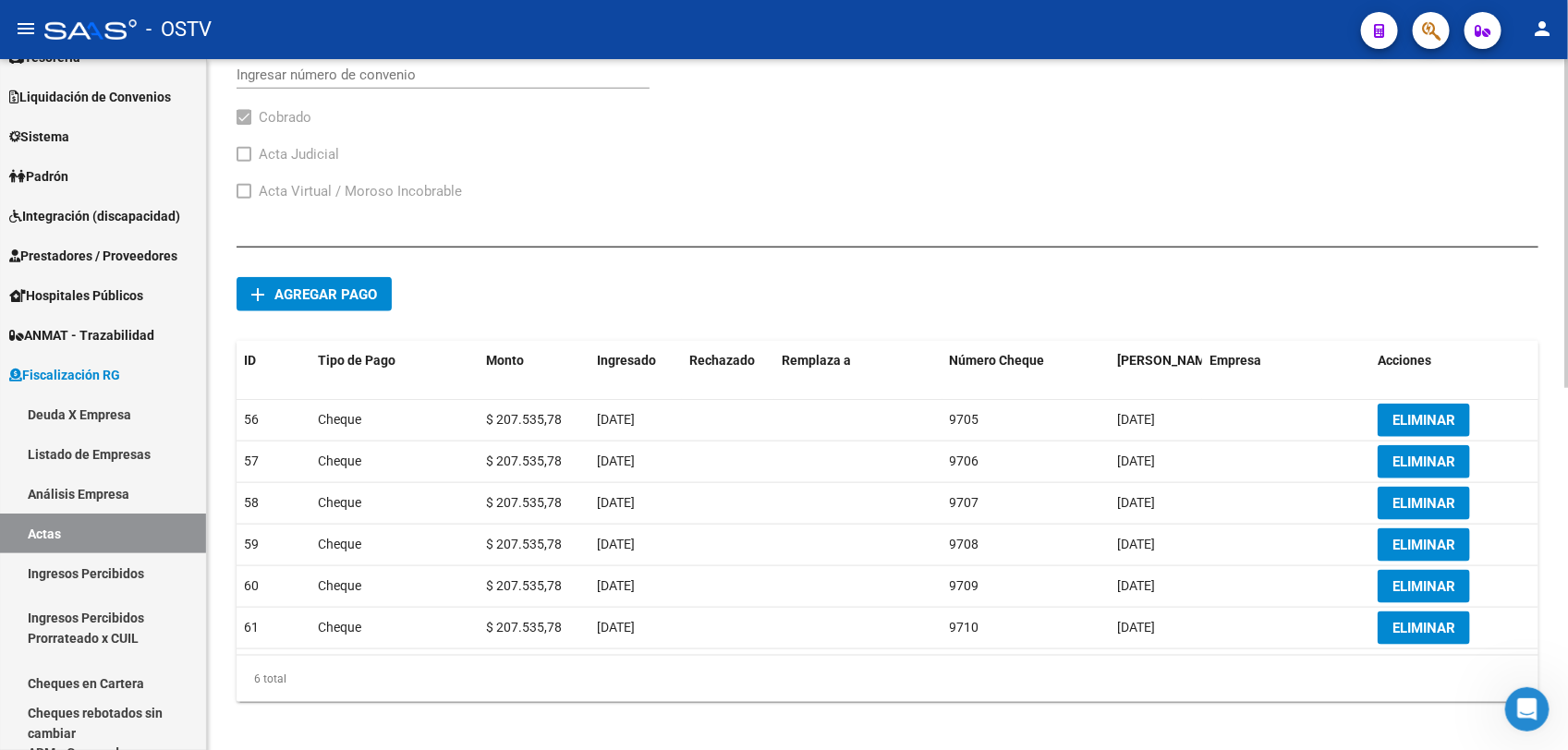
click at [1564, 453] on div at bounding box center [1566, 581] width 5 height 328
click at [1540, 19] on mat-icon "person" at bounding box center [1542, 28] width 22 height 22
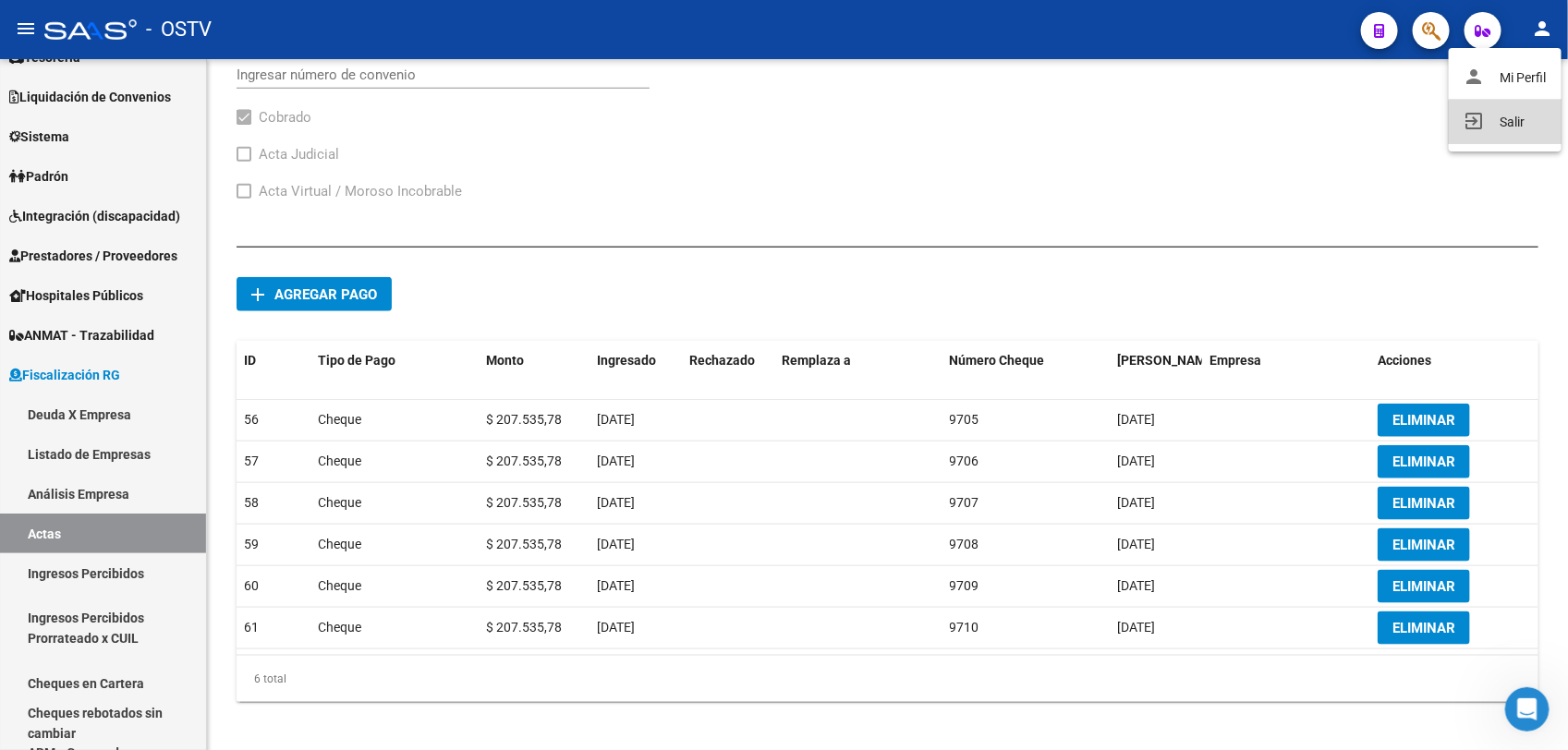
click at [1504, 132] on button "exit_to_app Salir" at bounding box center [1505, 122] width 112 height 44
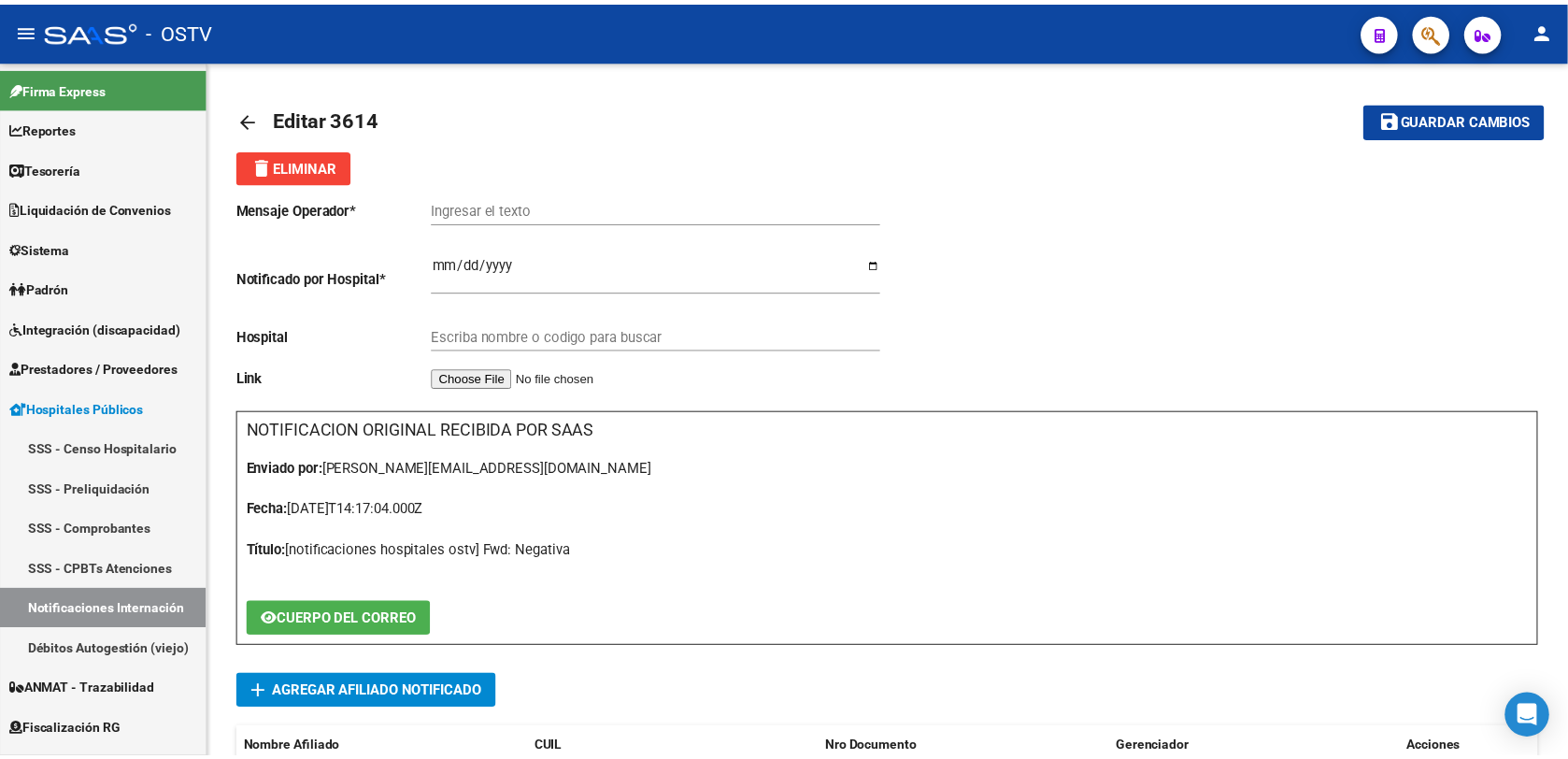
scroll to position [168, 0]
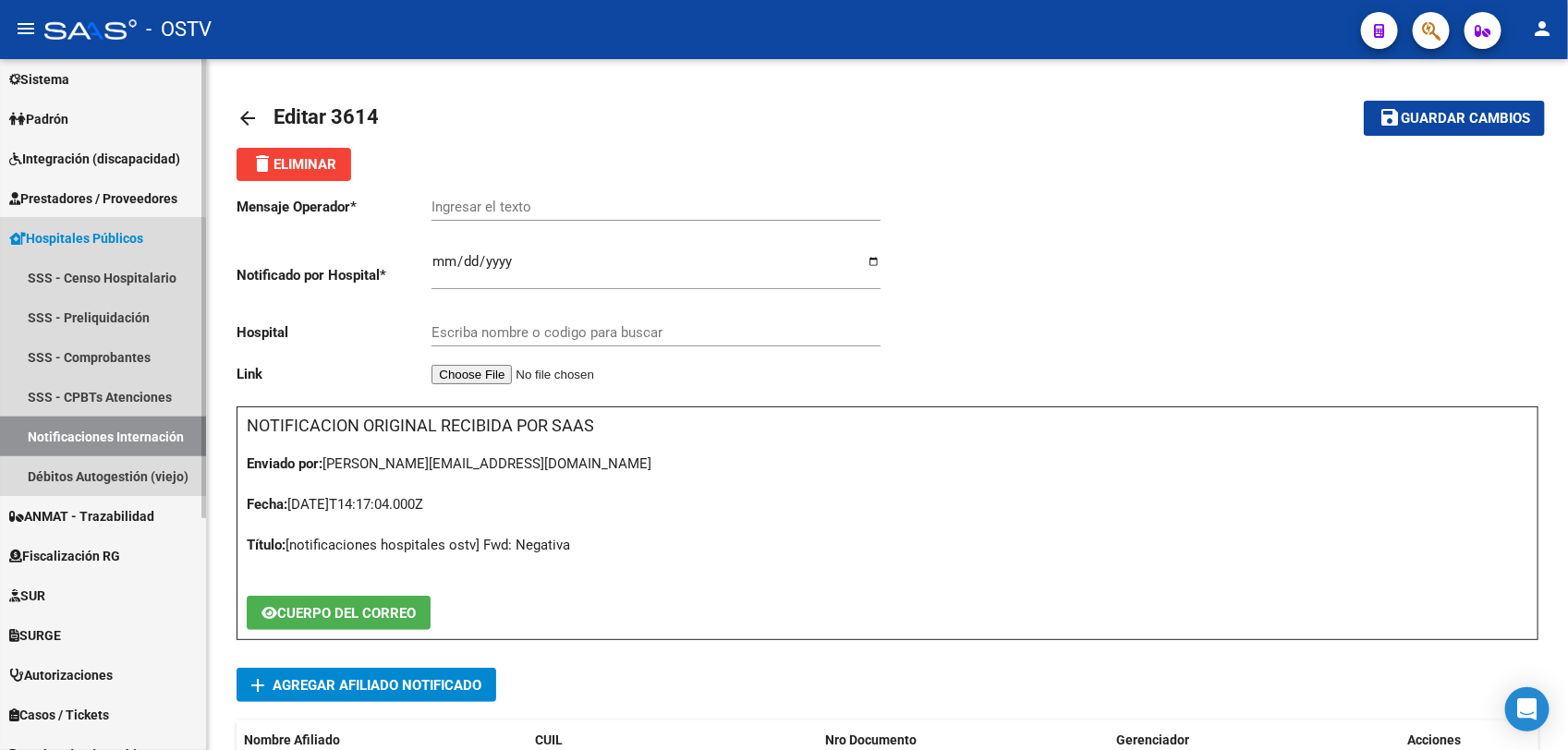
click at [93, 441] on link "Notificaciones Internación" at bounding box center [103, 436] width 206 height 39
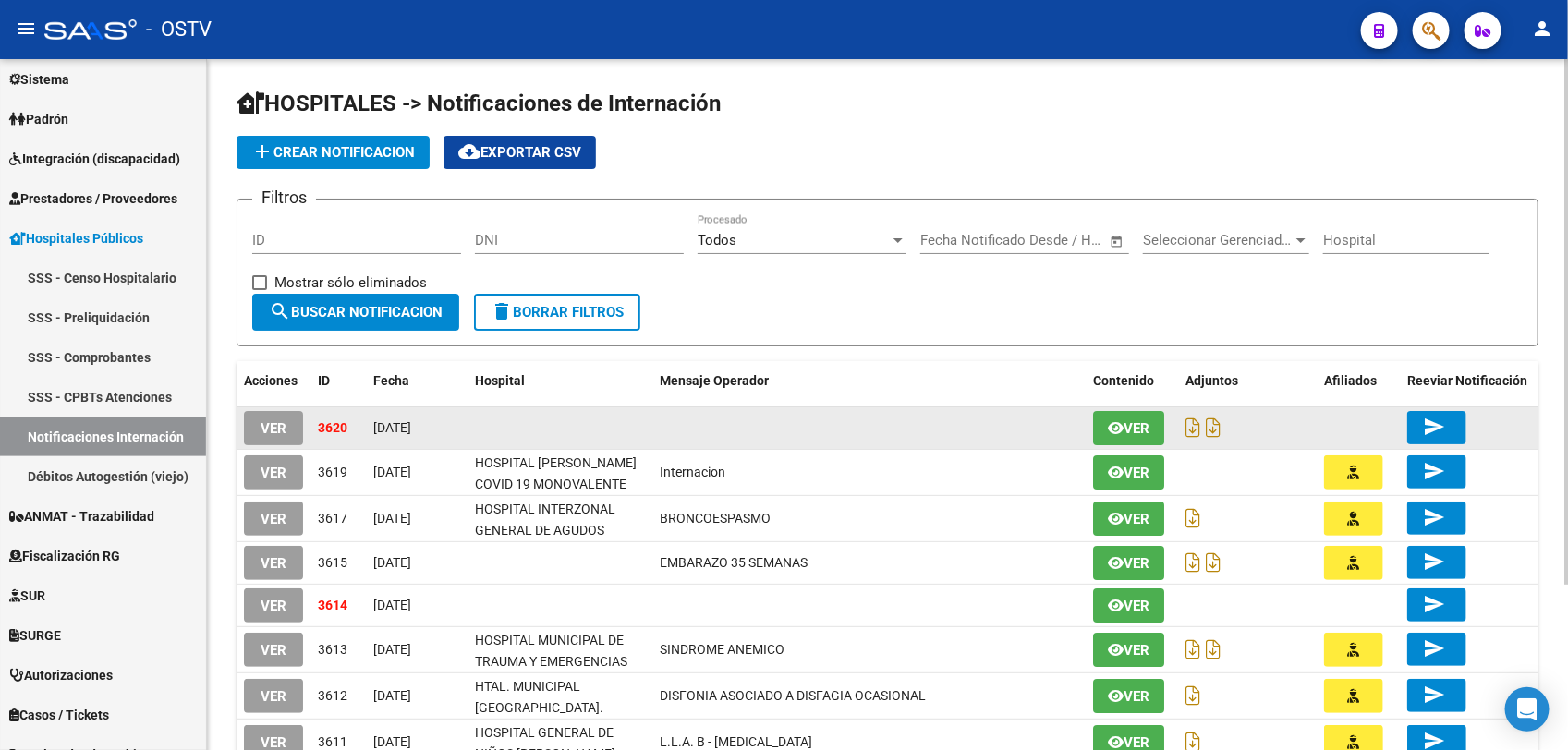
click at [260, 421] on span "VER" at bounding box center [273, 428] width 26 height 16
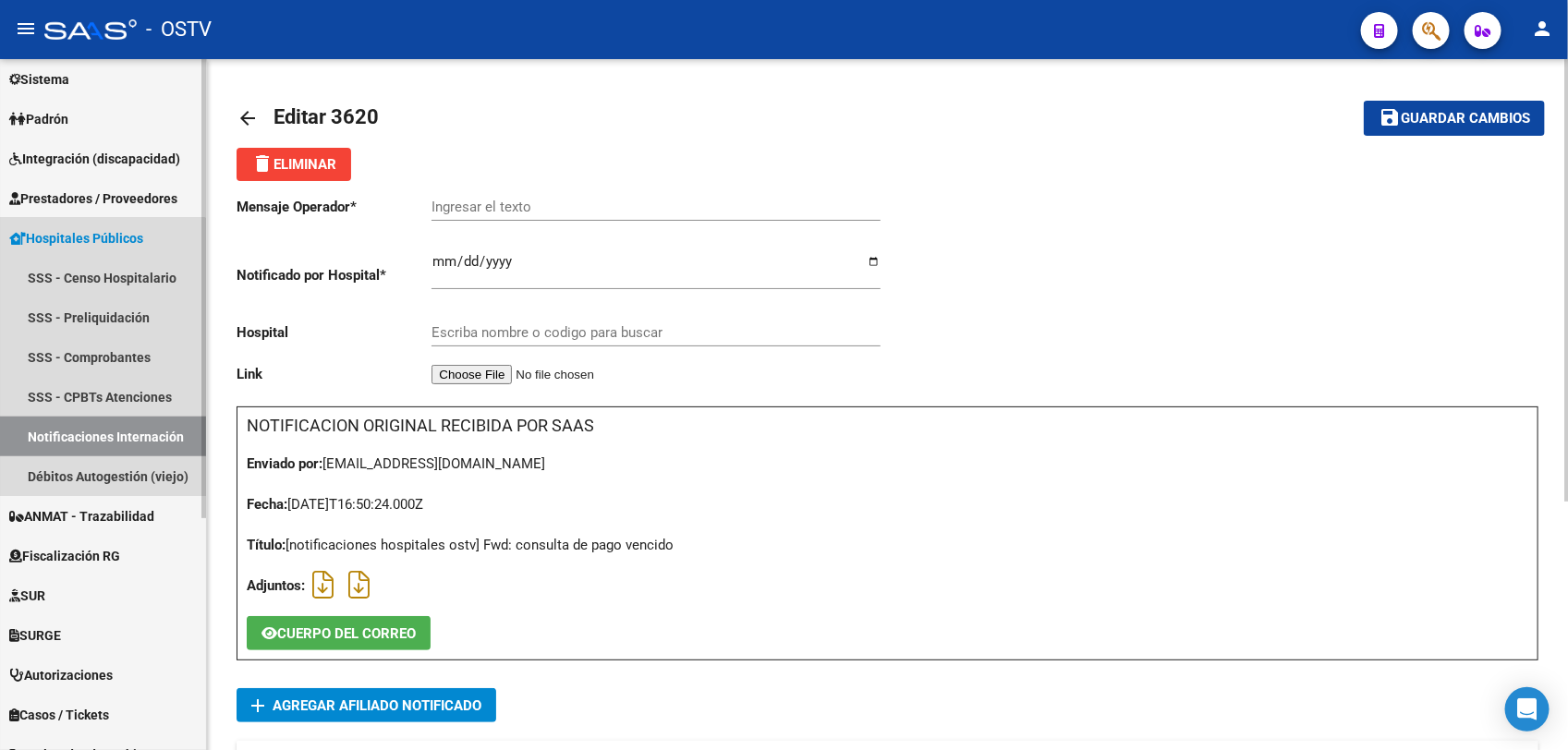
click at [99, 437] on link "Notificaciones Internación" at bounding box center [103, 436] width 206 height 39
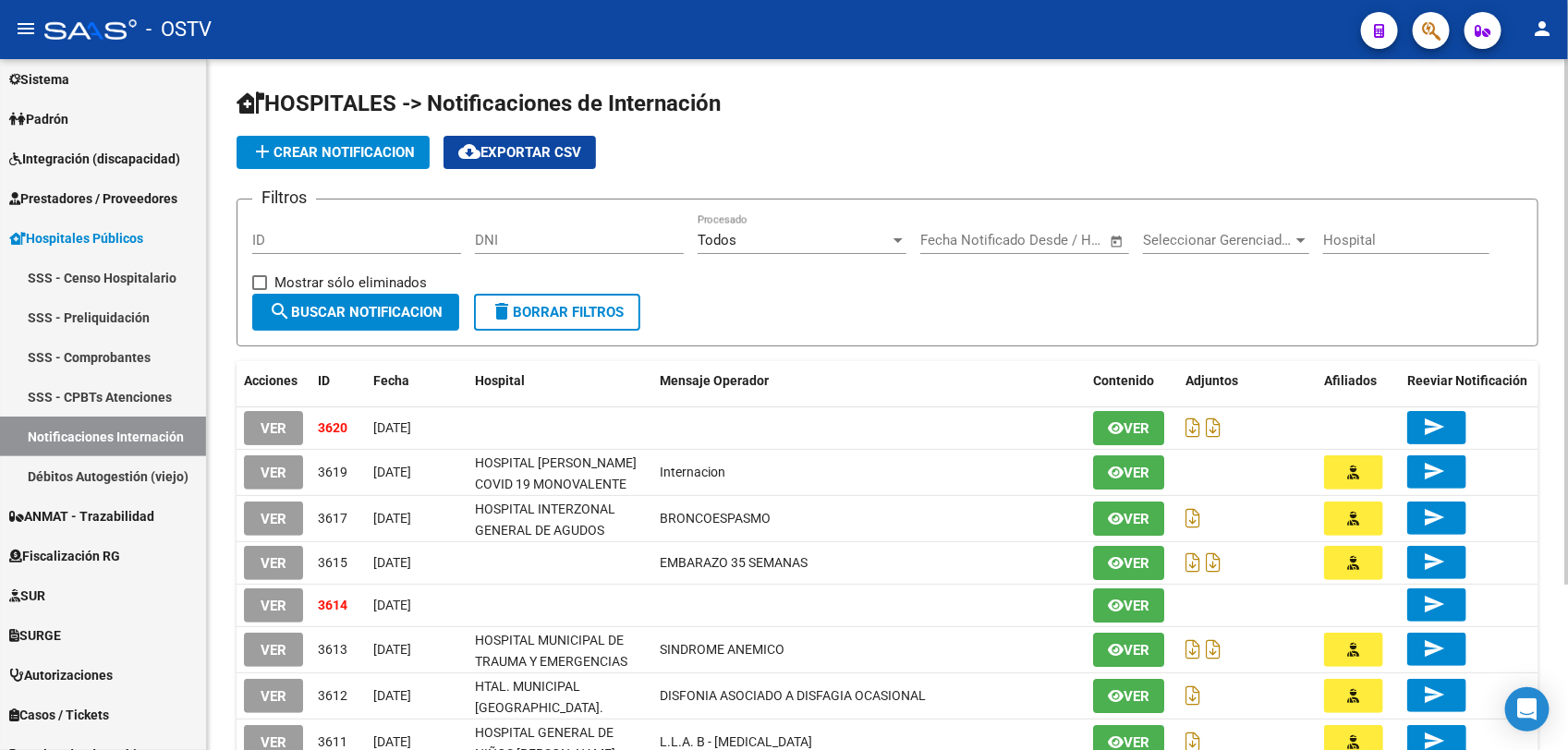
click at [230, 453] on div "HOSPITALES -> Notificaciones de Internación add Crear Notificacion cloud_downlo…" at bounding box center [887, 515] width 1361 height 910
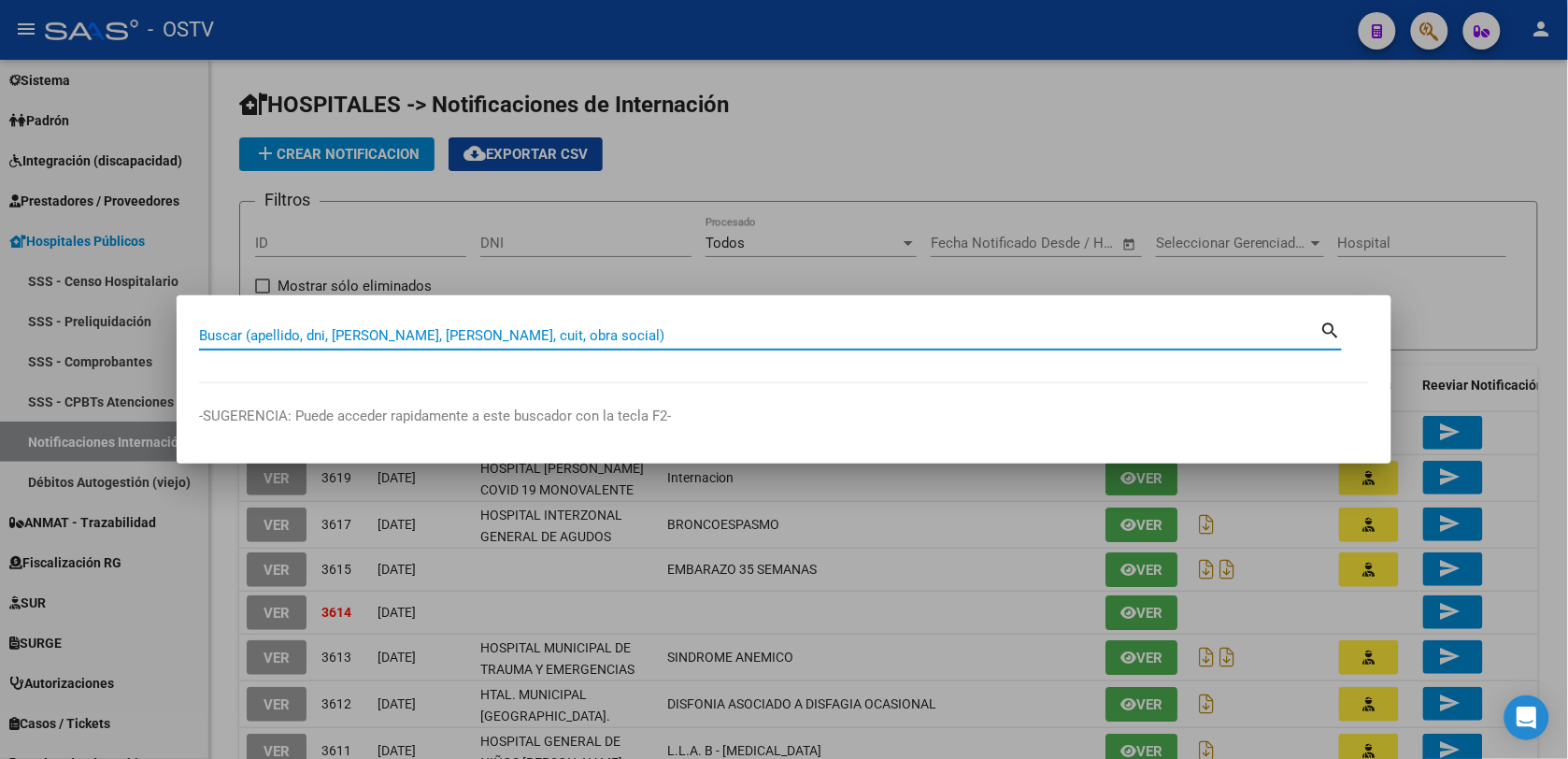
paste input "44153803"
type input "44153803"
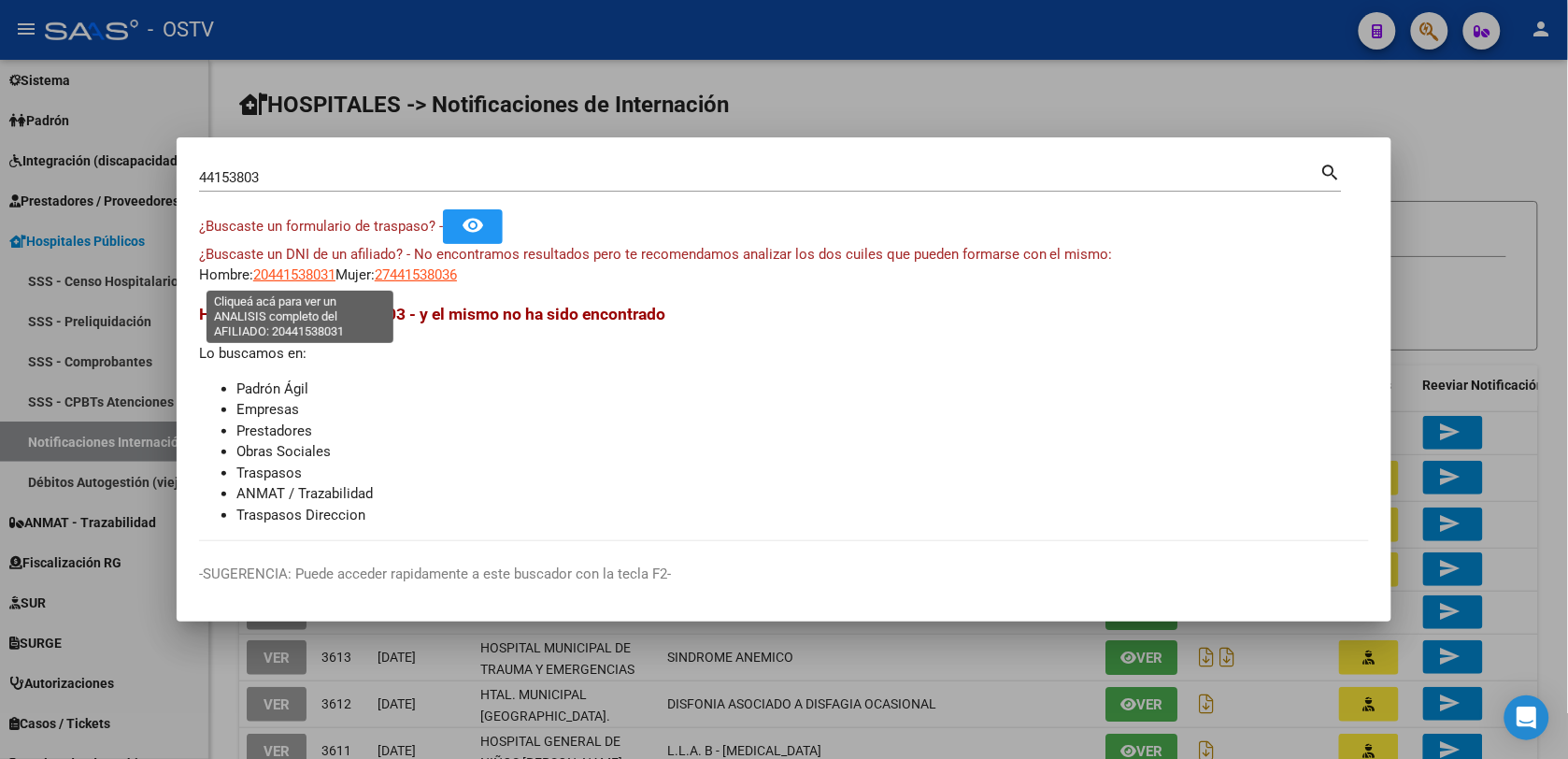
click at [304, 273] on span "20441538031" at bounding box center [294, 274] width 83 height 17
drag, startPoint x: 285, startPoint y: 176, endPoint x: -2, endPoint y: 179, distance: 287.0
click at [0, 179] on html "menu - OSTV person Firma Express Reportes Tablero de Control Ingresos Percibido…" at bounding box center [784, 379] width 1568 height 759
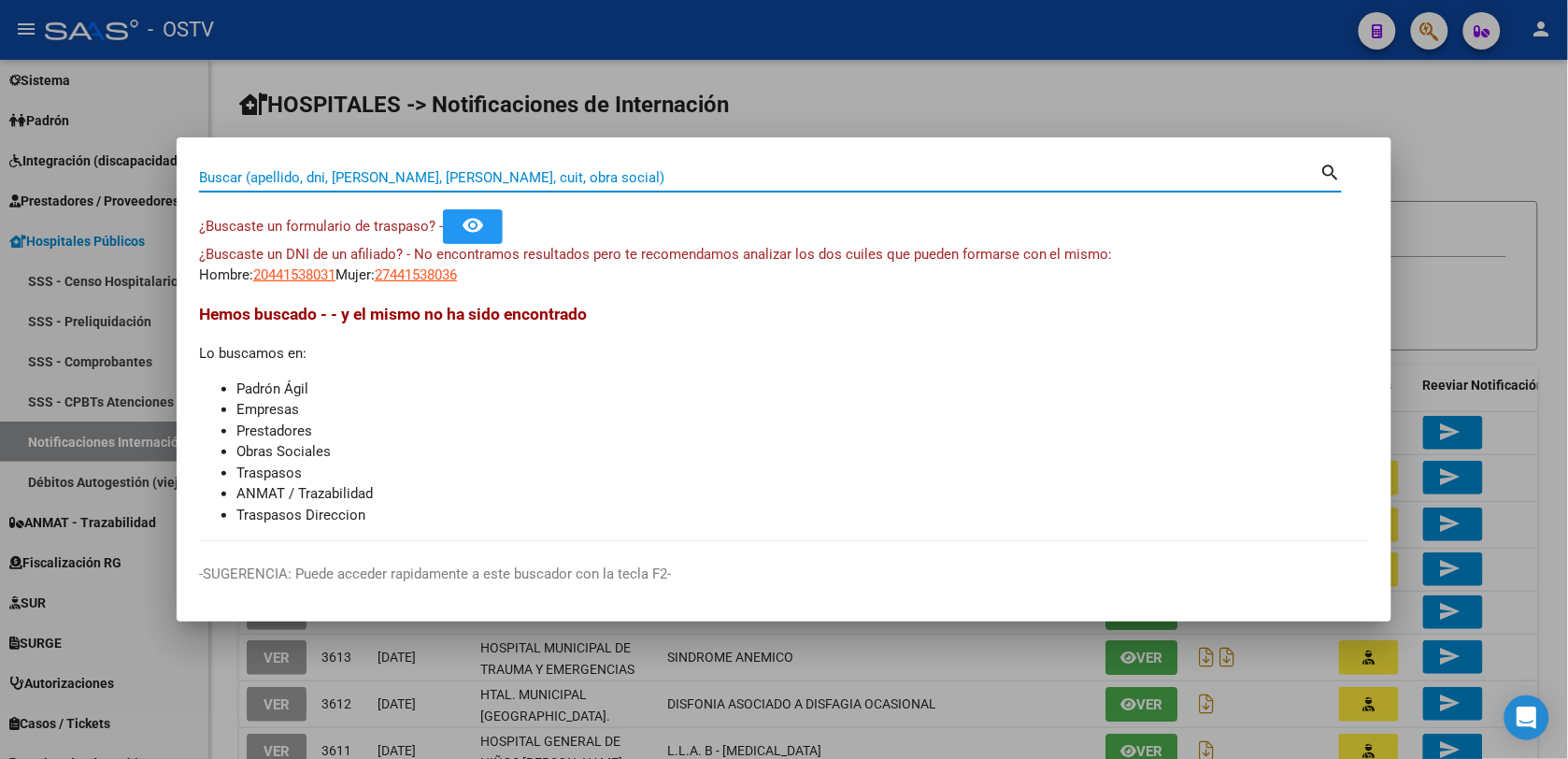
paste input "40180929"
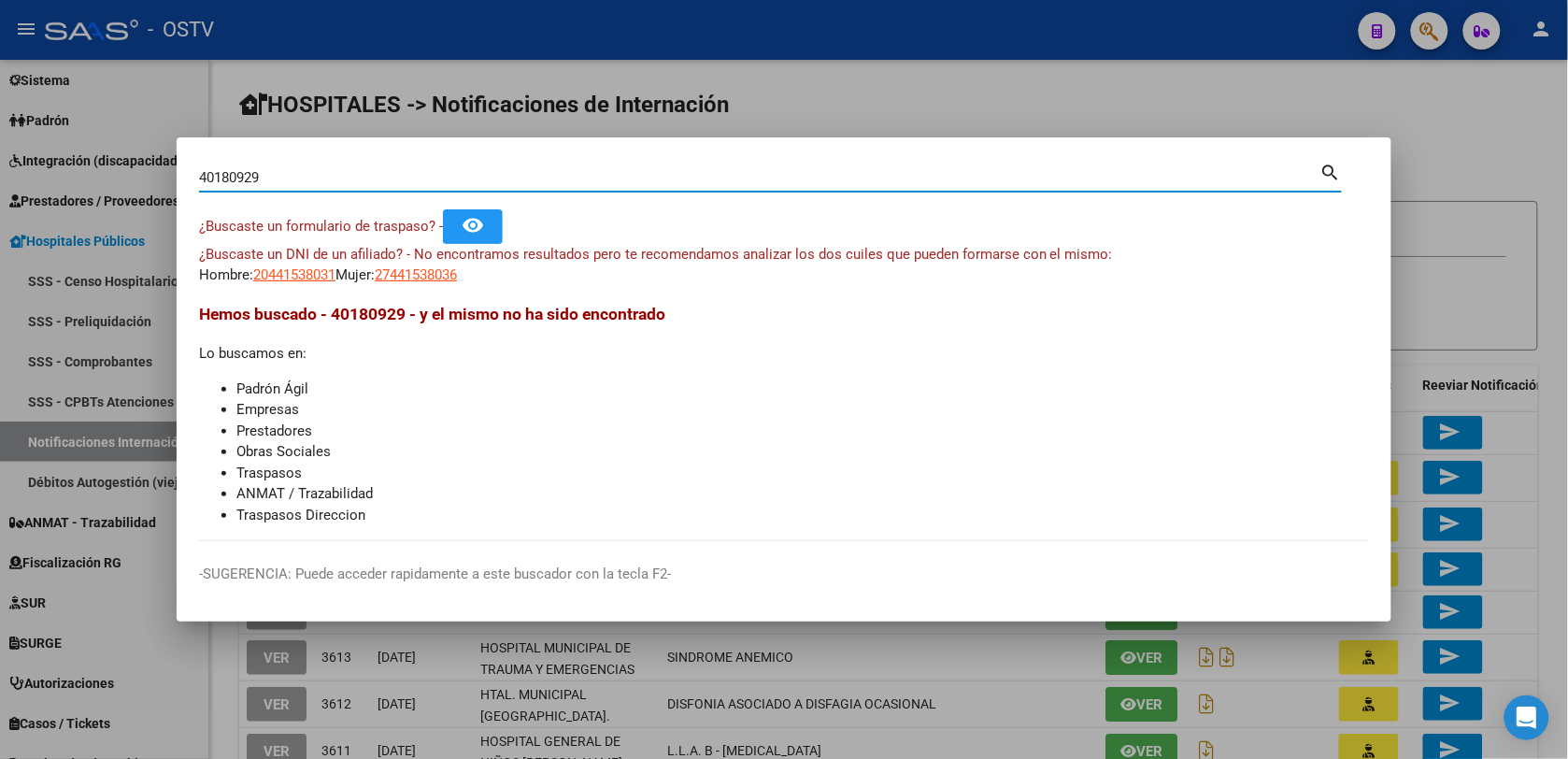
type input "40180929"
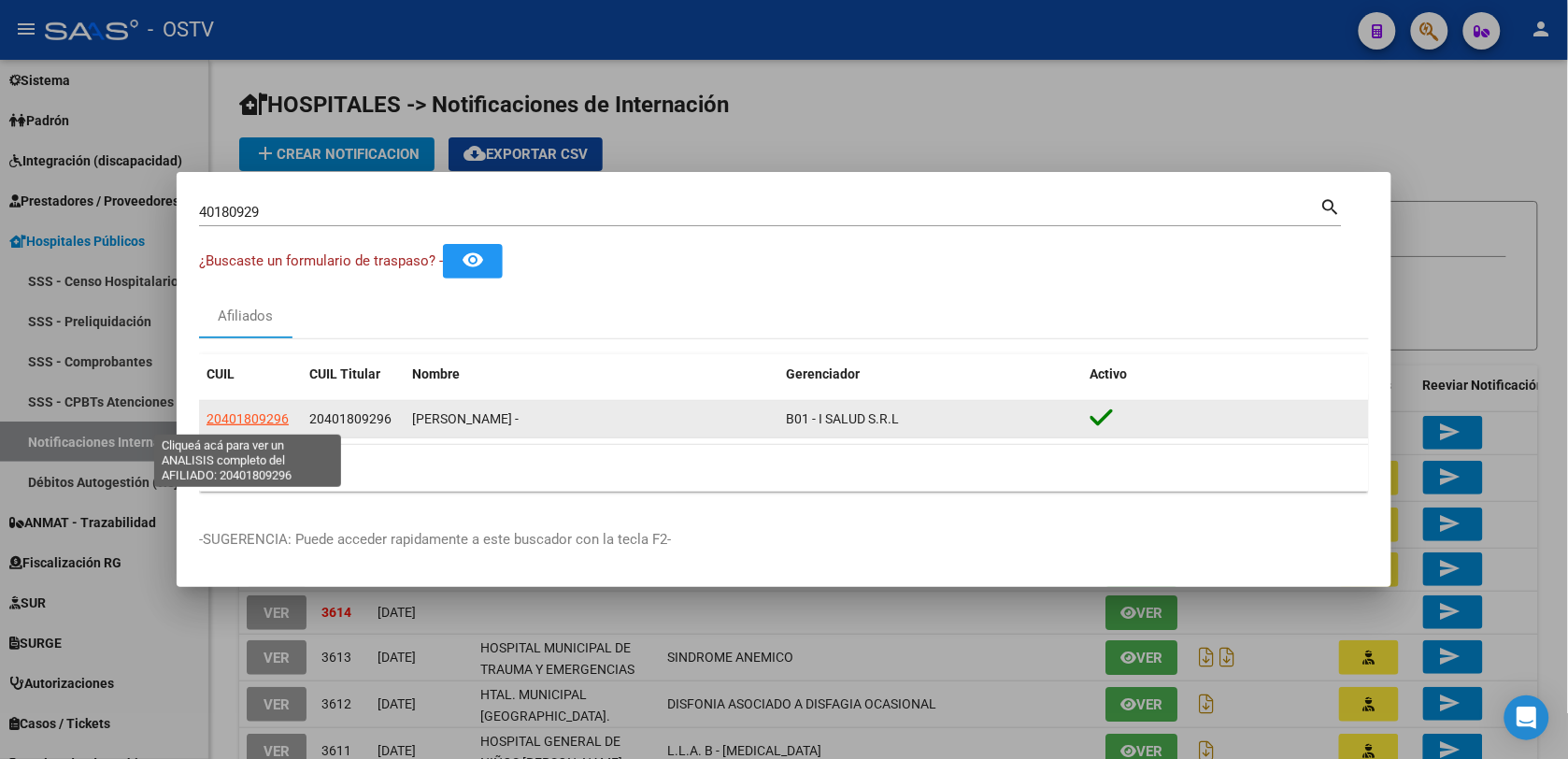
click at [239, 423] on span "20401809296" at bounding box center [248, 418] width 83 height 15
type textarea "20401809296"
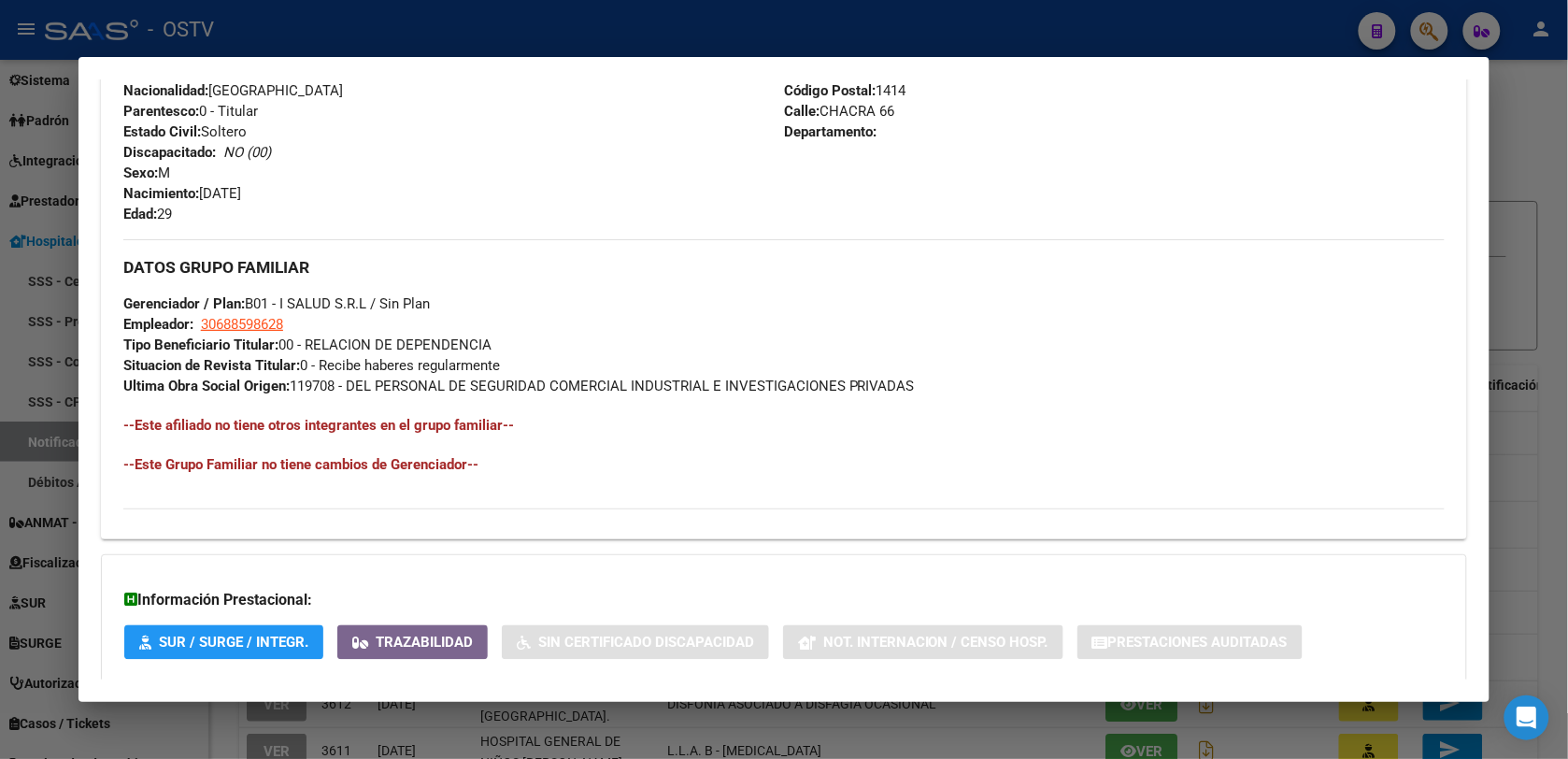
scroll to position [840, 0]
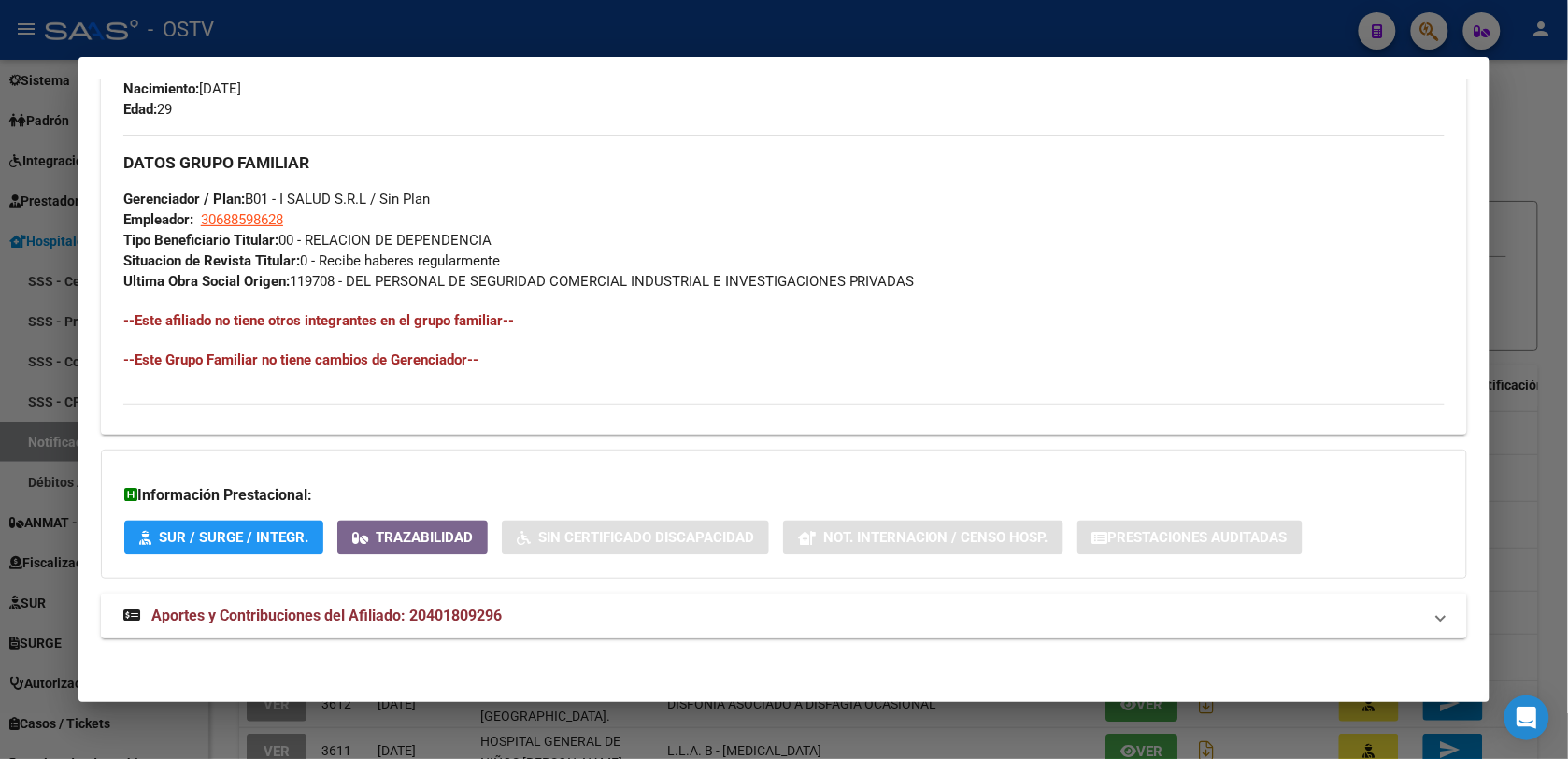
click at [437, 631] on mat-expansion-panel-header "Aportes y Contribuciones del Afiliado: 20401809296" at bounding box center [784, 616] width 1366 height 45
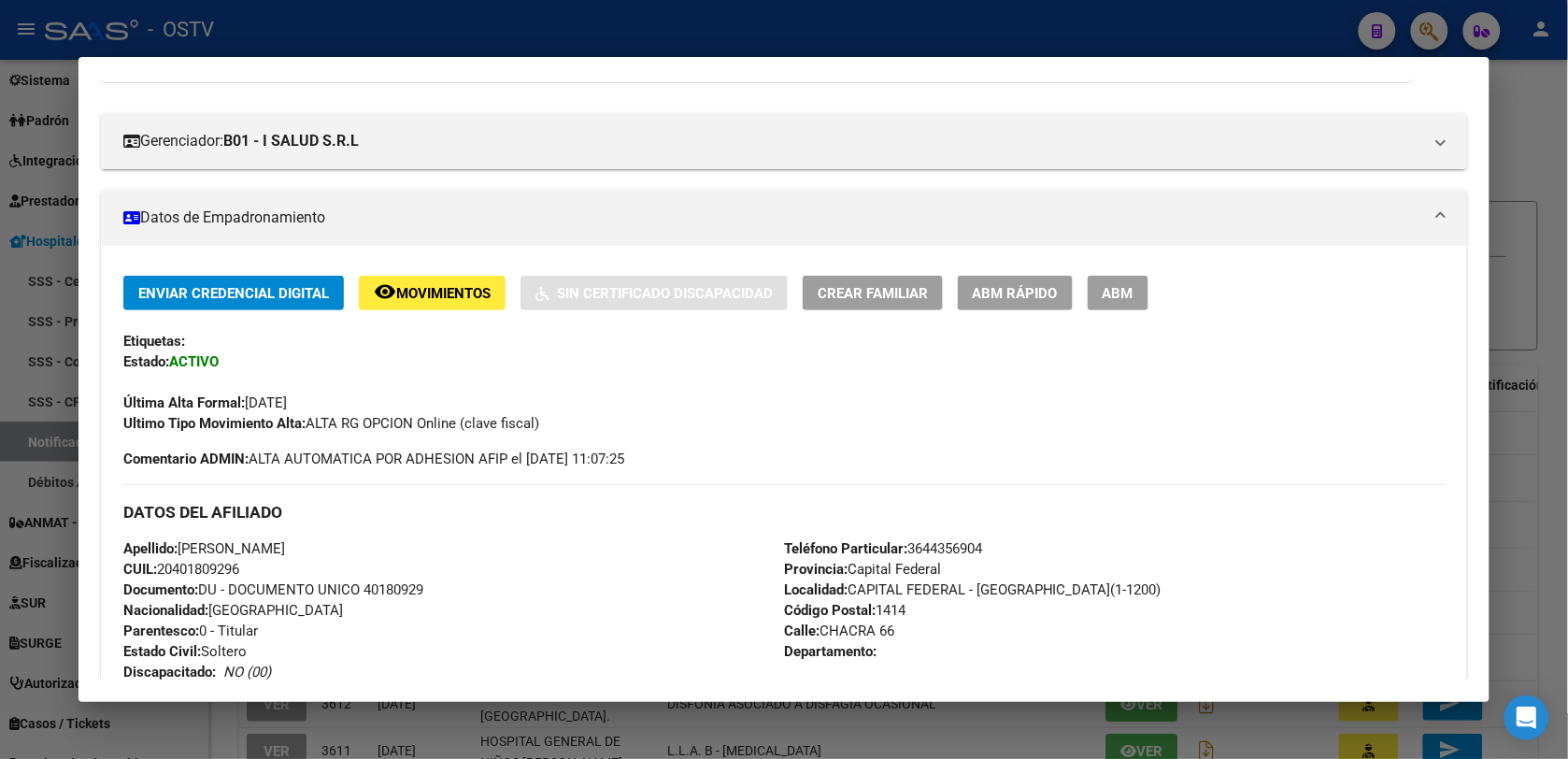
scroll to position [71, 0]
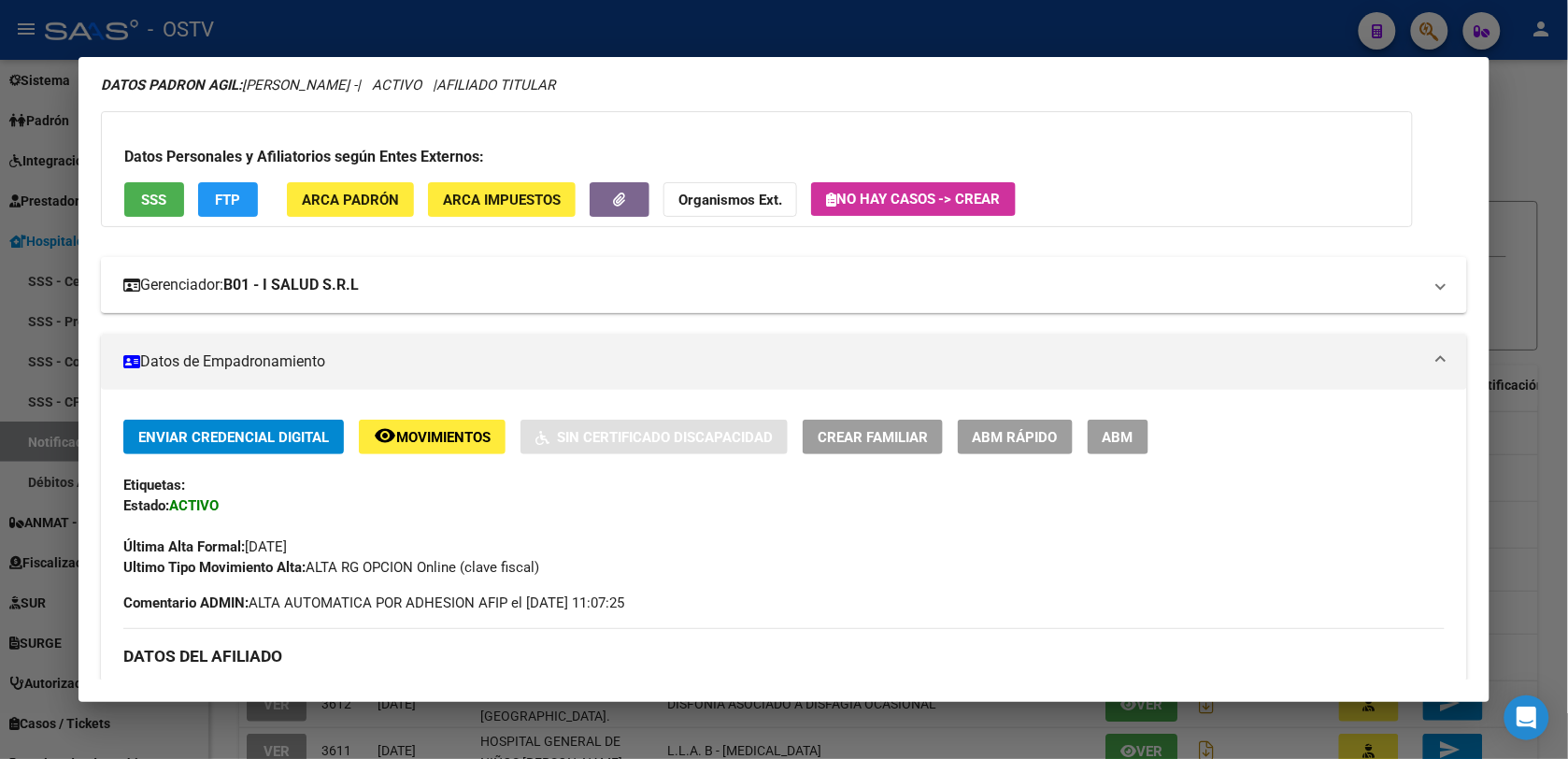
click at [427, 301] on mat-expansion-panel-header "Gerenciador: B01 - I SALUD S.R.L" at bounding box center [784, 285] width 1366 height 56
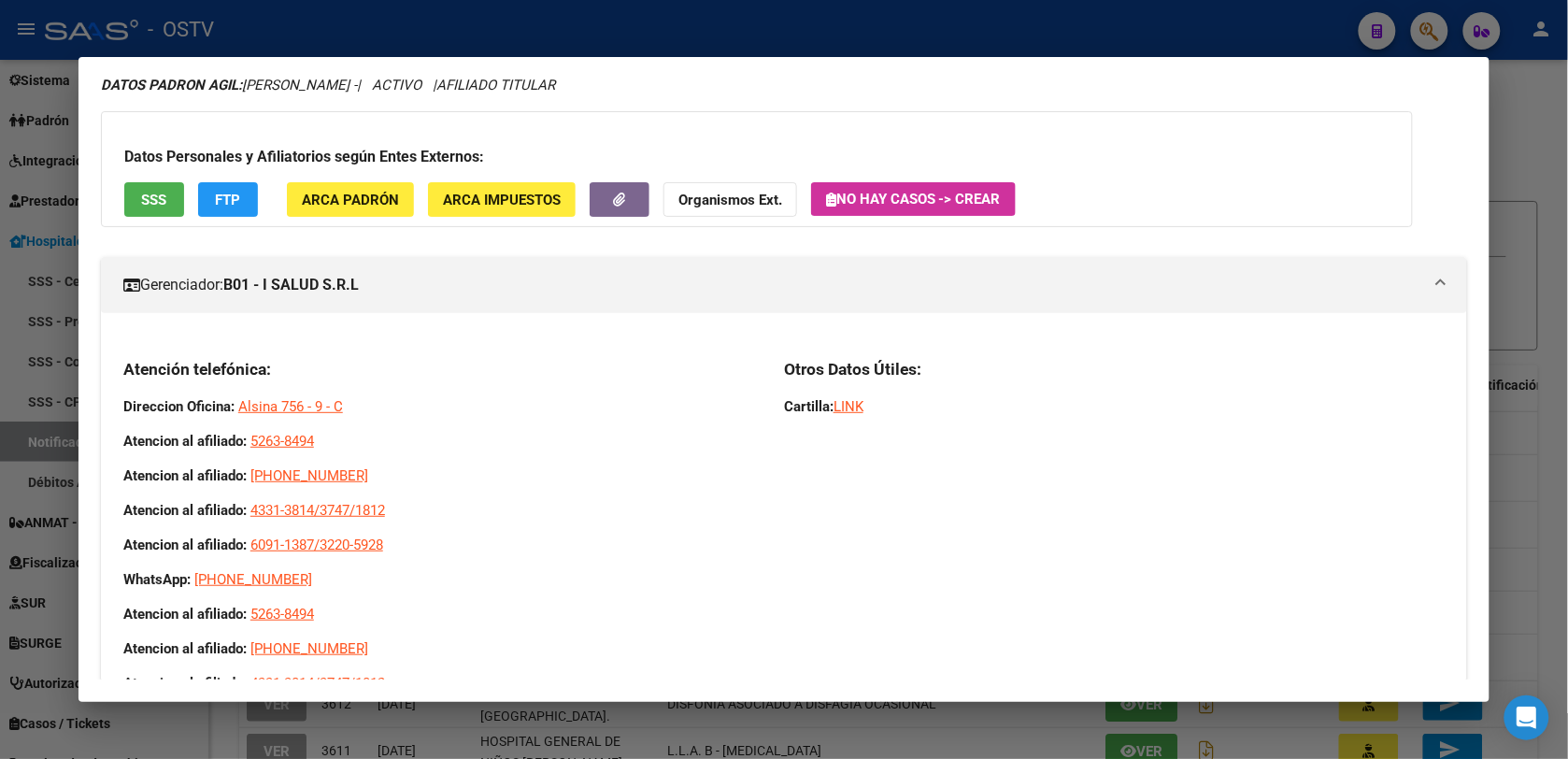
drag, startPoint x: 117, startPoint y: 372, endPoint x: 398, endPoint y: 574, distance: 346.1
click at [398, 574] on div "Atención telefónica: Direccion Oficina: Alsina 756 - 9 - C Atencion al afiliado…" at bounding box center [442, 642] width 638 height 569
copy div "Atención telefónica: Direccion Oficina: Alsina 756 - 9 - C Atencion al afiliado…"
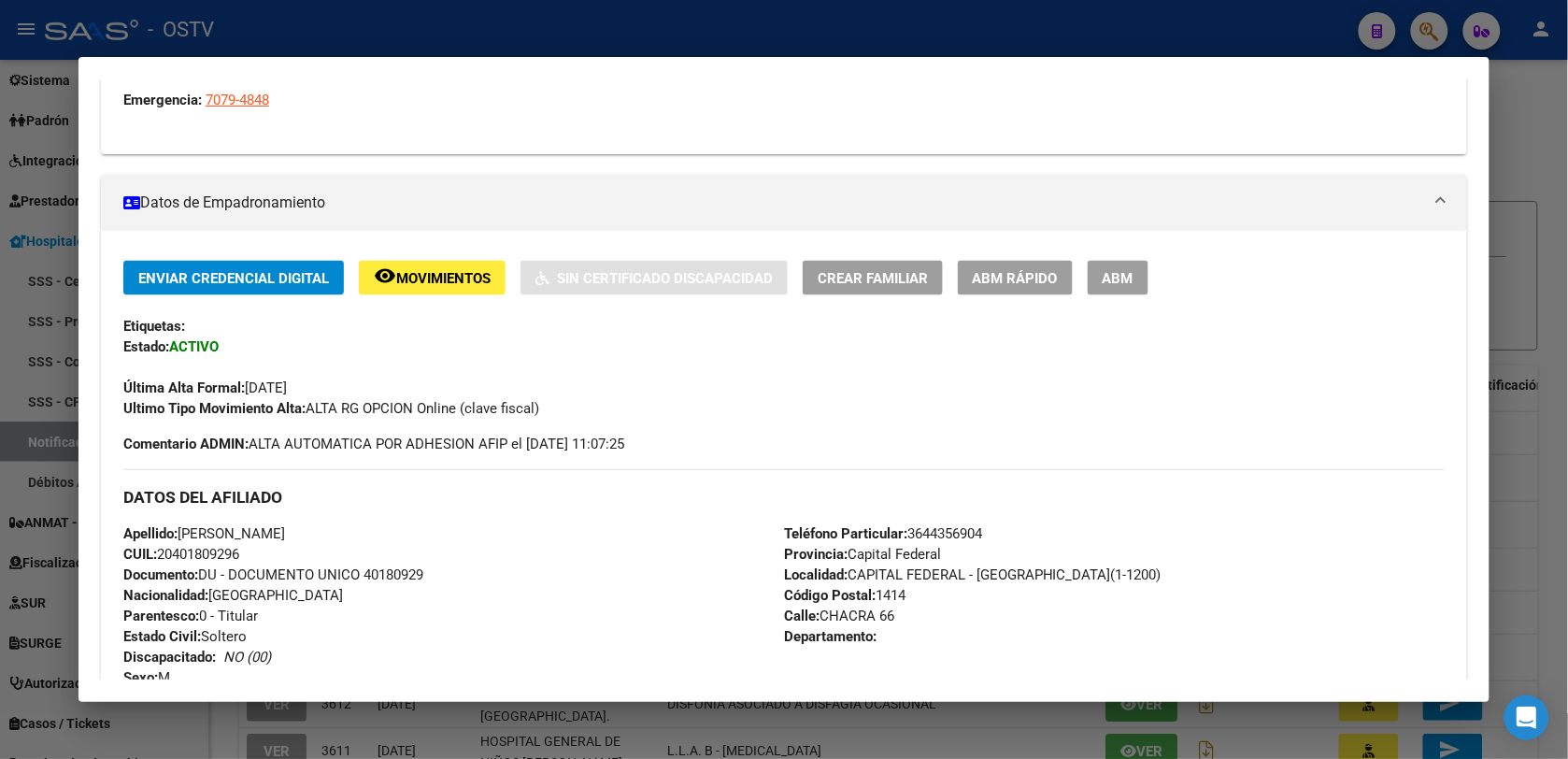
scroll to position [989, 0]
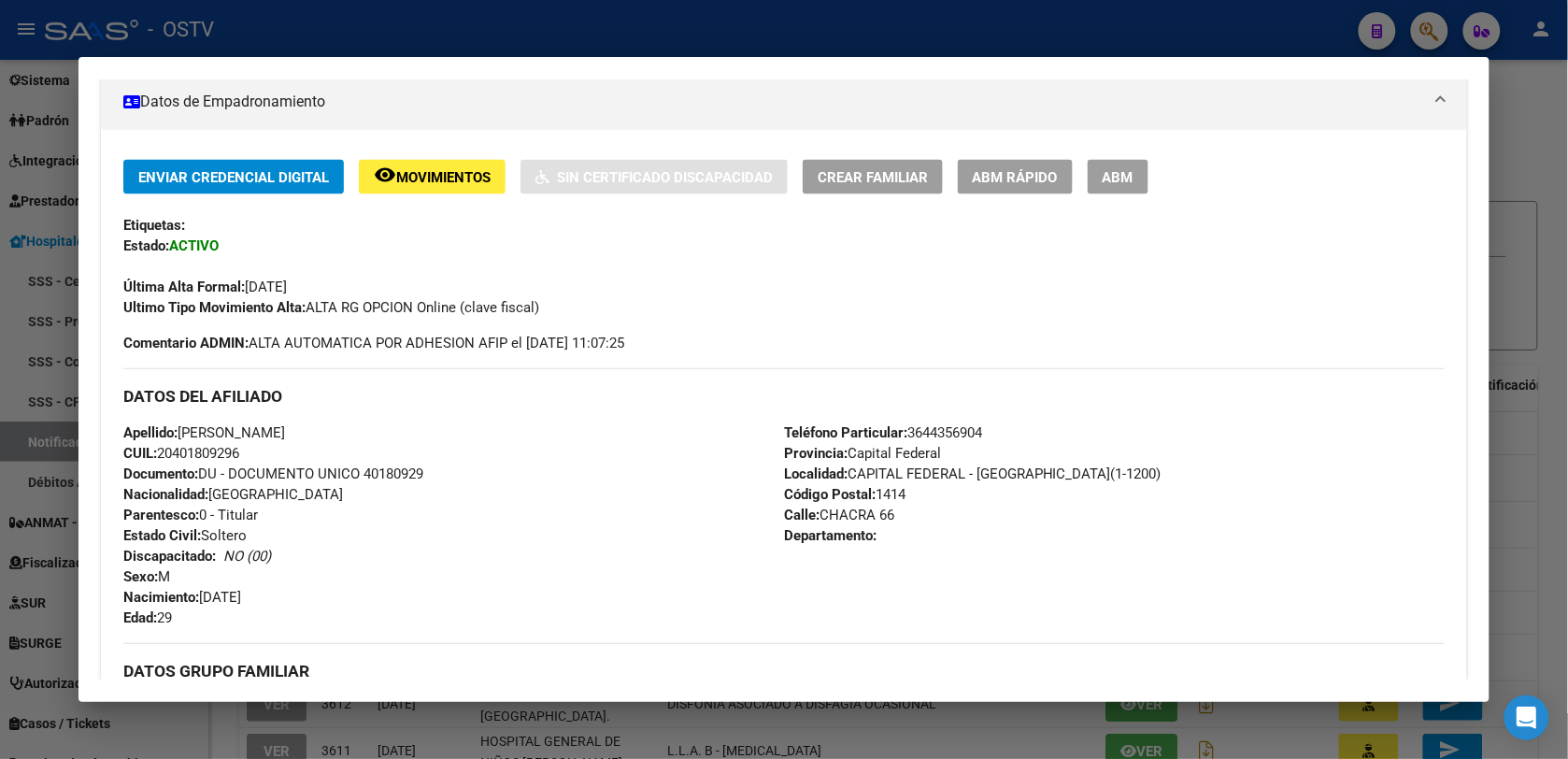
drag, startPoint x: 418, startPoint y: 474, endPoint x: 359, endPoint y: 469, distance: 59.2
click at [359, 469] on div "Apellido: JUAN CARLOS ARANDA CUIL: 20401809296 Documento: DU - DOCUMENTO UNICO …" at bounding box center [454, 526] width 661 height 206
copy span "40180929"
